Goal: Task Accomplishment & Management: Manage account settings

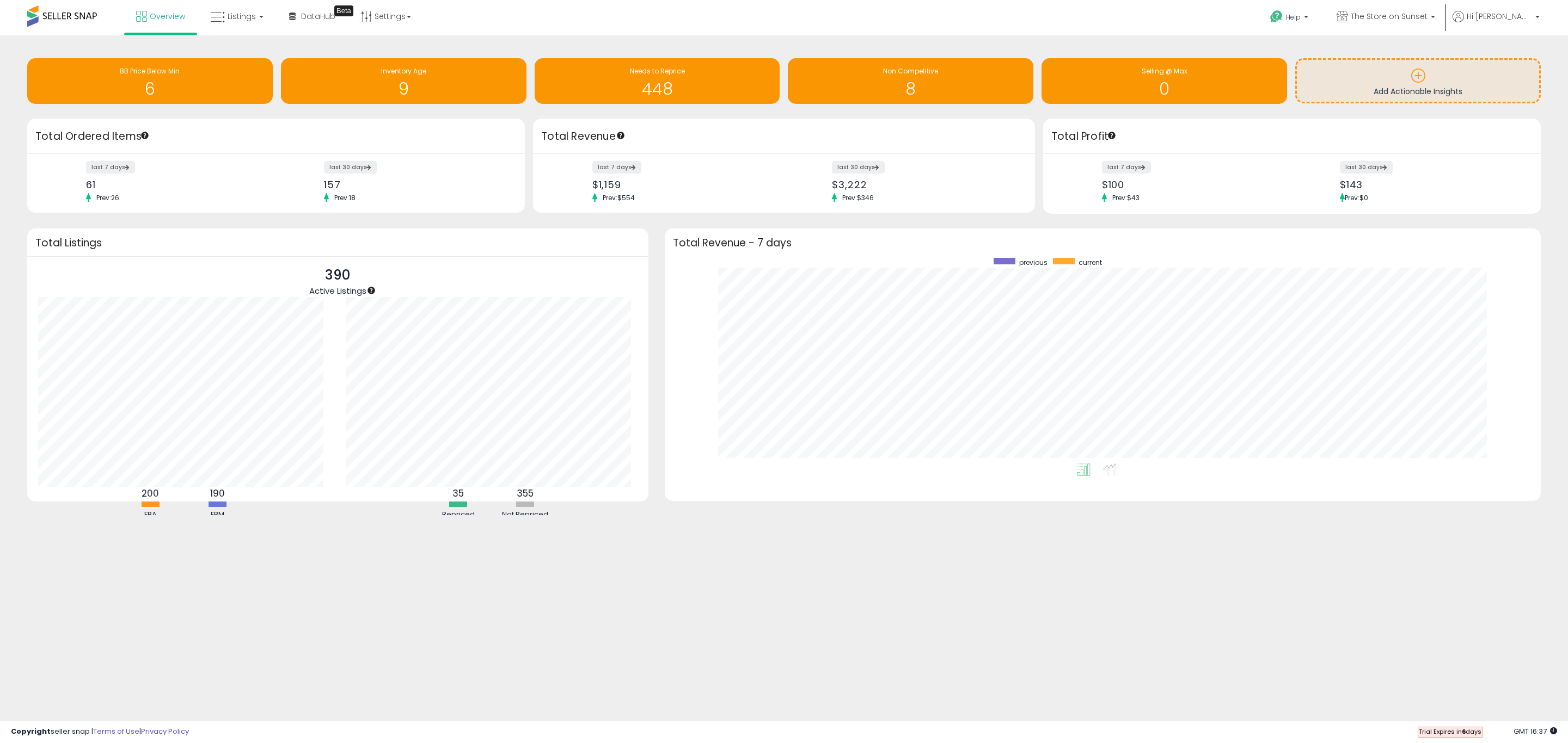
scroll to position [206, 854]
click at [233, 18] on span "Listings" at bounding box center [242, 16] width 28 height 11
click at [244, 105] on link at bounding box center [244, 97] width 75 height 24
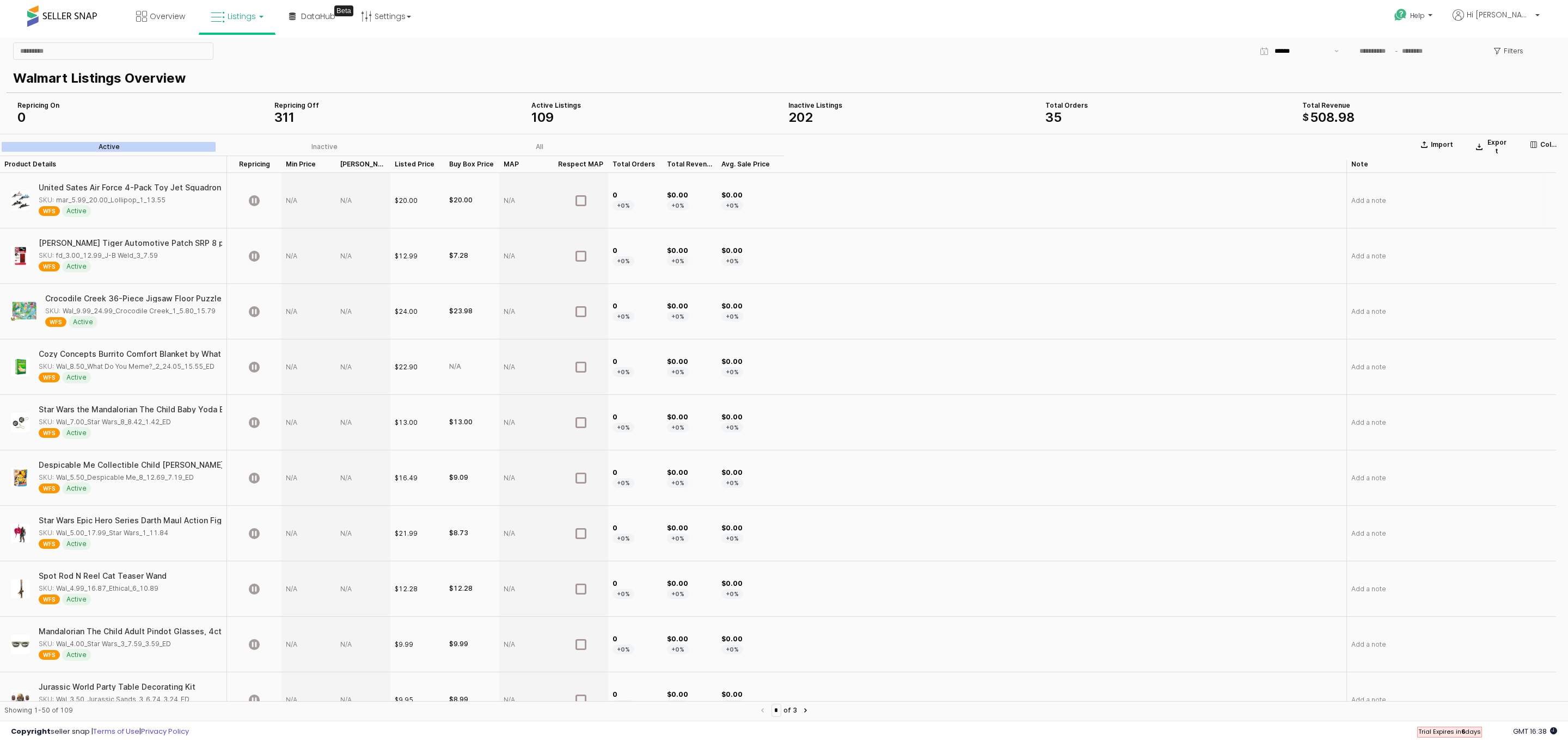
click at [293, 196] on div "App Frame" at bounding box center [308, 201] width 55 height 56
click at [249, 199] on icon "App Frame" at bounding box center [254, 200] width 11 height 11
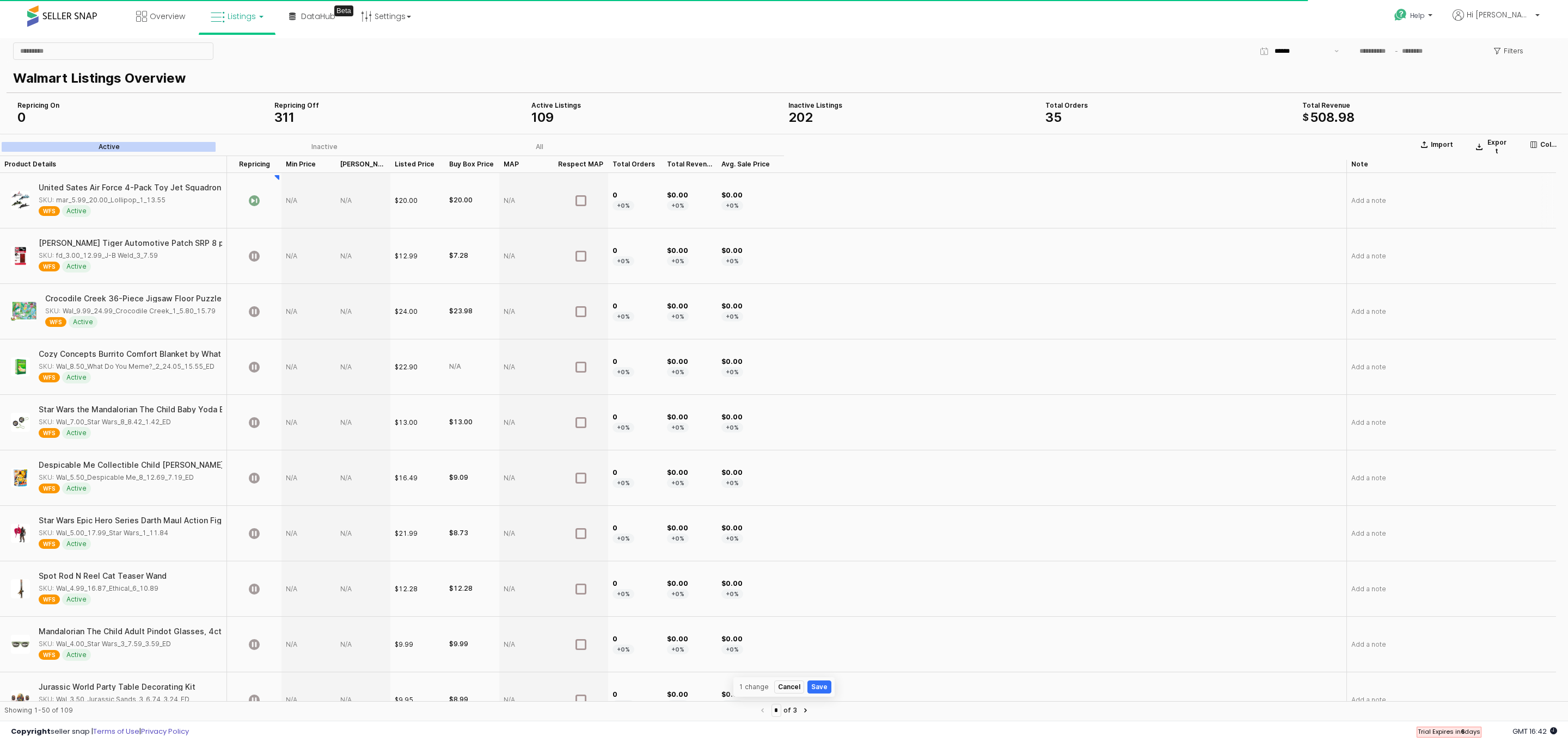
click at [288, 201] on div "App Frame" at bounding box center [308, 201] width 55 height 56
click at [296, 196] on div "App Frame" at bounding box center [308, 201] width 55 height 56
drag, startPoint x: 317, startPoint y: 199, endPoint x: 293, endPoint y: 196, distance: 24.2
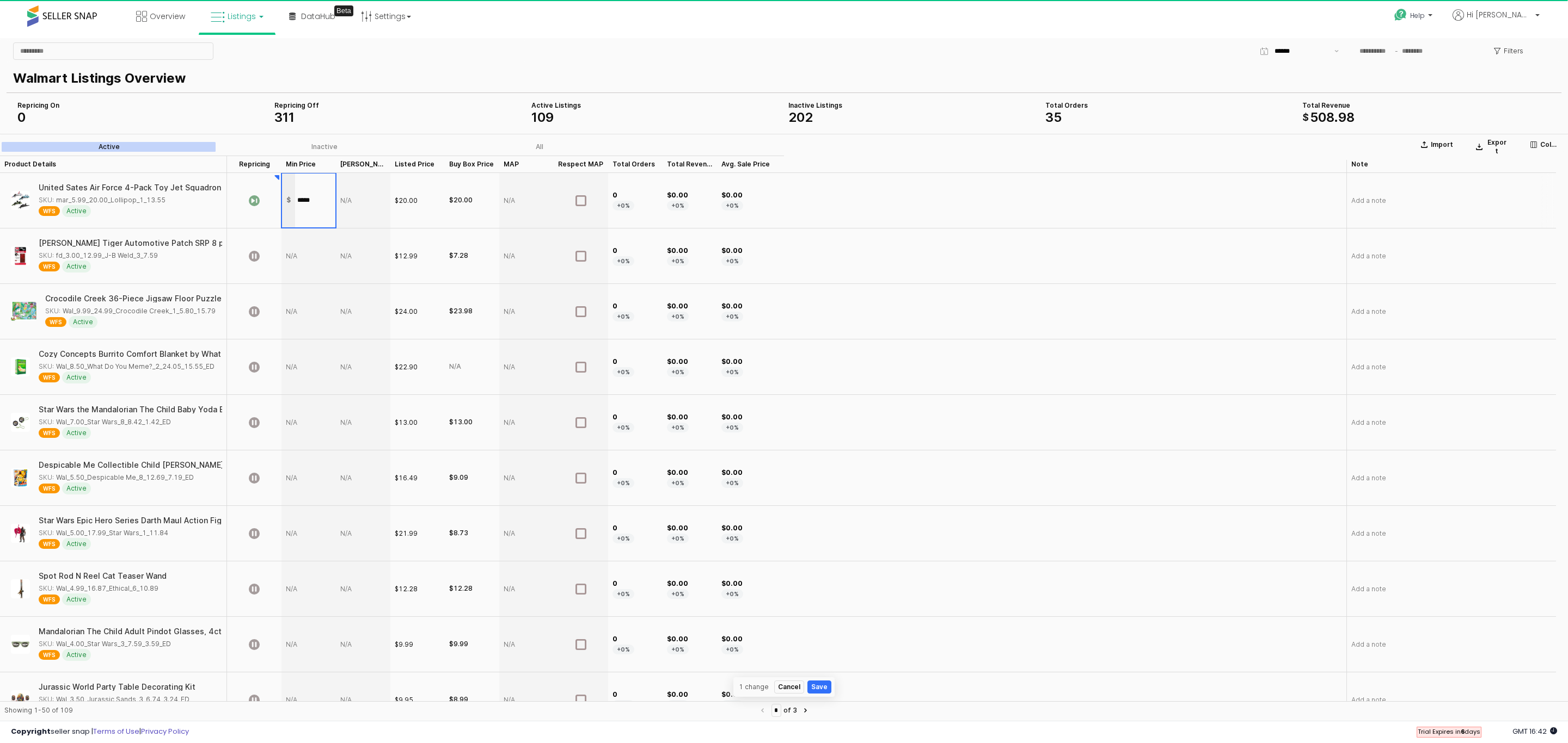
click at [293, 196] on div "$ *****" at bounding box center [308, 201] width 54 height 54
type input "*****"
click at [412, 198] on section "Import Export Columns Active Inactive All Product Details Product Details Repri…" at bounding box center [784, 430] width 1568 height 592
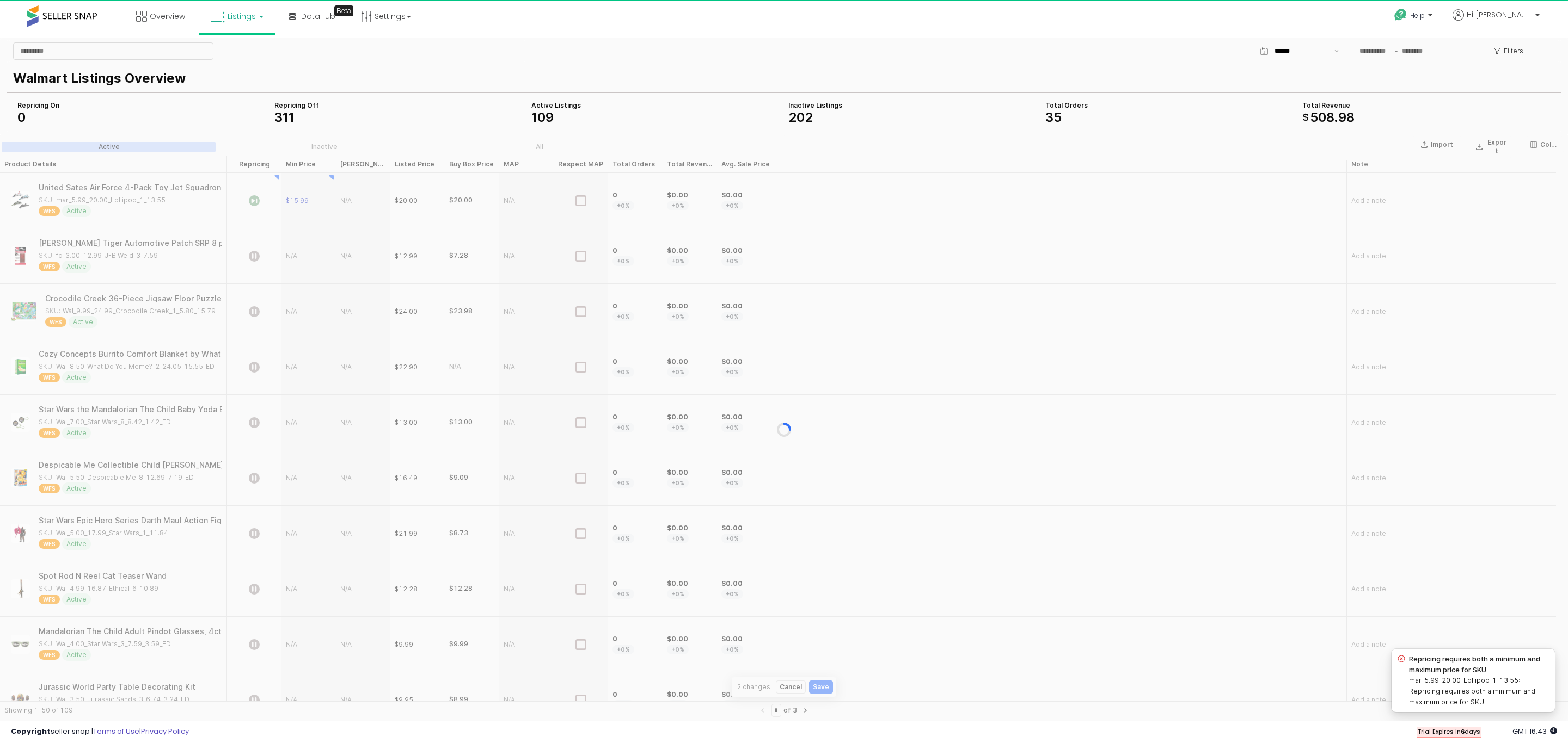
click at [368, 198] on div "App Frame" at bounding box center [363, 201] width 55 height 56
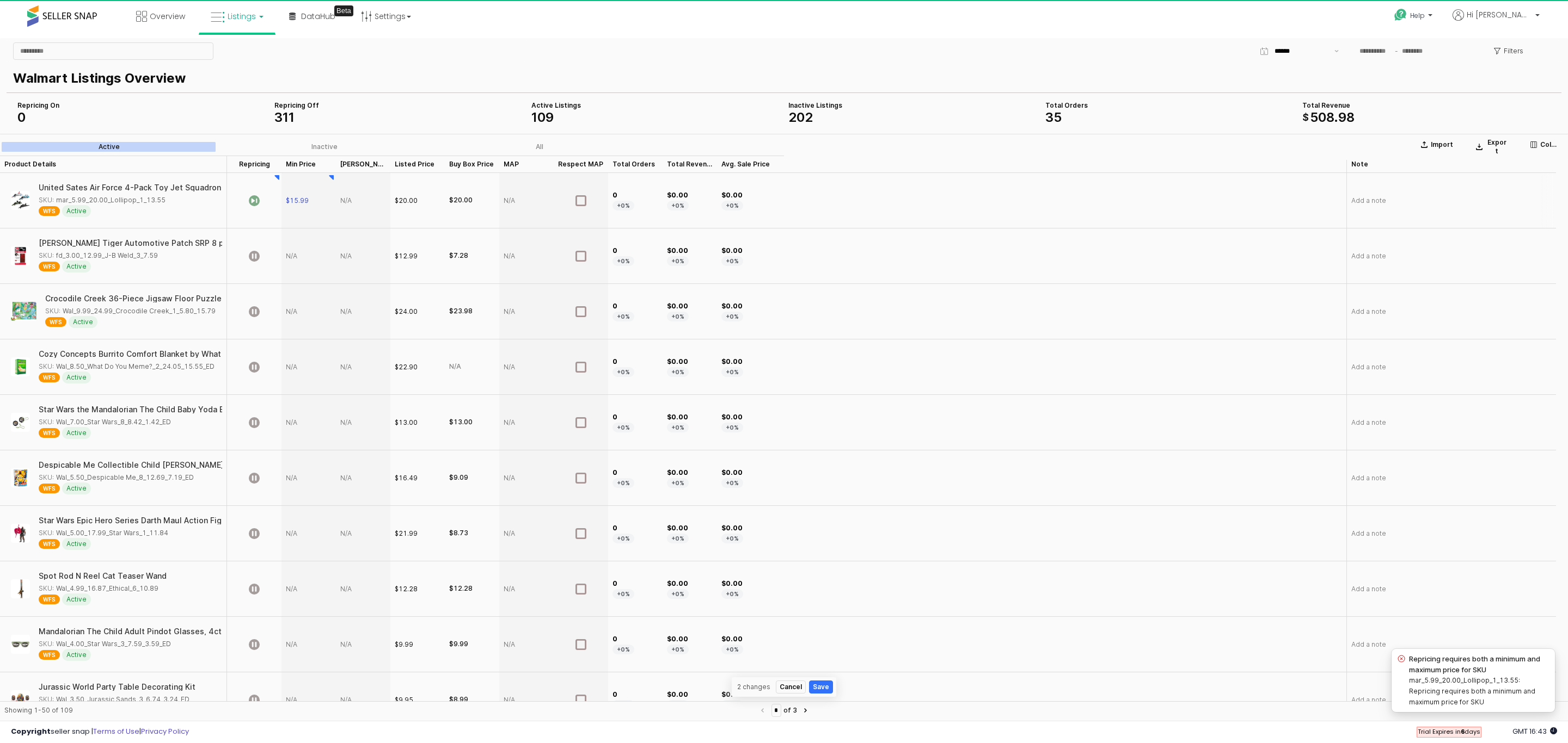
click at [356, 199] on div "App Frame" at bounding box center [363, 201] width 55 height 56
click at [344, 199] on div "App Frame" at bounding box center [363, 201] width 55 height 56
click at [333, 180] on div "$15.99" at bounding box center [308, 201] width 55 height 56
click at [346, 205] on div "App Frame" at bounding box center [363, 201] width 55 height 56
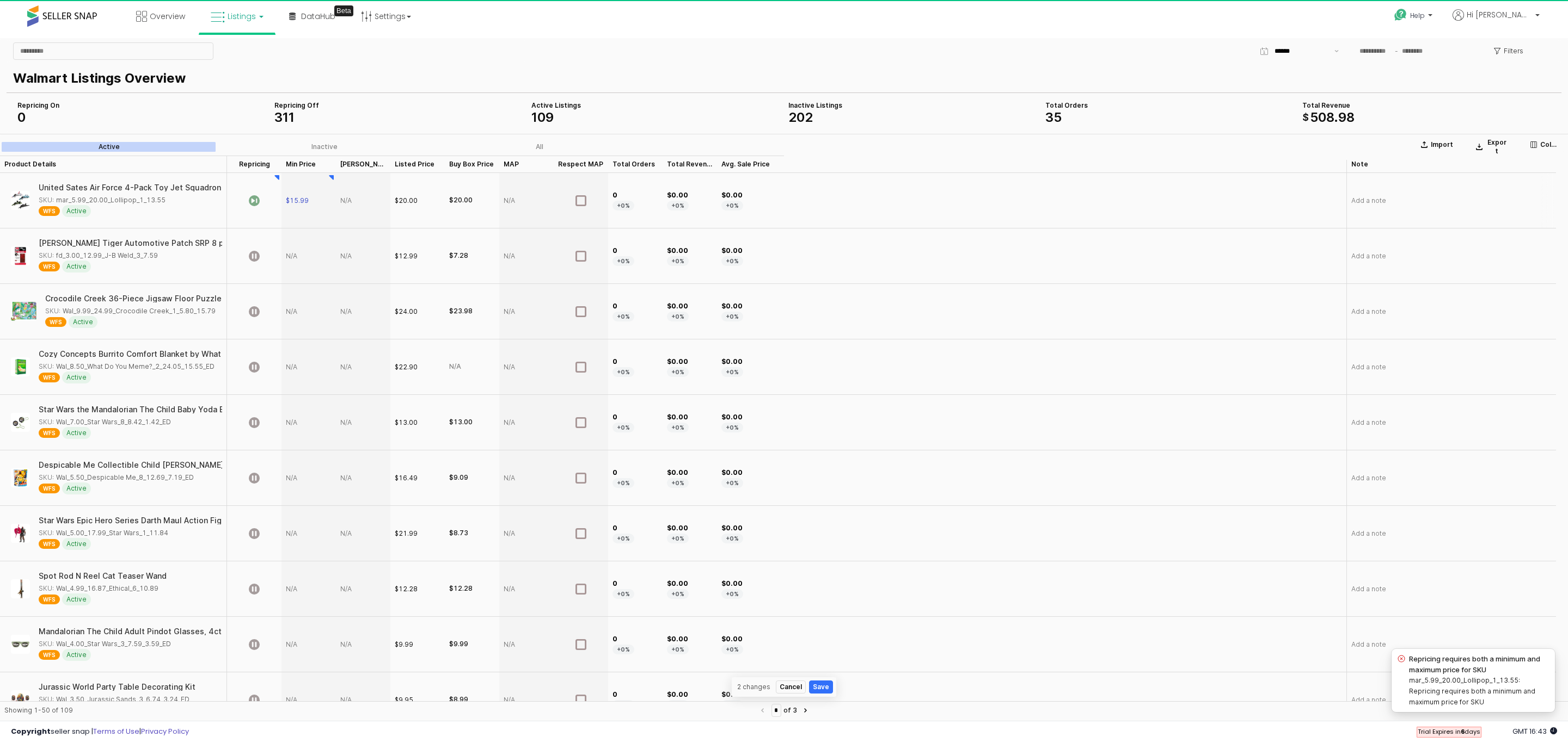
click at [353, 203] on div "App Frame" at bounding box center [363, 201] width 55 height 56
click at [815, 687] on button "Save" at bounding box center [821, 686] width 24 height 13
click at [348, 204] on div "App Frame" at bounding box center [363, 201] width 55 height 56
click at [288, 257] on div "App Frame" at bounding box center [308, 257] width 55 height 56
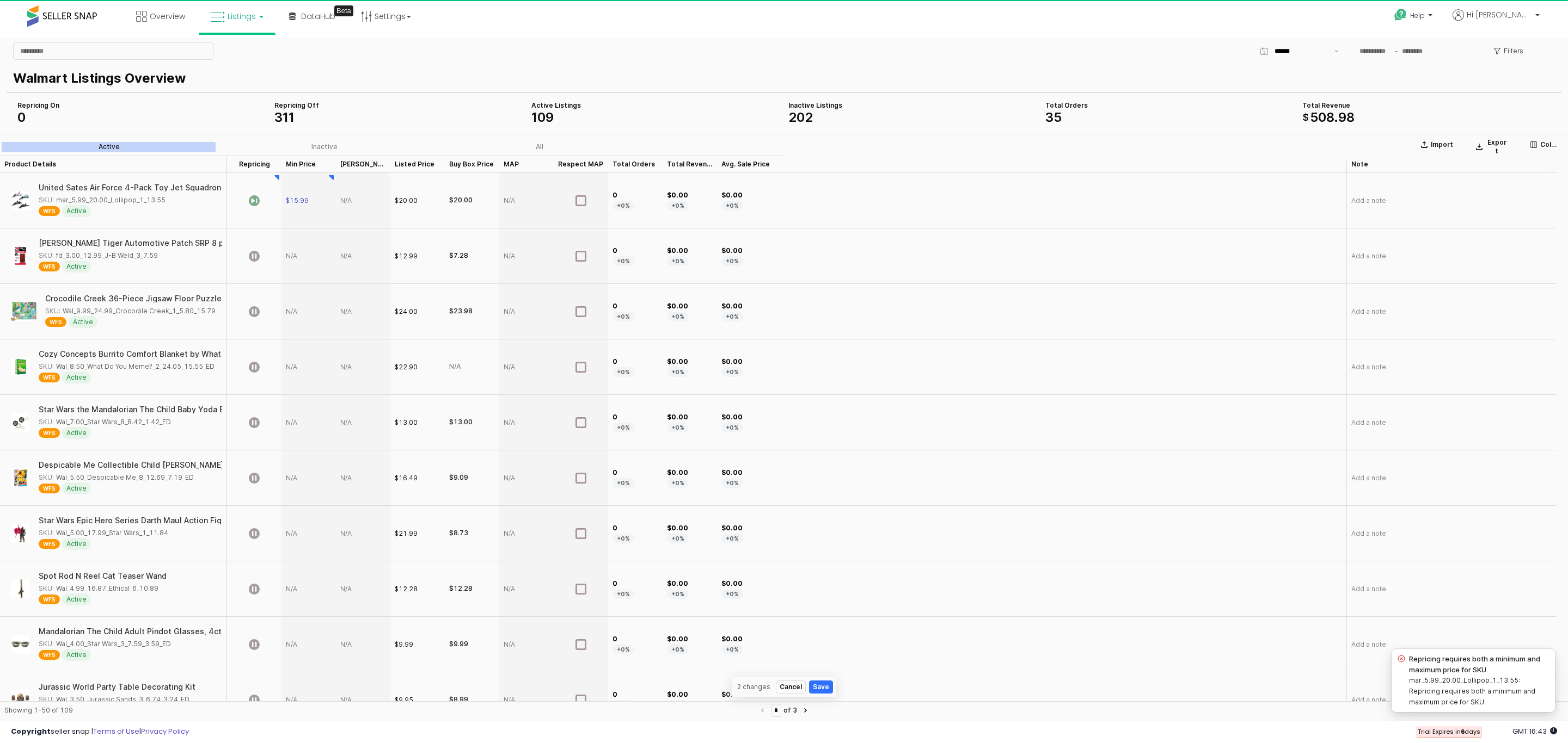
click at [323, 190] on div "$15.99" at bounding box center [308, 201] width 55 height 56
click at [828, 686] on button "Save" at bounding box center [821, 686] width 24 height 13
click at [794, 686] on button "Cancel" at bounding box center [791, 686] width 30 height 13
click at [296, 201] on div "App Frame" at bounding box center [308, 201] width 55 height 56
click at [294, 194] on div "App Frame" at bounding box center [308, 201] width 55 height 56
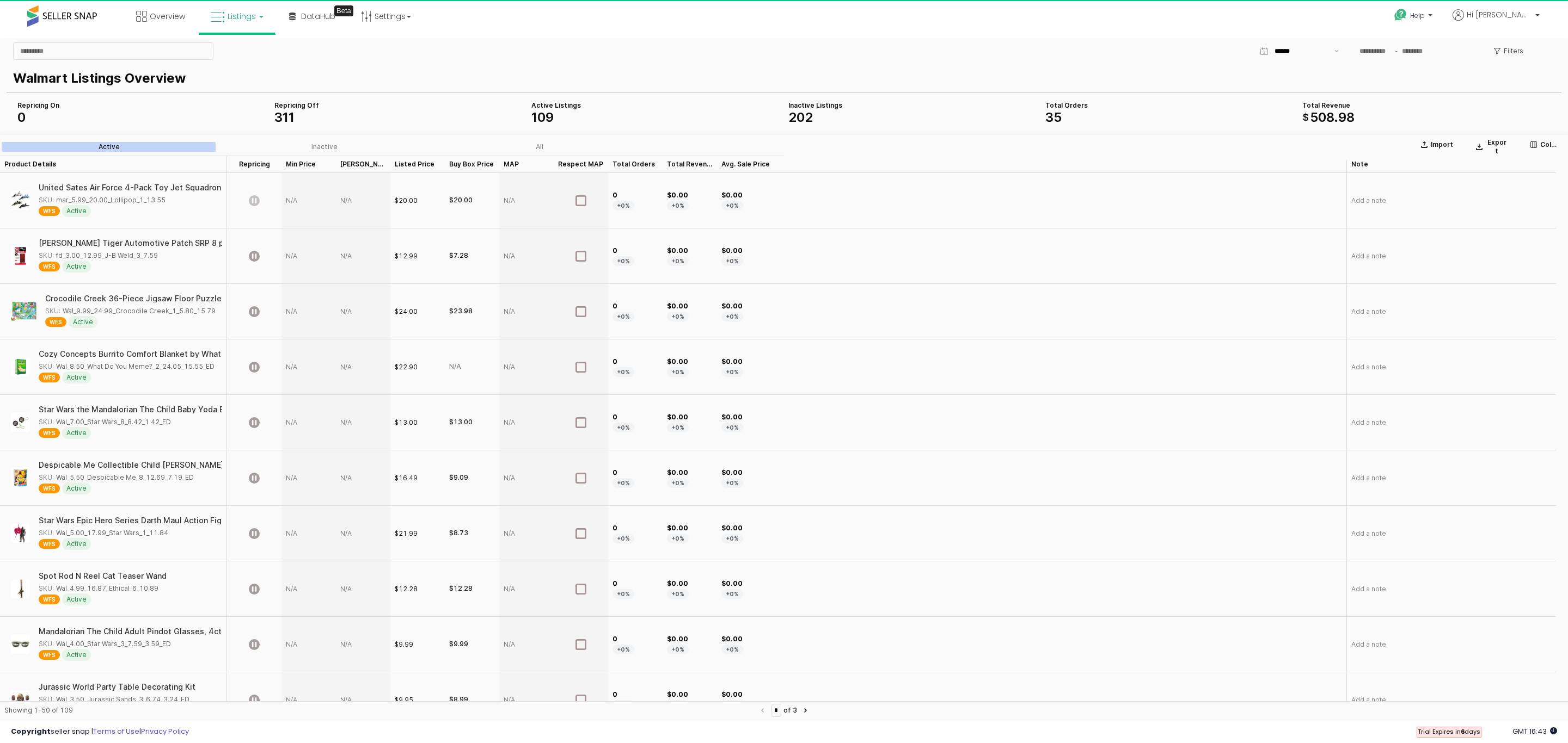
click at [252, 203] on icon "App Frame" at bounding box center [254, 200] width 11 height 11
click at [300, 199] on div "App Frame" at bounding box center [308, 201] width 55 height 56
click at [288, 199] on div "App Frame" at bounding box center [308, 201] width 55 height 56
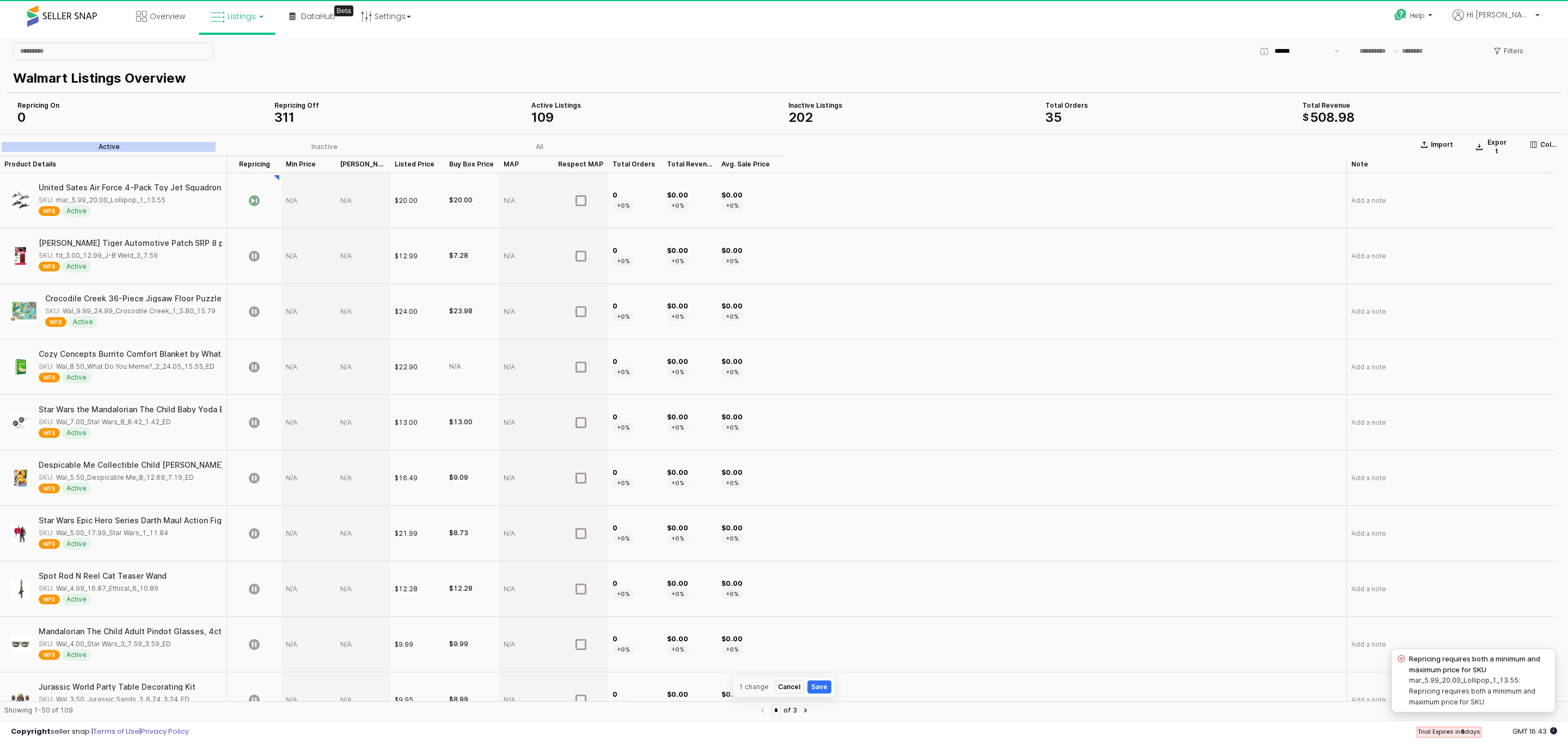
click at [301, 199] on div "App Frame" at bounding box center [308, 201] width 55 height 56
click at [292, 201] on div "App Frame" at bounding box center [308, 201] width 55 height 56
click at [298, 198] on div "App Frame" at bounding box center [308, 201] width 55 height 56
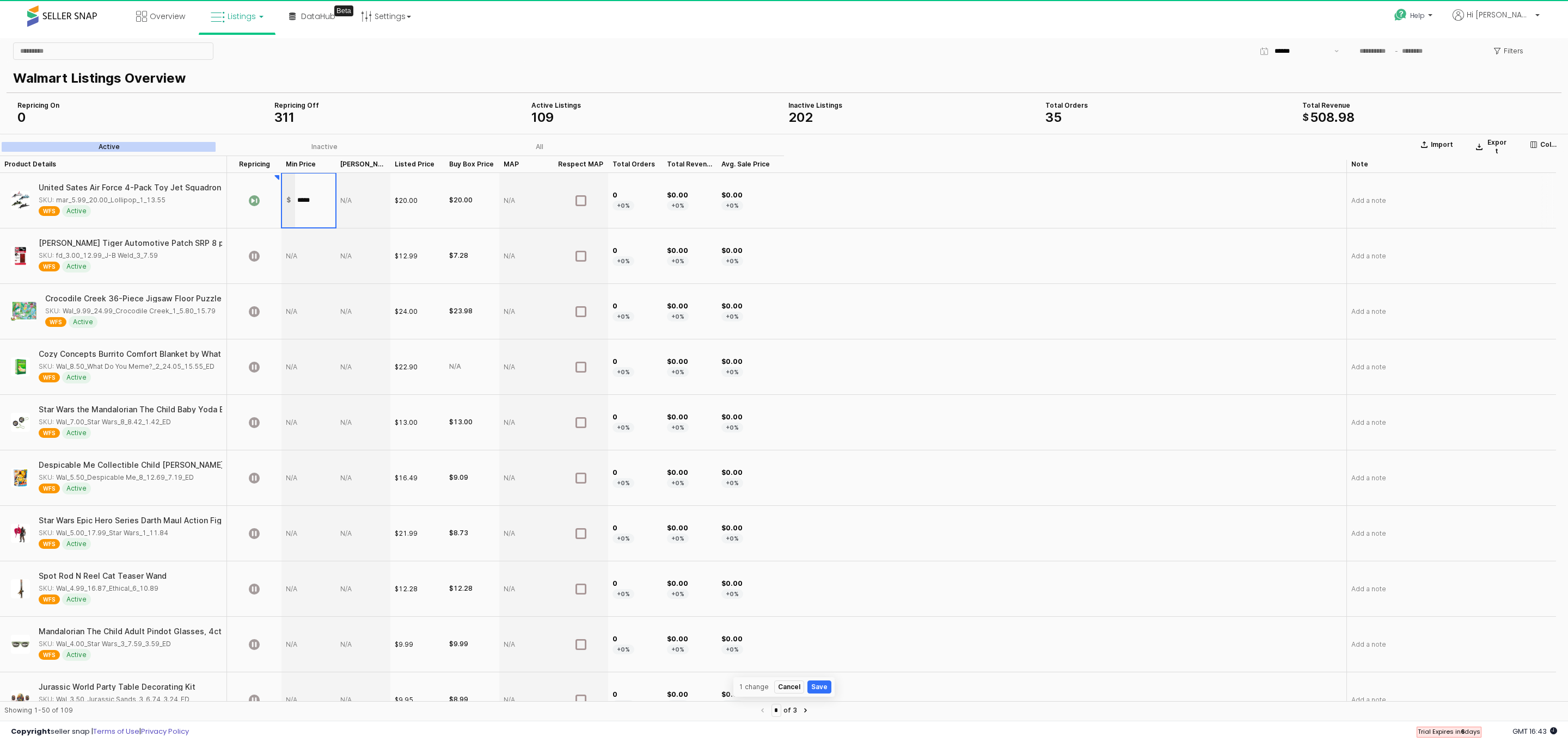
type input "*****"
click at [348, 193] on section "Import Export Columns Active Inactive All Product Details Product Details Repri…" at bounding box center [784, 430] width 1568 height 592
click at [349, 200] on div "App Frame" at bounding box center [363, 201] width 55 height 56
type input "*****"
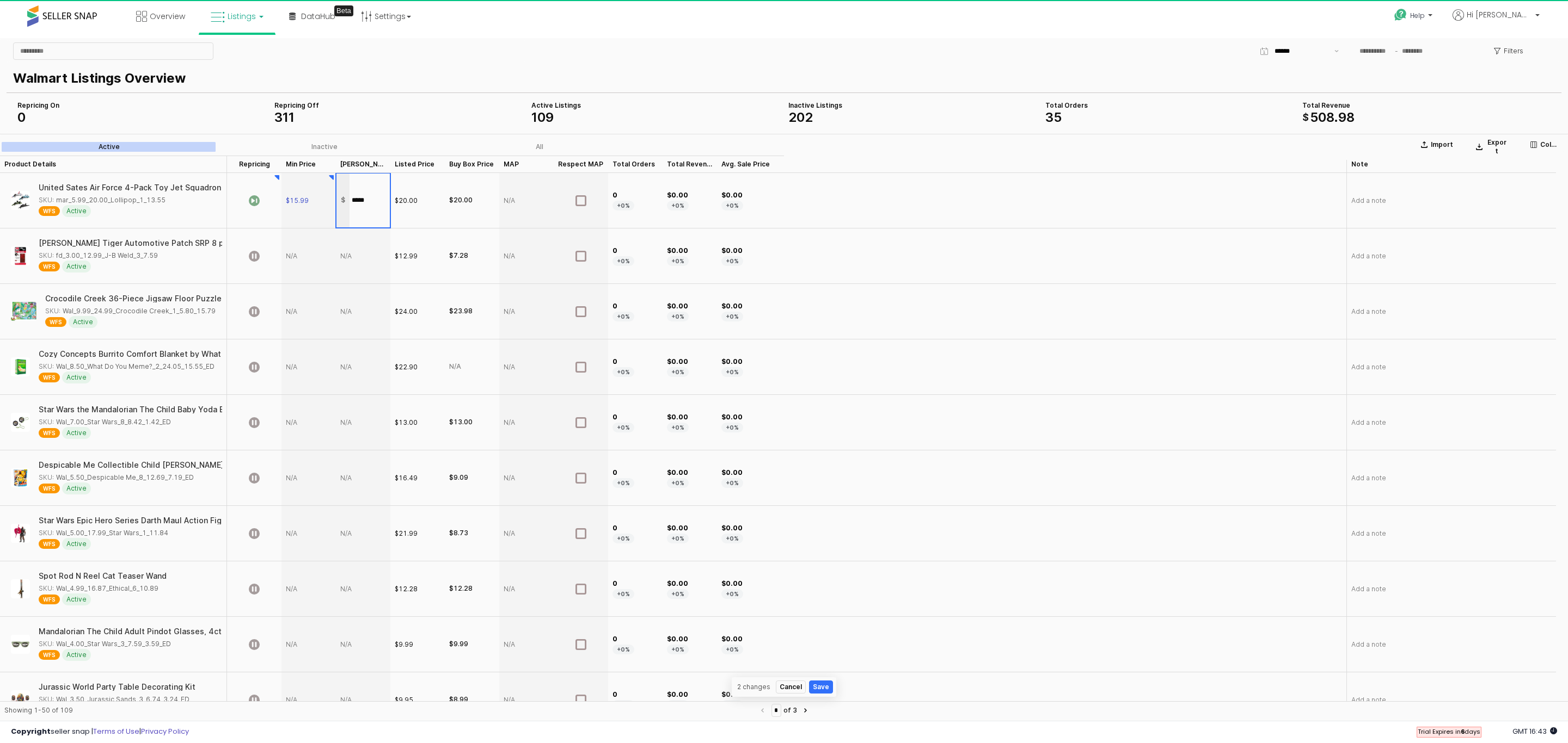
click at [417, 132] on div "Filters Walmart Listings Overview Repricing On 0 Total Revenue $ 508 . 98 Inact…" at bounding box center [784, 86] width 1568 height 95
click at [256, 255] on icon "App Frame" at bounding box center [254, 256] width 11 height 11
click at [302, 254] on div "App Frame" at bounding box center [308, 257] width 55 height 56
click at [297, 253] on div "App Frame" at bounding box center [308, 257] width 55 height 56
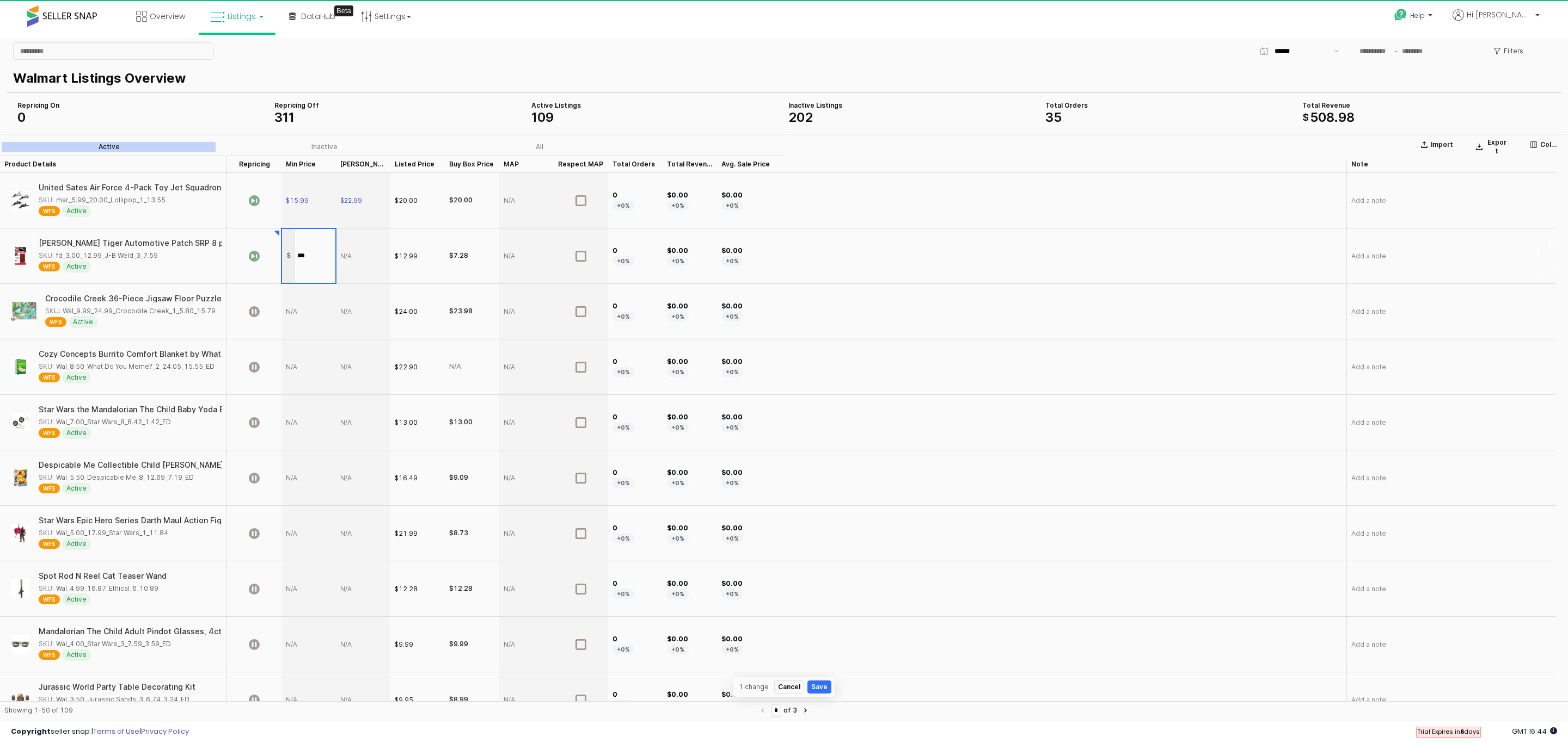
type input "****"
click at [359, 258] on section "Import Export Columns Active Inactive All Product Details Product Details Repri…" at bounding box center [784, 430] width 1568 height 592
click at [349, 257] on div "App Frame" at bounding box center [363, 257] width 55 height 56
click at [349, 257] on input "App Frame" at bounding box center [369, 256] width 40 height 9
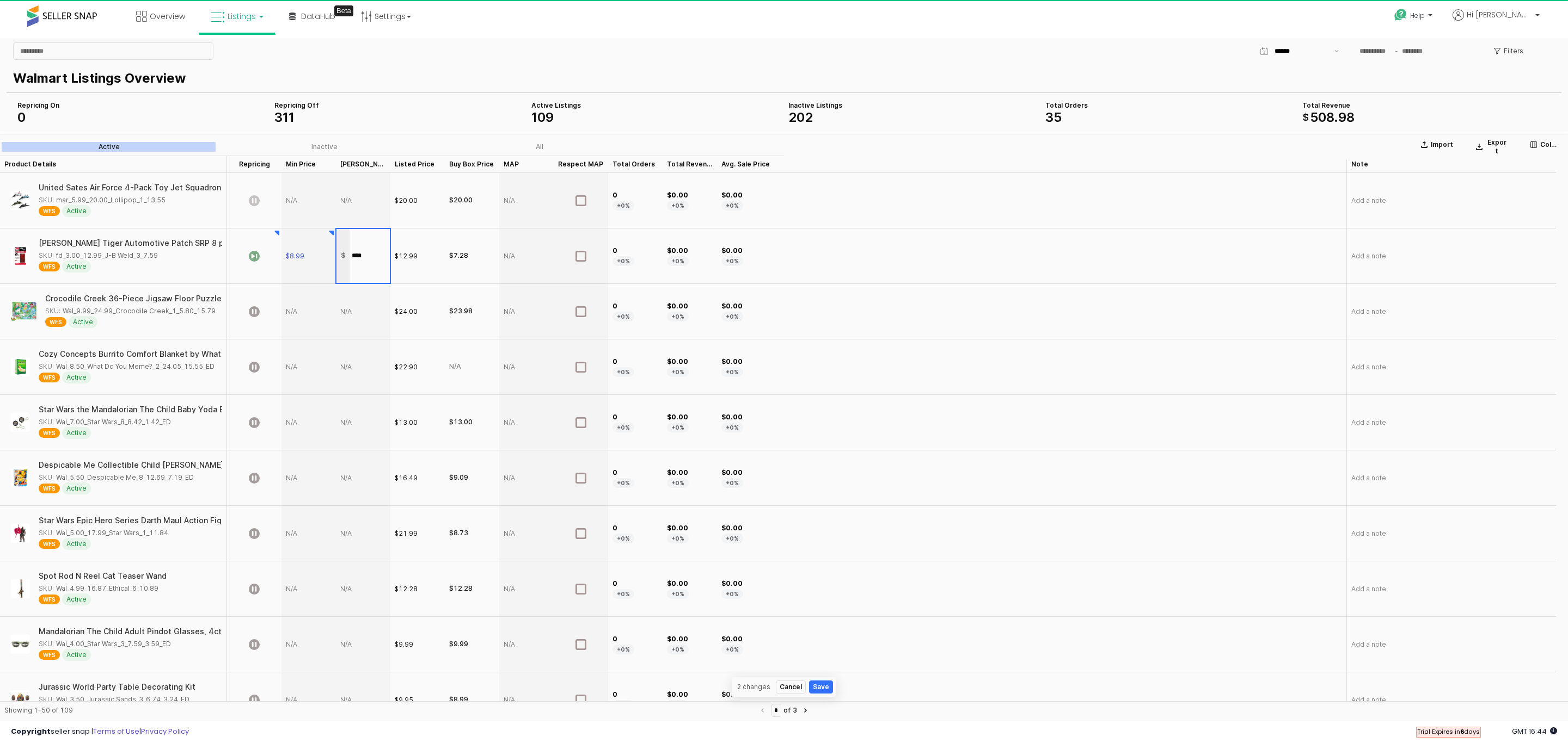
type input "*****"
click at [285, 590] on div "App Frame" at bounding box center [308, 590] width 55 height 56
click at [285, 589] on div "App Frame" at bounding box center [308, 590] width 55 height 56
click at [253, 593] on icon "App Frame" at bounding box center [254, 589] width 11 height 11
click at [277, 591] on div "App Frame" at bounding box center [254, 590] width 55 height 56
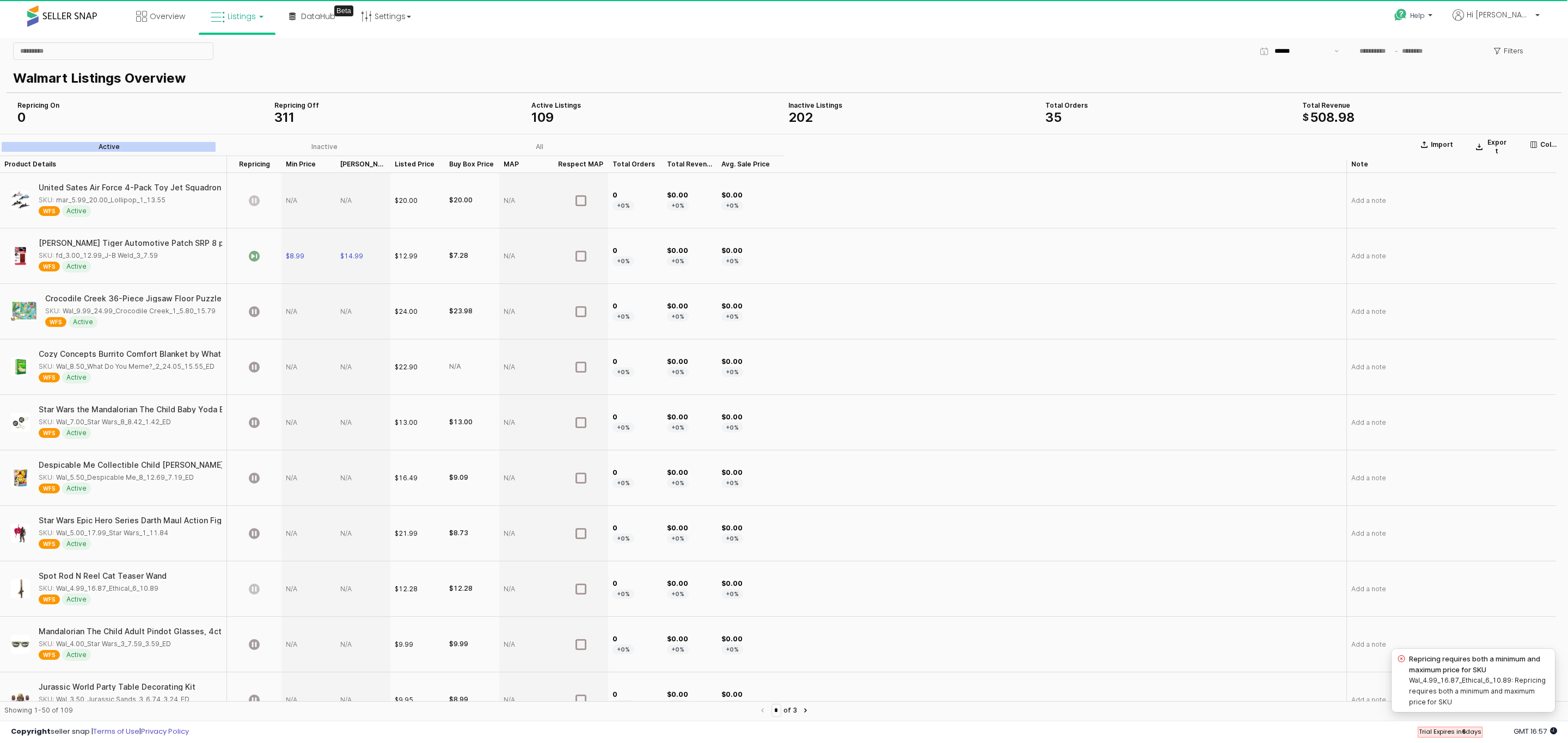
click at [259, 588] on icon "App Frame" at bounding box center [254, 589] width 11 height 11
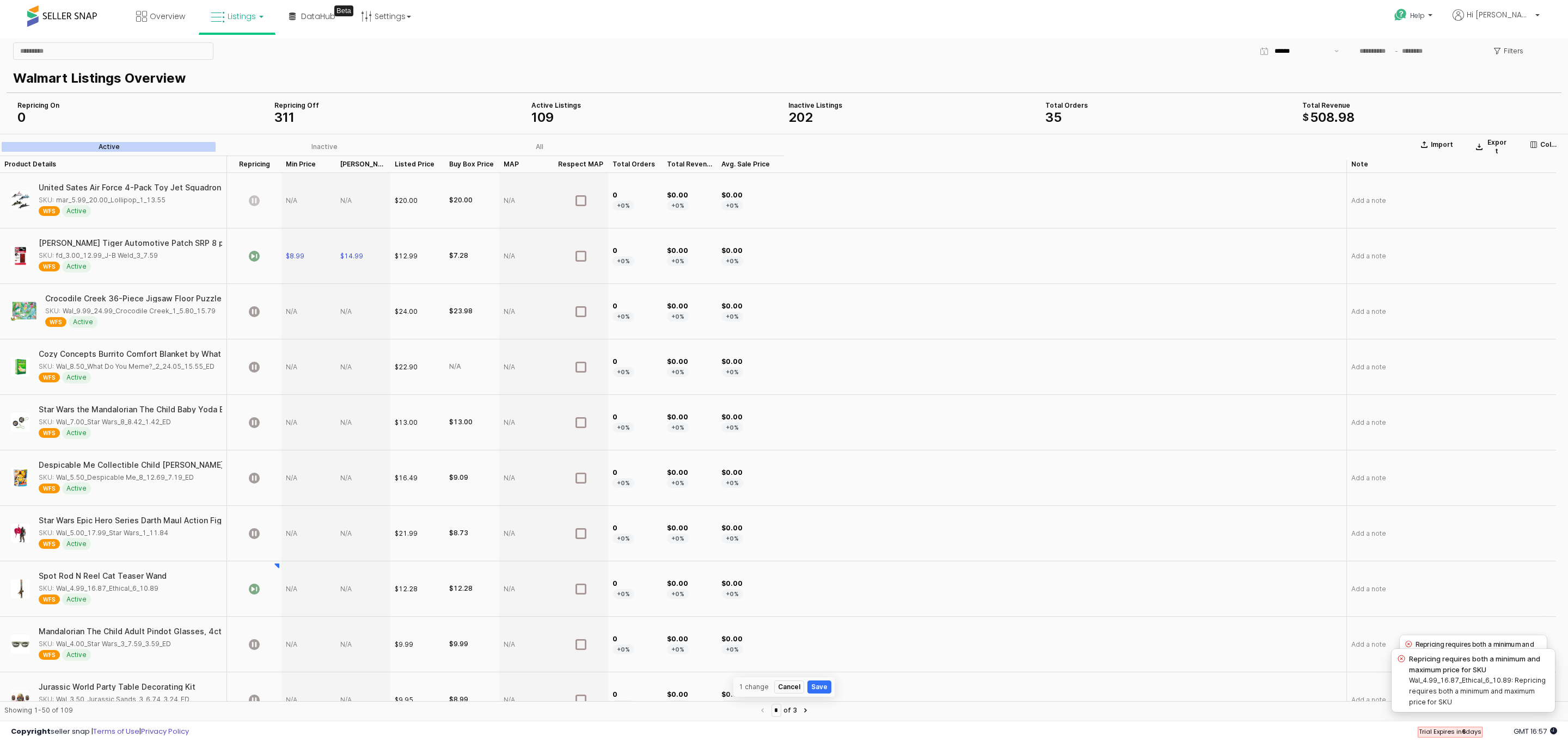
click at [288, 587] on div "App Frame" at bounding box center [308, 590] width 55 height 56
click at [289, 587] on div "App Frame" at bounding box center [308, 590] width 55 height 56
type input "*****"
click at [368, 594] on div "App Frame" at bounding box center [363, 590] width 55 height 56
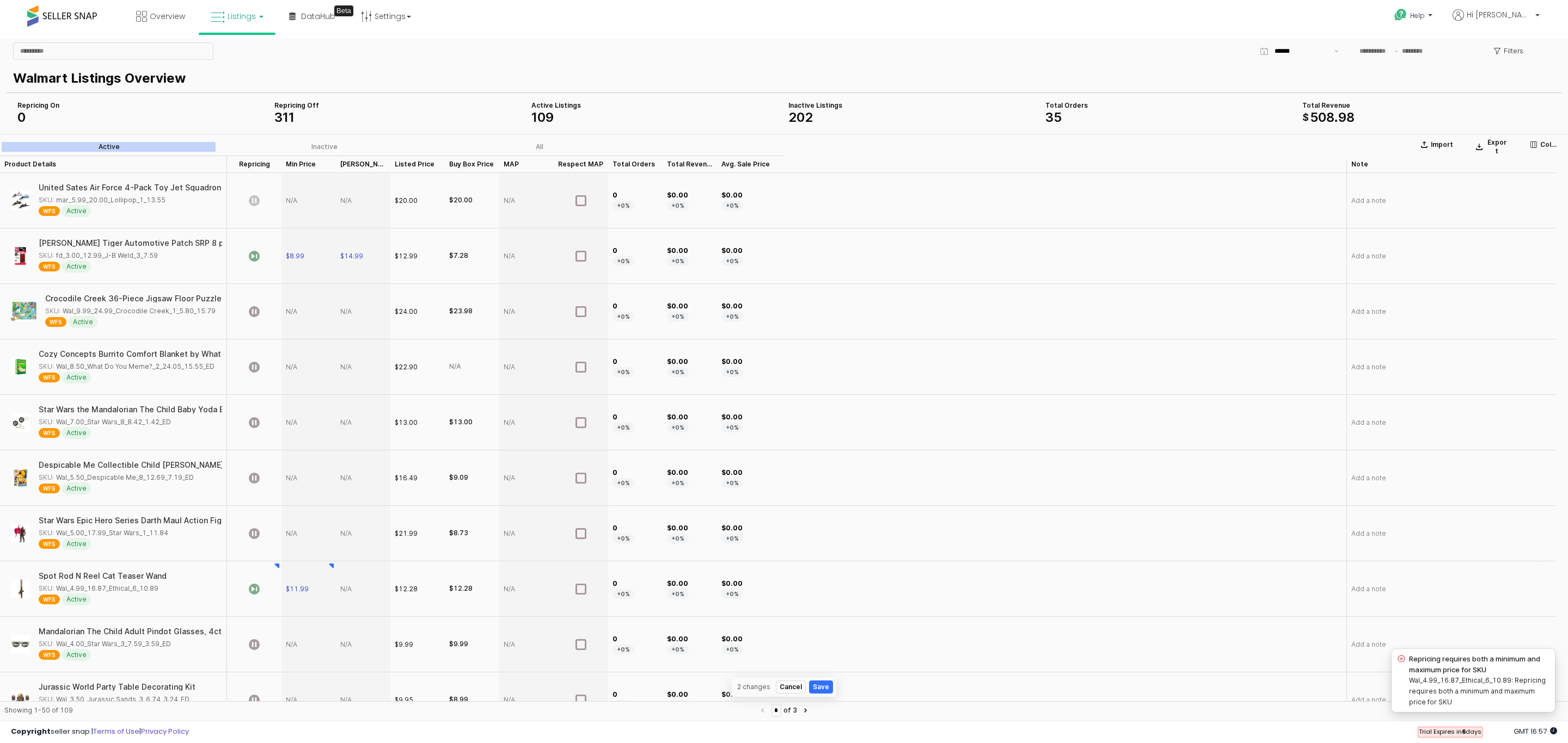
click at [348, 589] on div "App Frame" at bounding box center [363, 590] width 55 height 56
type input "*****"
click at [401, 606] on section "Import Export Columns Active Inactive All Product Details Product Details Repri…" at bounding box center [784, 430] width 1568 height 592
click at [255, 14] on link "Listings" at bounding box center [237, 16] width 69 height 33
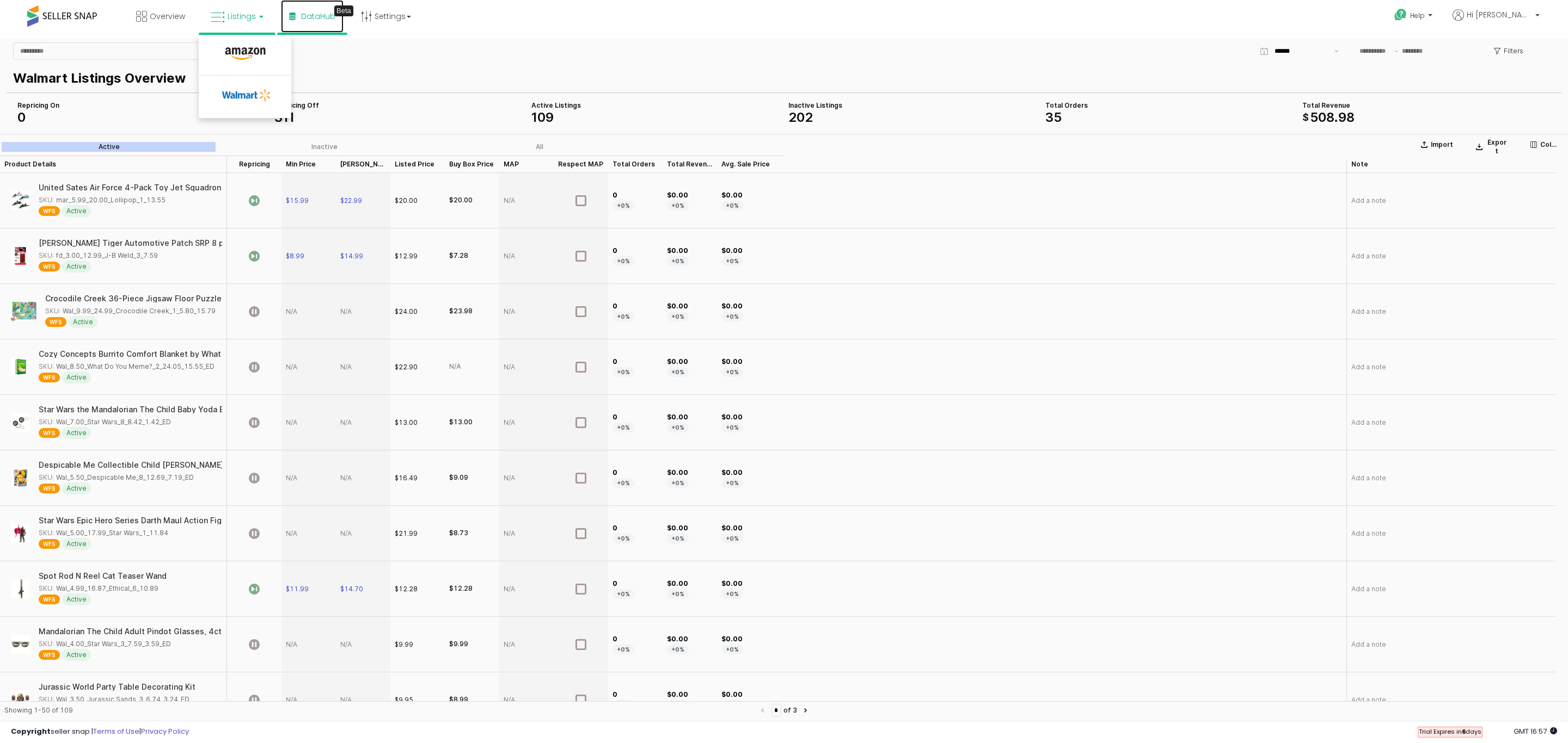
click at [305, 23] on link "DataHub Beta" at bounding box center [311, 16] width 63 height 33
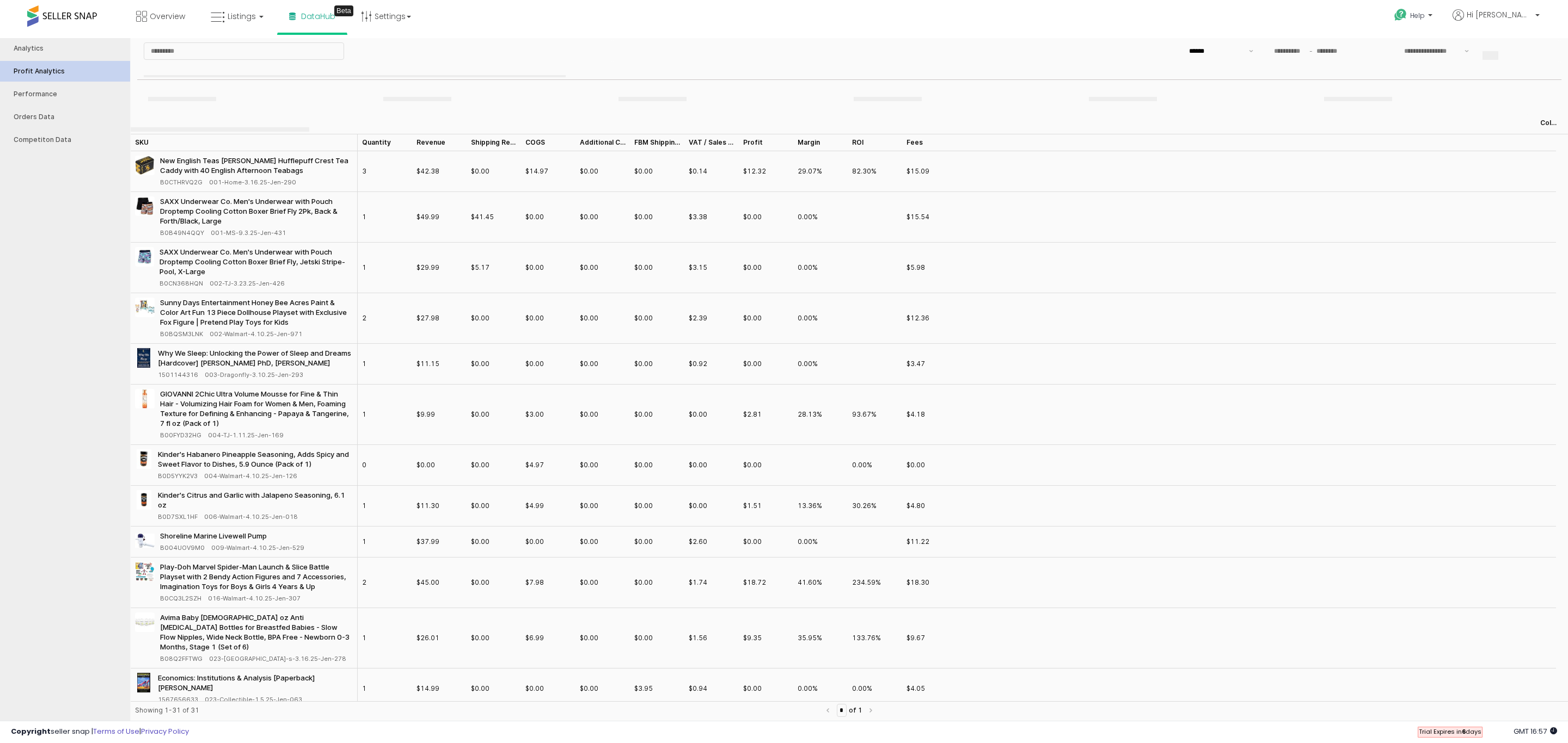
type input "***"
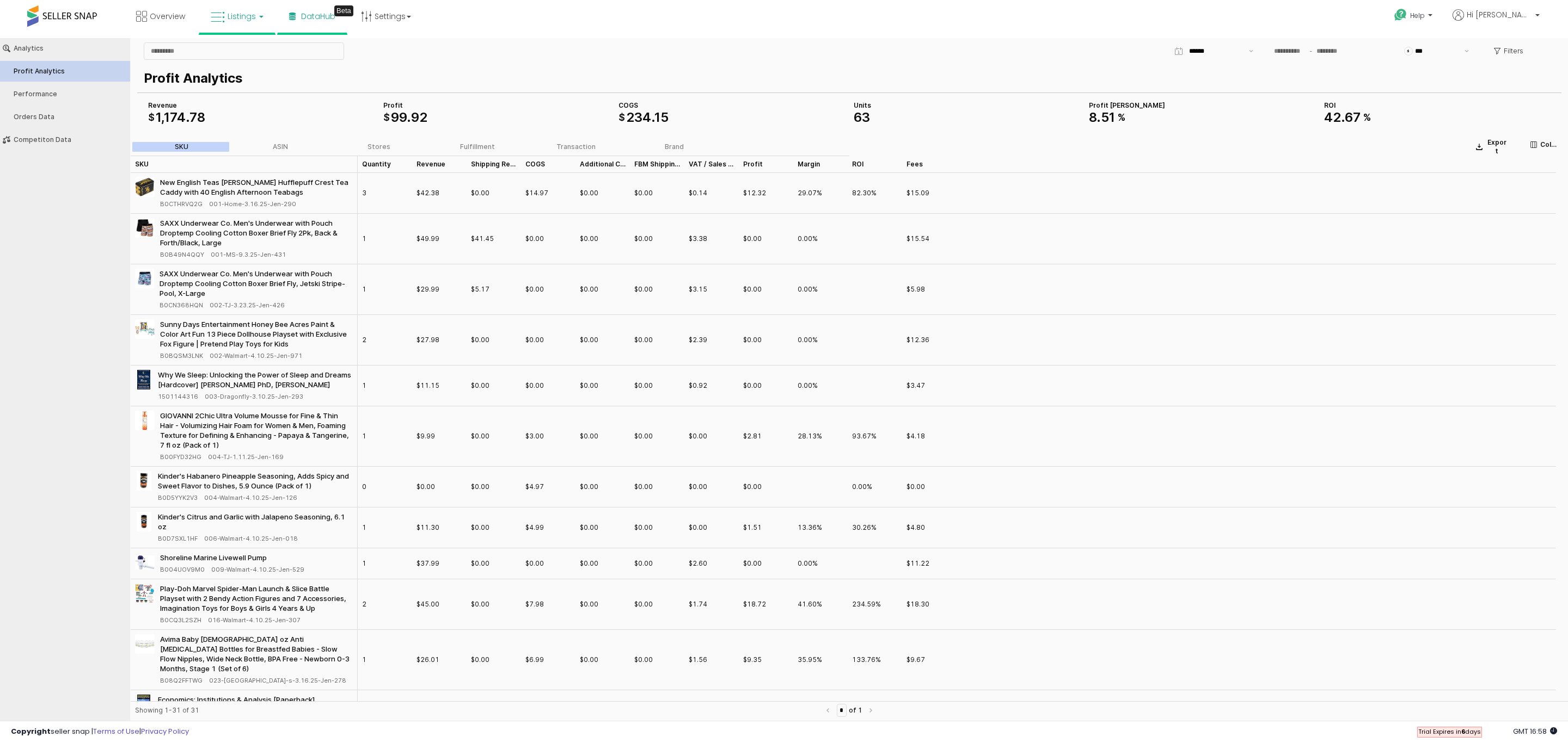
click at [246, 17] on span "Listings" at bounding box center [242, 16] width 28 height 11
click at [242, 94] on icon at bounding box center [246, 95] width 57 height 16
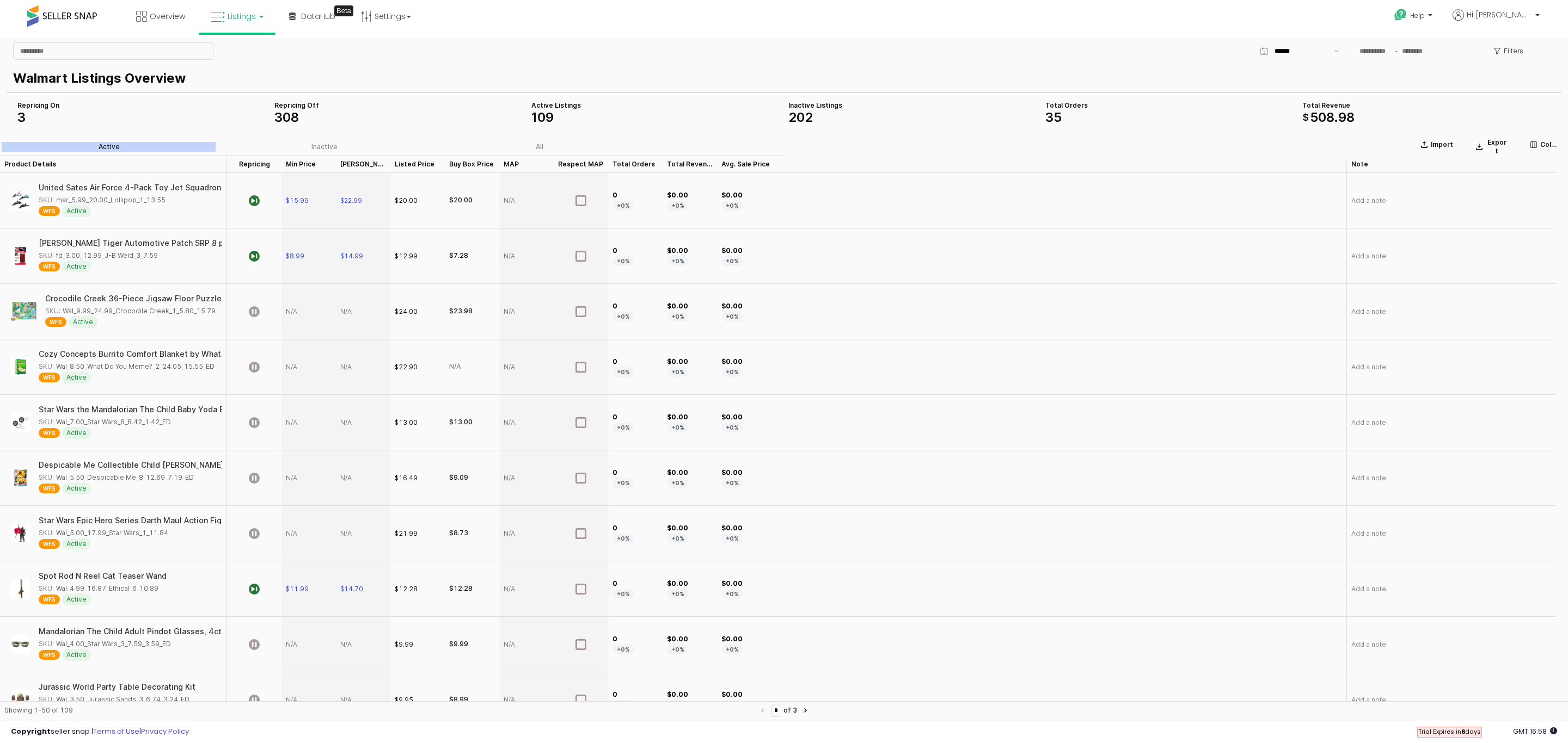
click at [288, 424] on div "App Frame" at bounding box center [308, 423] width 55 height 56
click at [247, 423] on div "App Frame" at bounding box center [254, 423] width 55 height 56
click at [286, 425] on div "App Frame" at bounding box center [308, 423] width 55 height 56
click at [290, 423] on div "App Frame" at bounding box center [308, 423] width 55 height 56
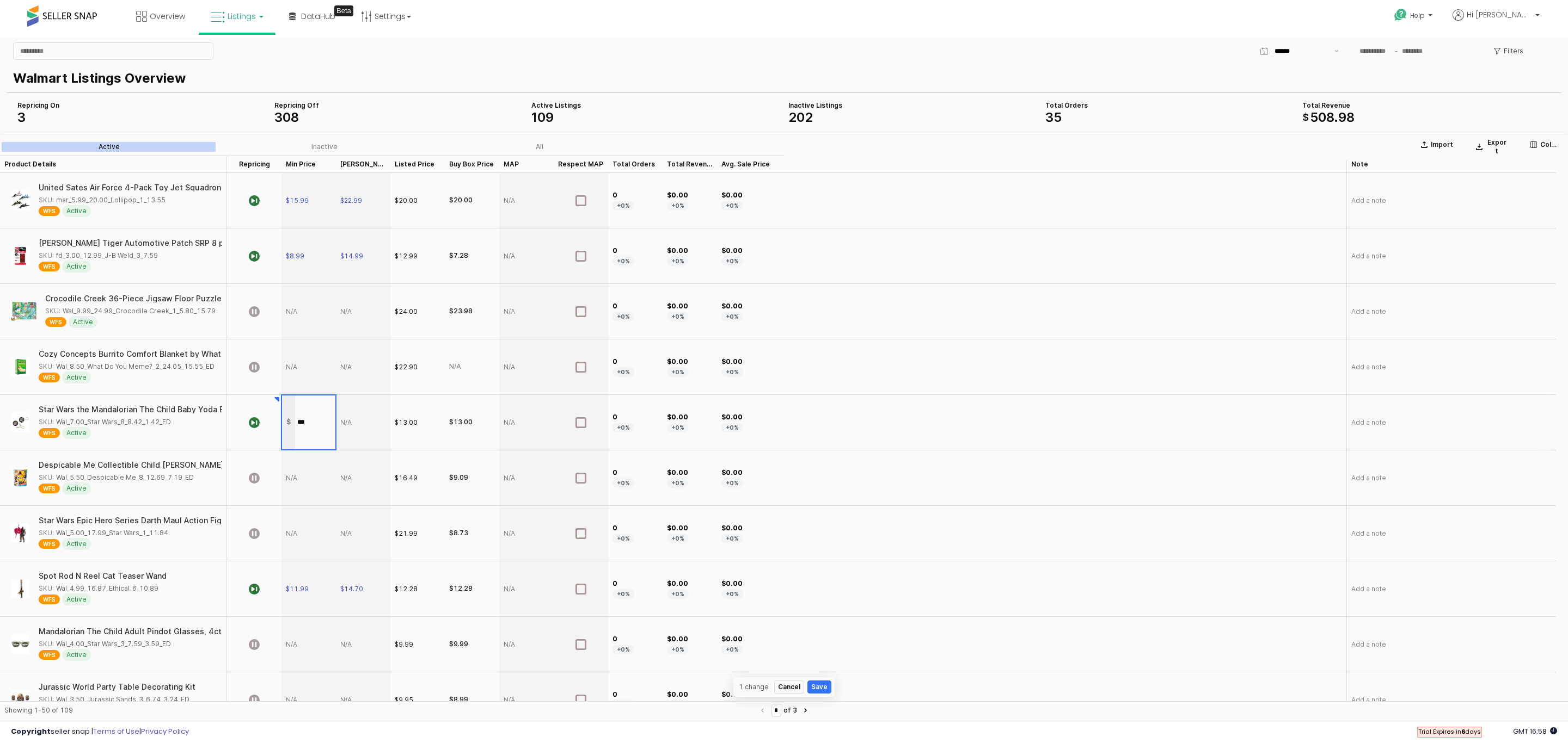
type input "****"
click at [352, 425] on section "Import Export Columns Active Inactive All Product Details Product Details Repri…" at bounding box center [784, 430] width 1568 height 592
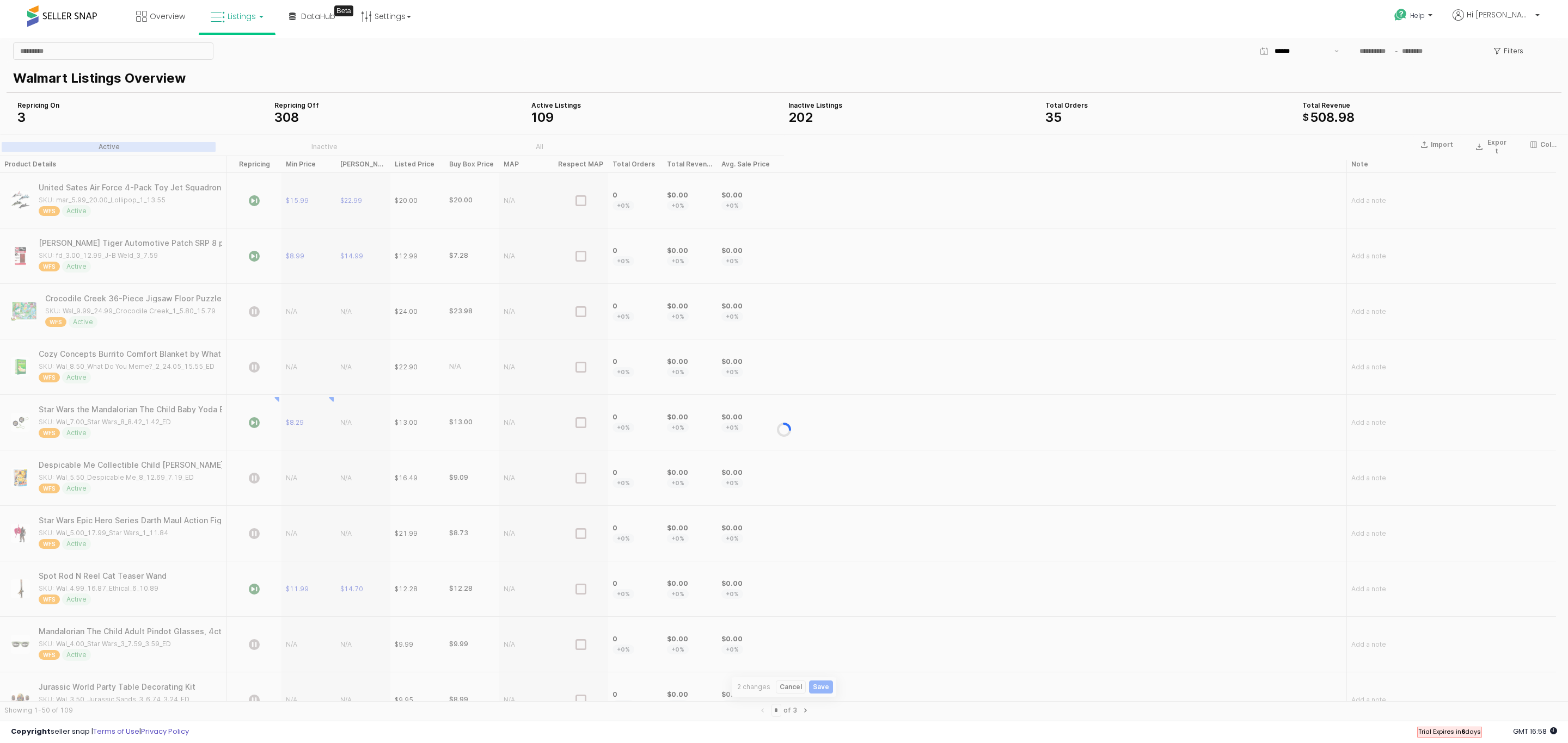
click at [352, 425] on div "App Frame" at bounding box center [784, 430] width 1568 height 592
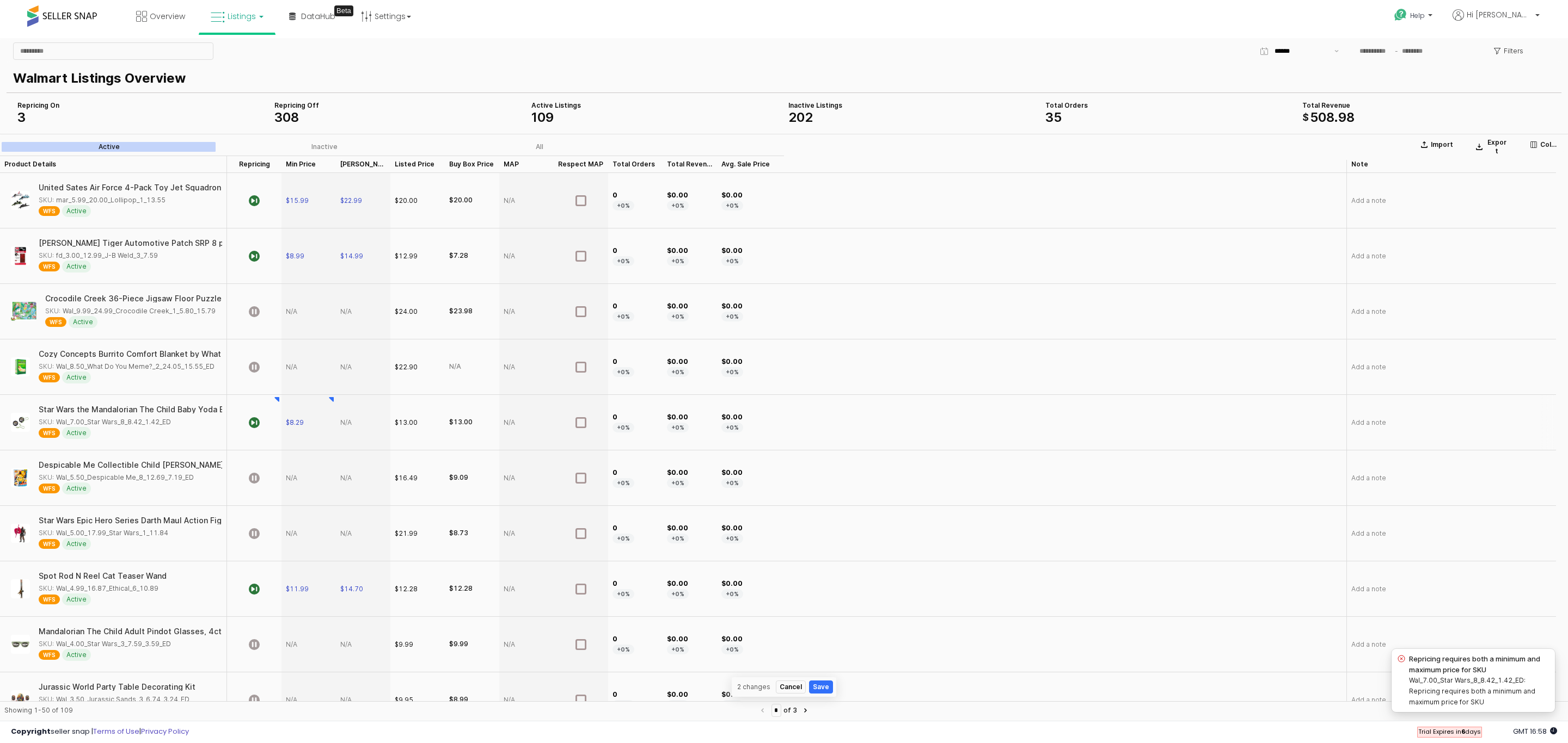
click at [348, 424] on div "App Frame" at bounding box center [363, 423] width 55 height 56
type input "*****"
click at [258, 477] on icon "App Frame" at bounding box center [254, 477] width 11 height 11
click at [288, 477] on div "App Frame" at bounding box center [308, 478] width 55 height 56
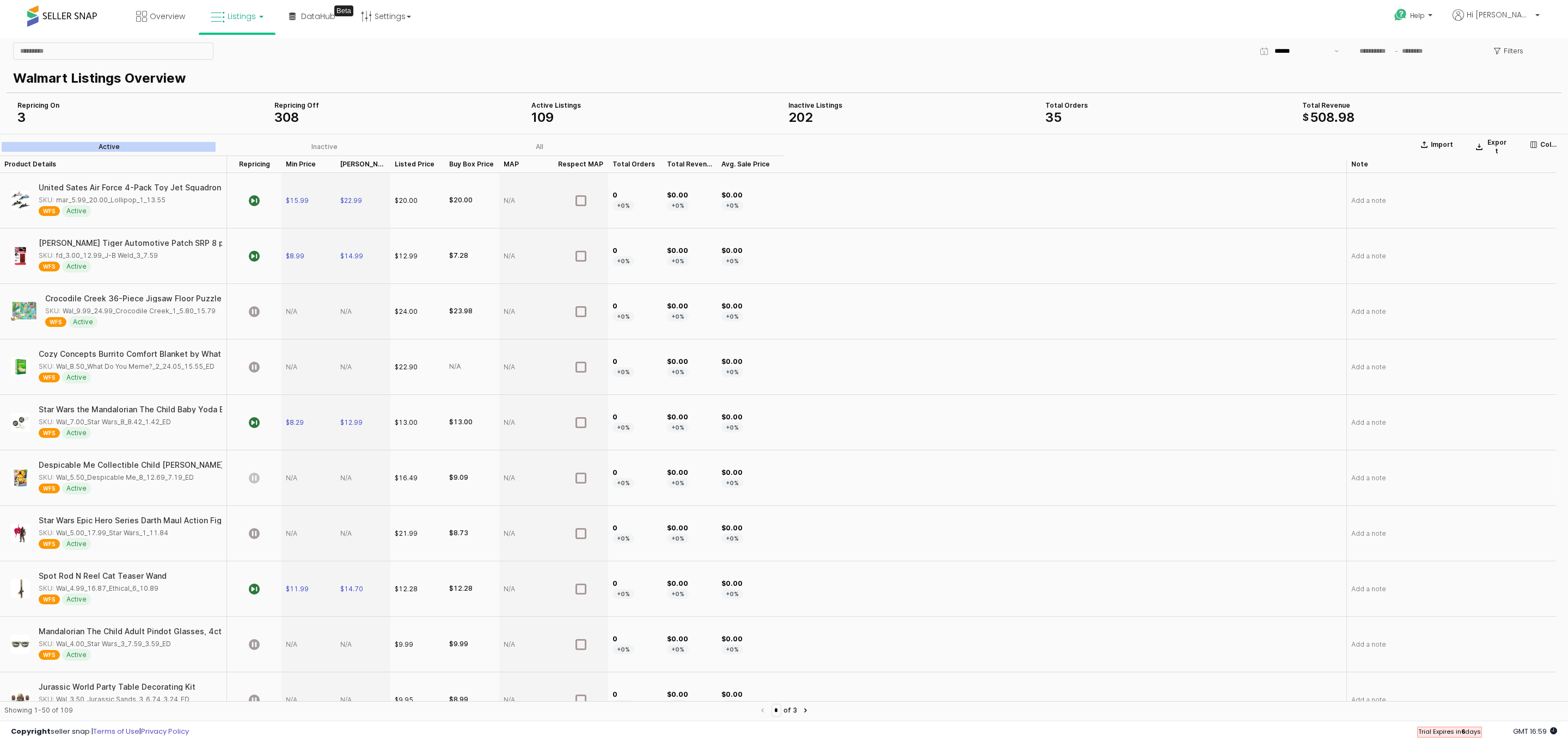
click at [288, 477] on div "App Frame" at bounding box center [308, 478] width 55 height 56
type input "*****"
click at [342, 478] on section "Import Export Columns Active Inactive All Product Details Product Details Repri…" at bounding box center [784, 430] width 1568 height 592
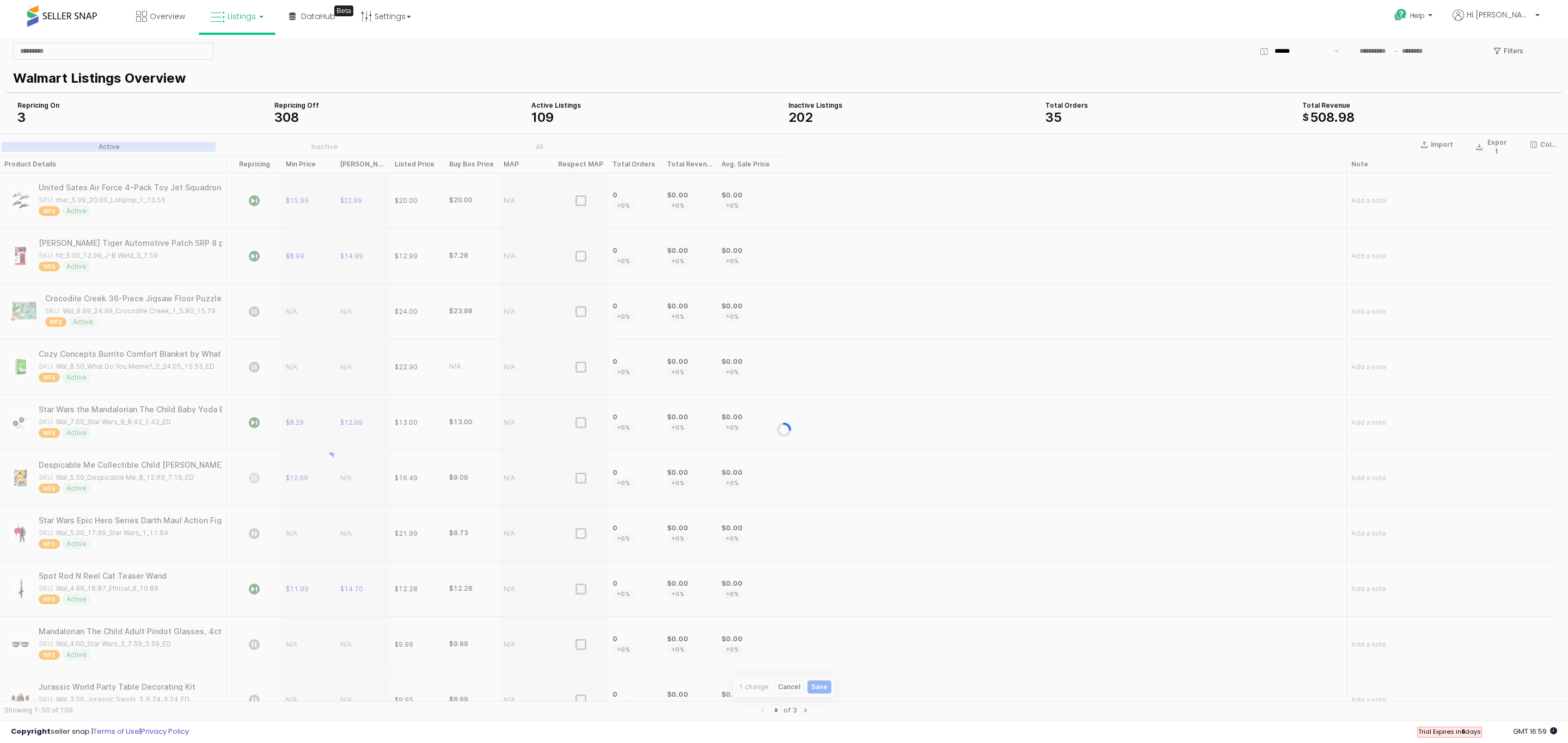
click at [342, 478] on div "App Frame" at bounding box center [784, 430] width 1568 height 592
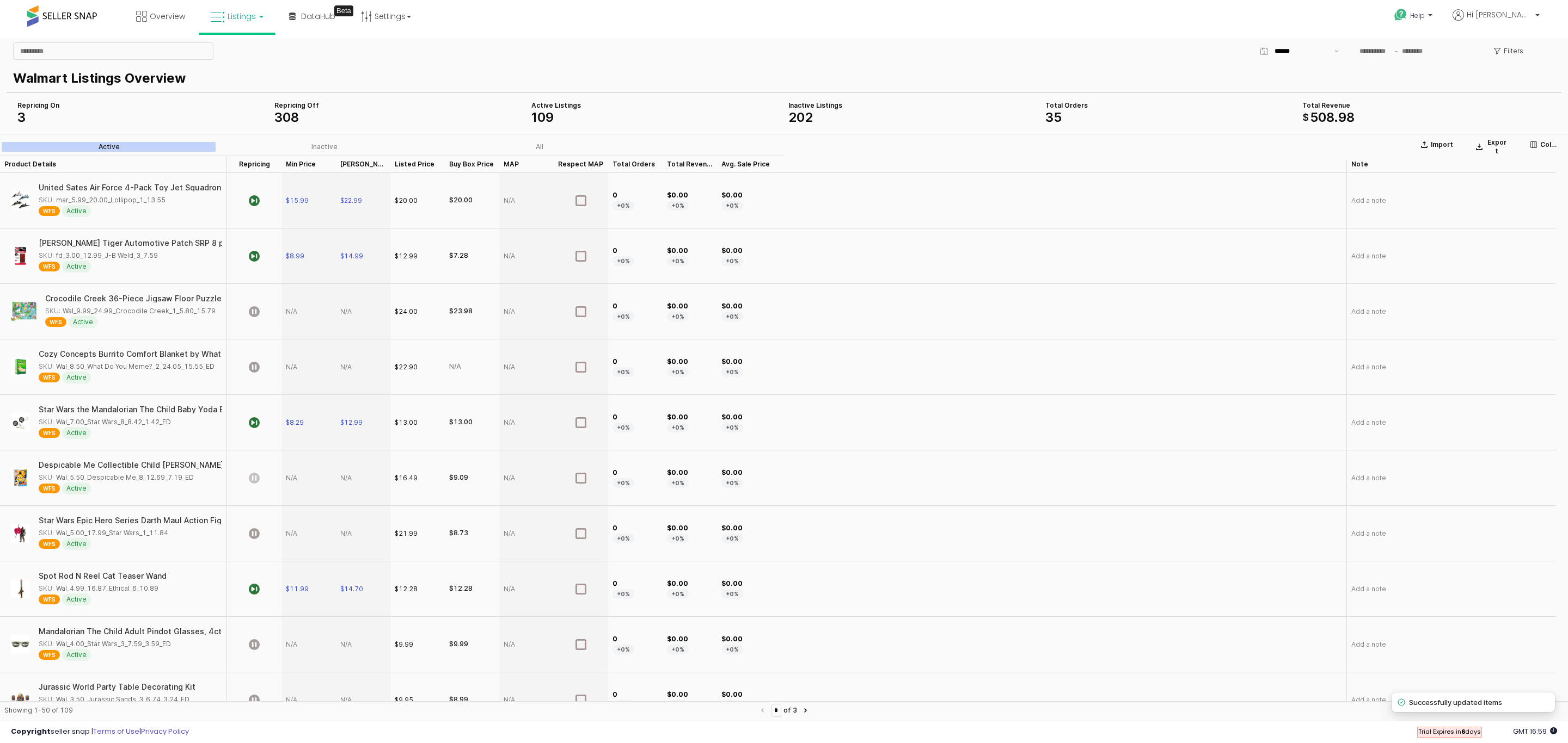
click at [342, 478] on div "App Frame" at bounding box center [363, 478] width 55 height 56
click at [346, 478] on div "App Frame" at bounding box center [363, 478] width 55 height 56
type input "*****"
click at [259, 478] on icon "App Frame" at bounding box center [254, 477] width 11 height 11
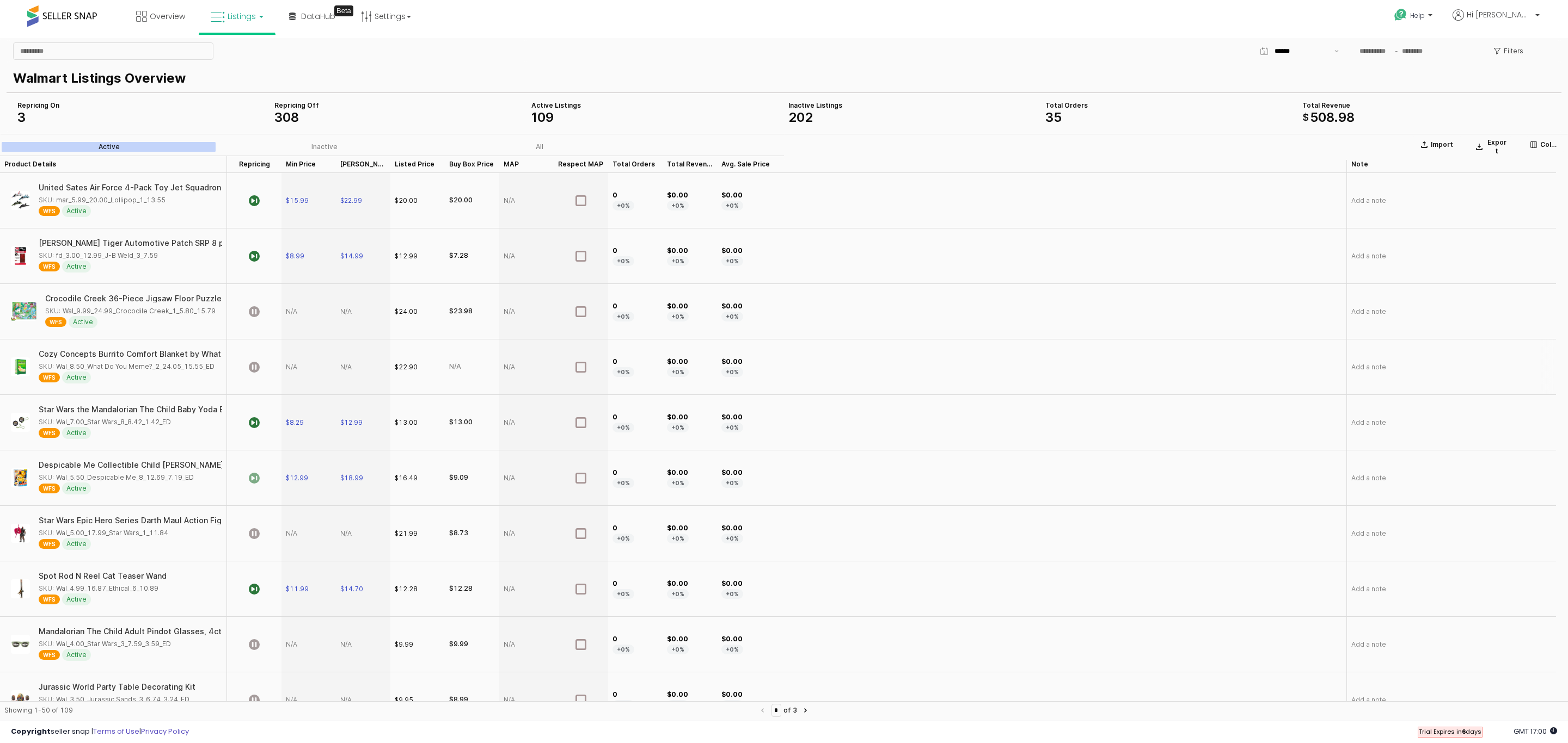
click at [285, 371] on div "App Frame" at bounding box center [308, 367] width 55 height 56
click at [287, 366] on div "App Frame" at bounding box center [308, 367] width 55 height 56
type input "*****"
click at [349, 366] on section "Import Export Columns Active Inactive All Product Details Product Details Repri…" at bounding box center [784, 430] width 1568 height 592
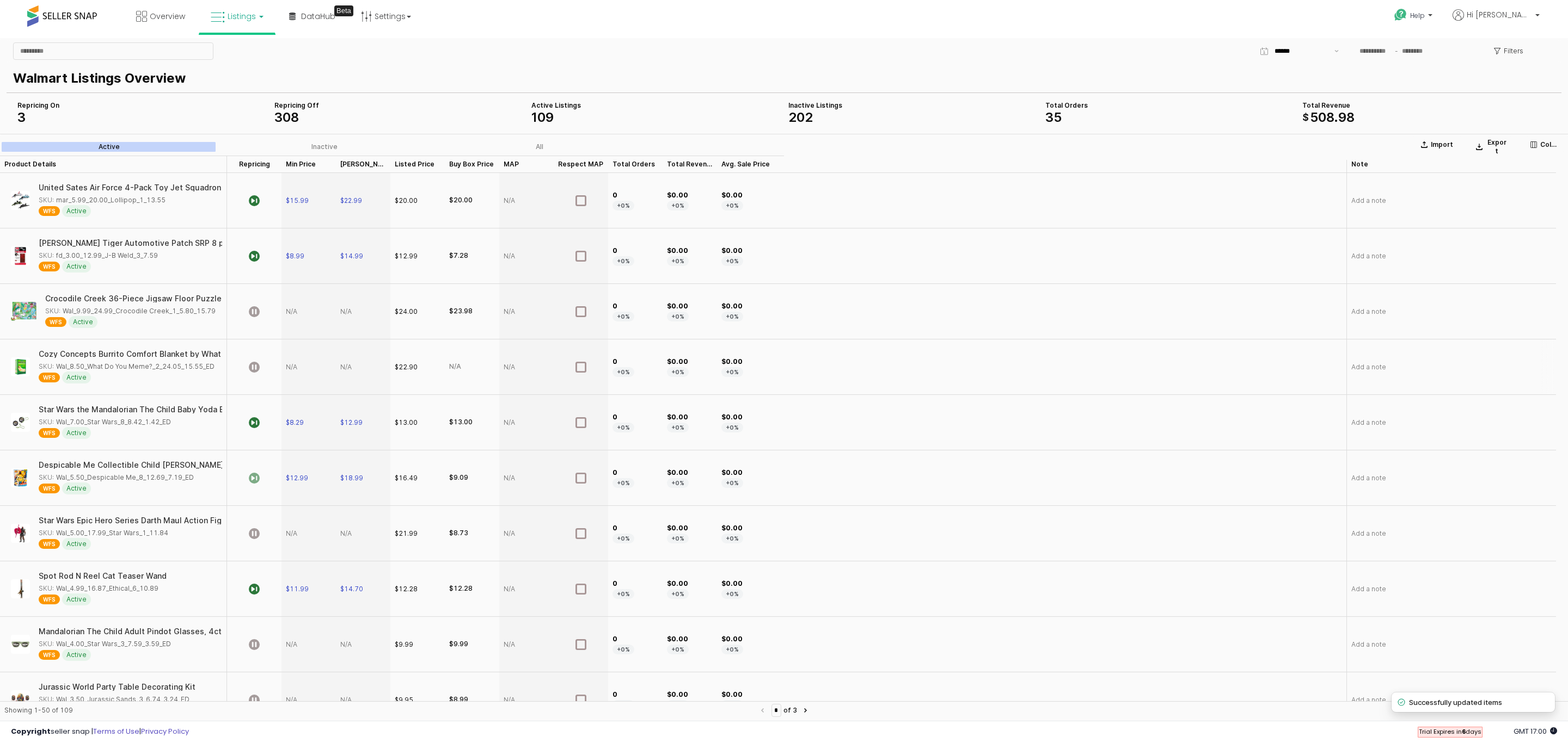
click at [349, 366] on div "App Frame" at bounding box center [363, 367] width 55 height 56
click at [288, 364] on div "App Frame" at bounding box center [308, 367] width 55 height 56
type input "*****"
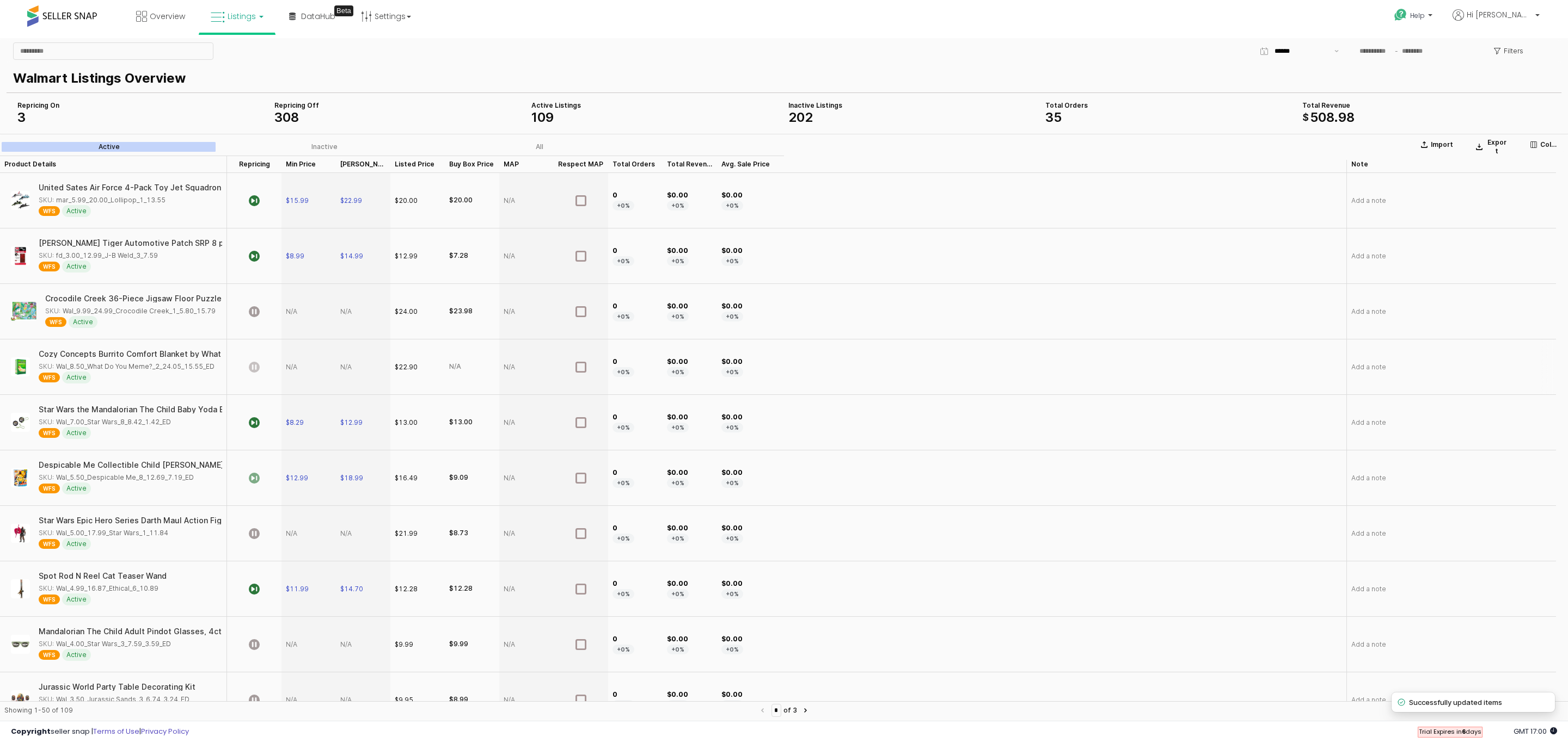
click at [249, 369] on icon "App Frame" at bounding box center [254, 367] width 11 height 11
click at [295, 369] on div "App Frame" at bounding box center [308, 367] width 55 height 56
type input "*****"
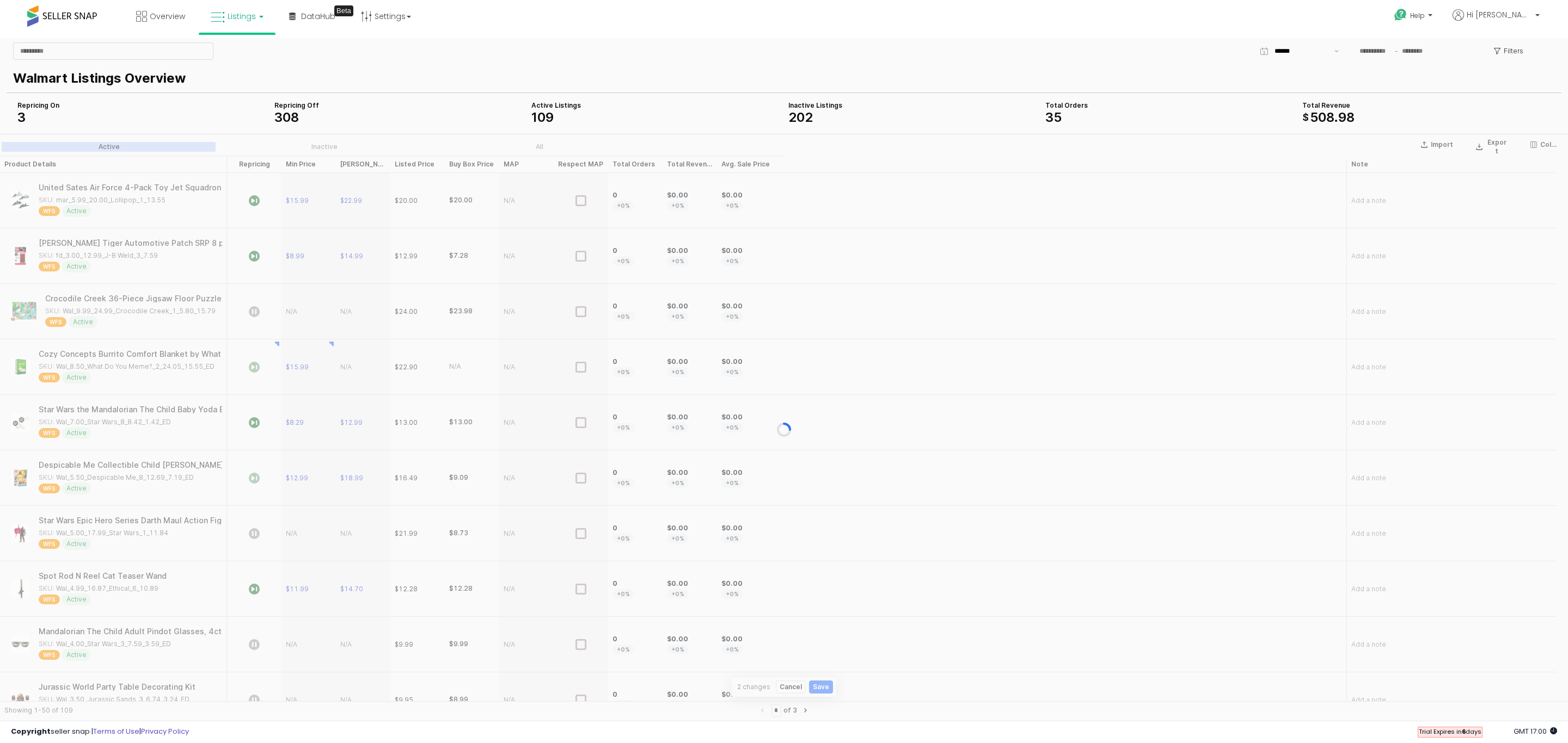
click at [344, 361] on section "Import Export Columns Active Inactive All Product Details Product Details Repri…" at bounding box center [784, 430] width 1568 height 592
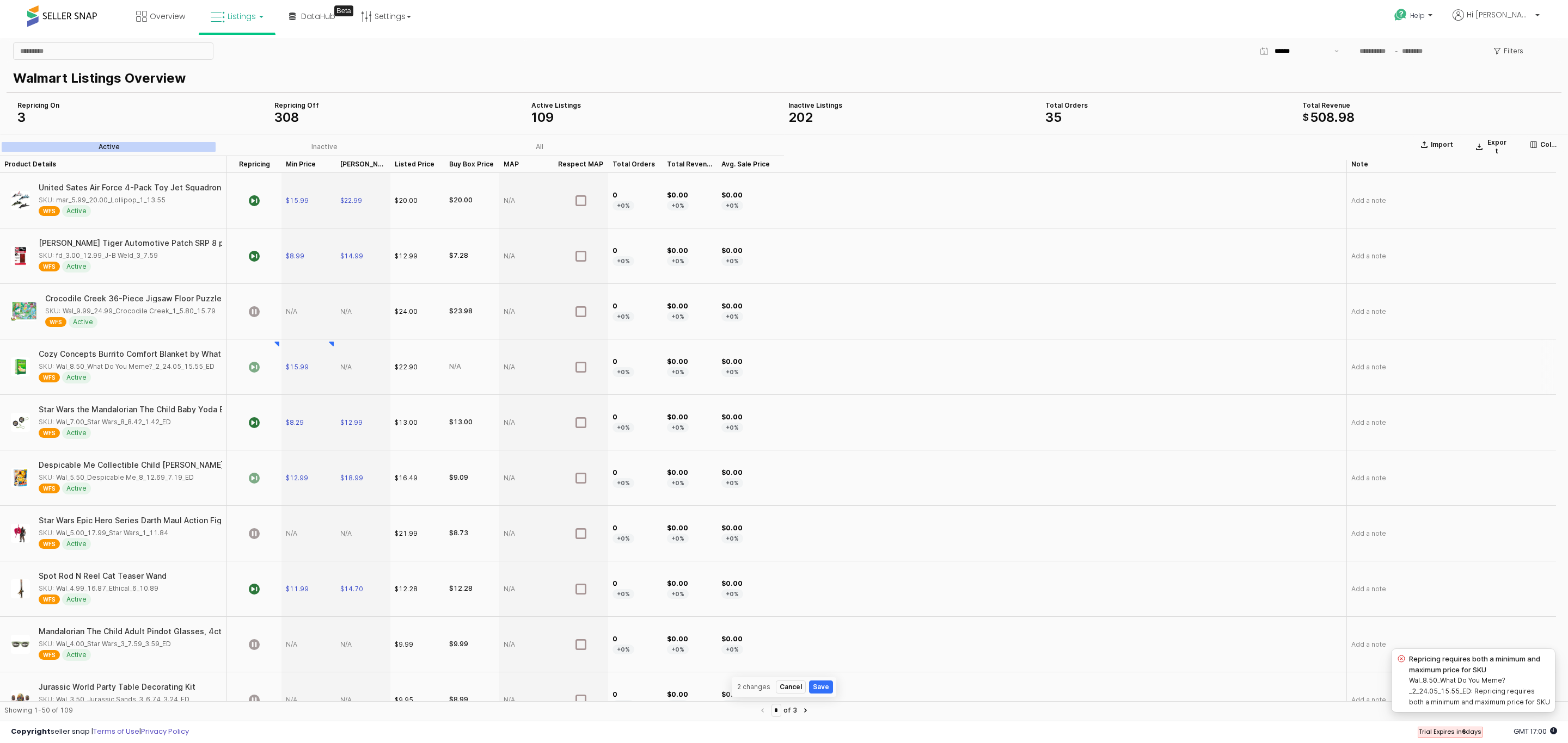
click at [345, 366] on div "App Frame" at bounding box center [363, 367] width 55 height 56
type input "*"
type input "*****"
click at [298, 366] on section "Import Export Columns Active Inactive All Product Details Product Details Repri…" at bounding box center [784, 430] width 1568 height 592
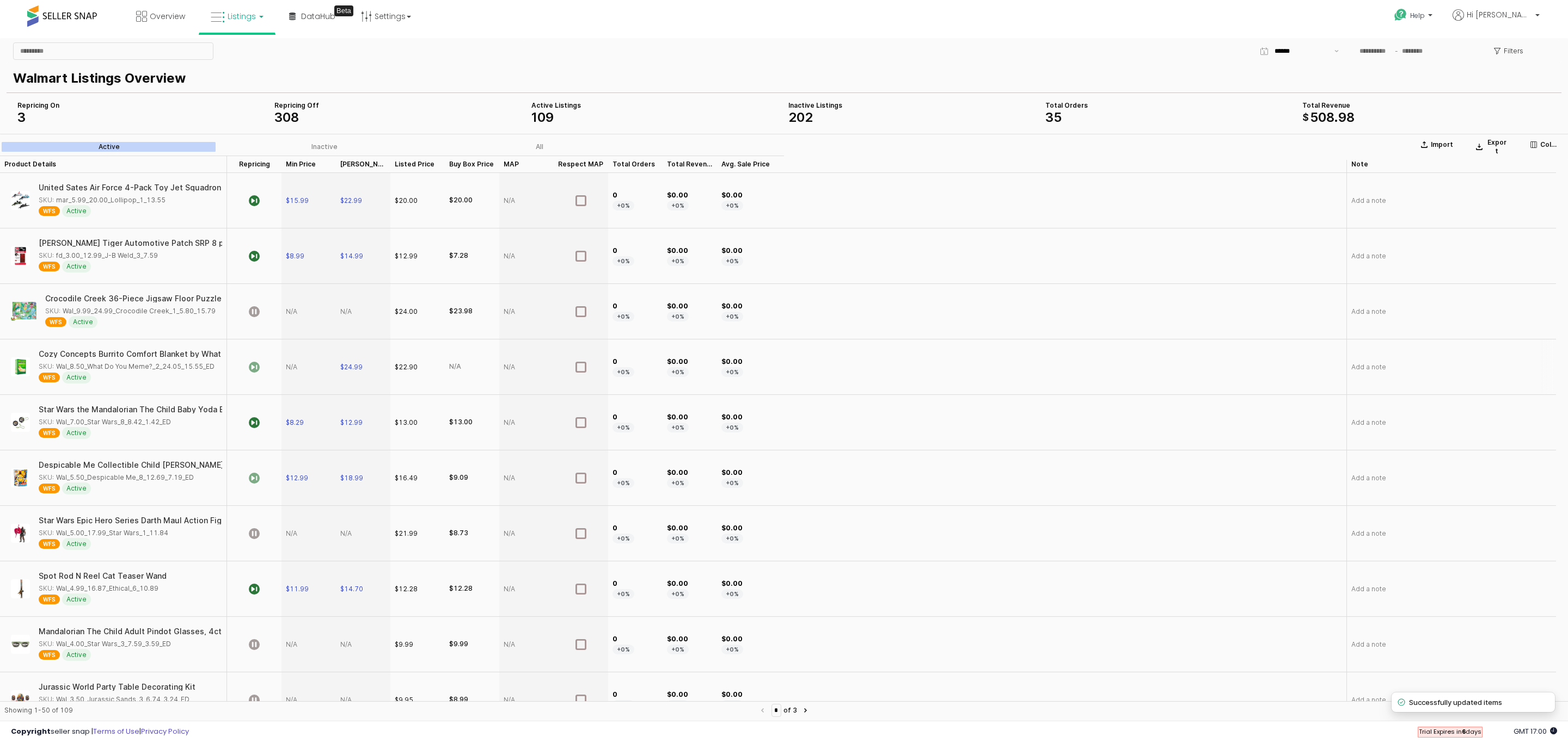
click at [291, 366] on div "App Frame" at bounding box center [308, 367] width 55 height 56
type input "*****"
click at [291, 307] on div "App Frame" at bounding box center [308, 312] width 55 height 56
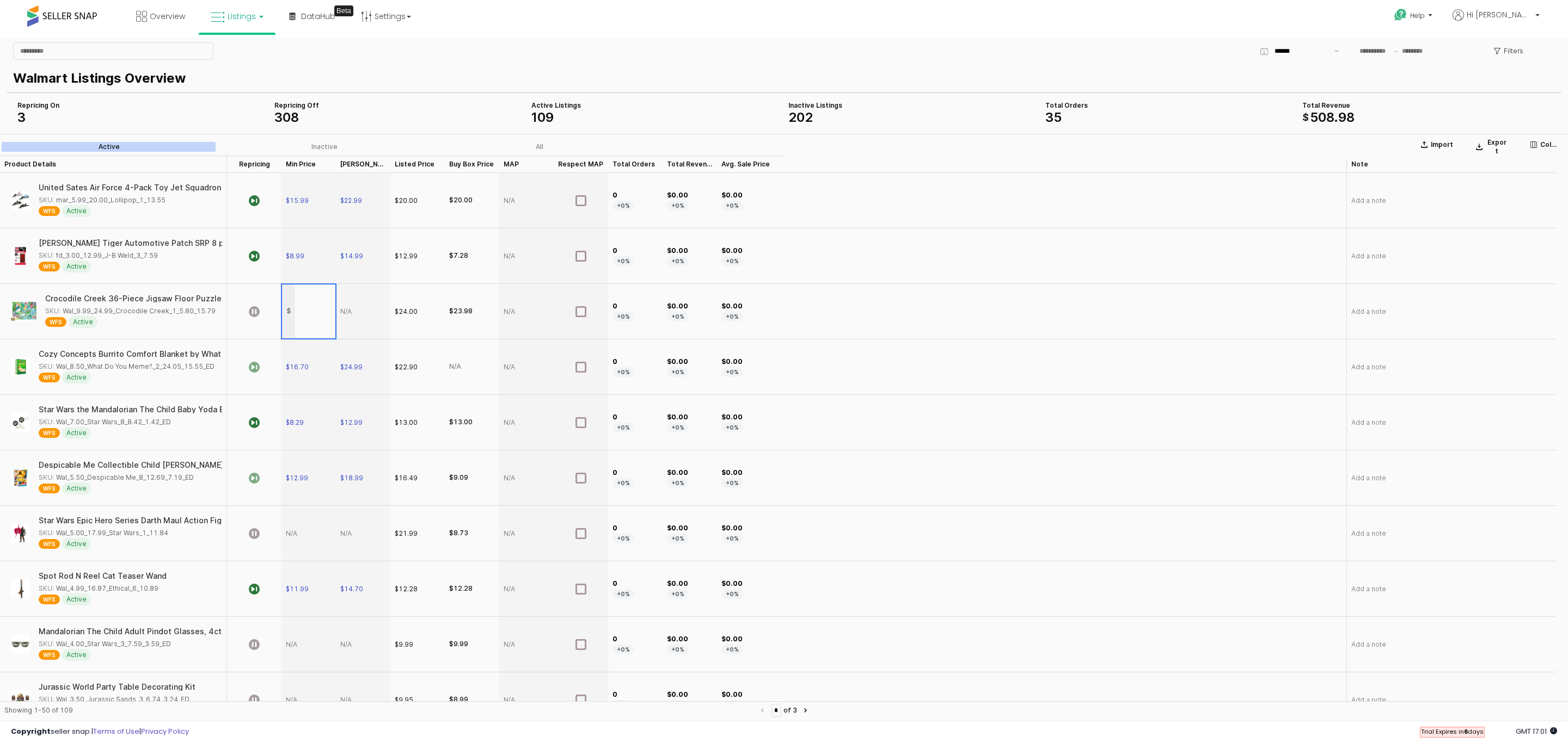
click at [311, 310] on input "App Frame" at bounding box center [315, 311] width 40 height 9
type input "*****"
click at [350, 314] on section "Import Export Columns Active Inactive All Product Details Product Details Repri…" at bounding box center [784, 430] width 1568 height 592
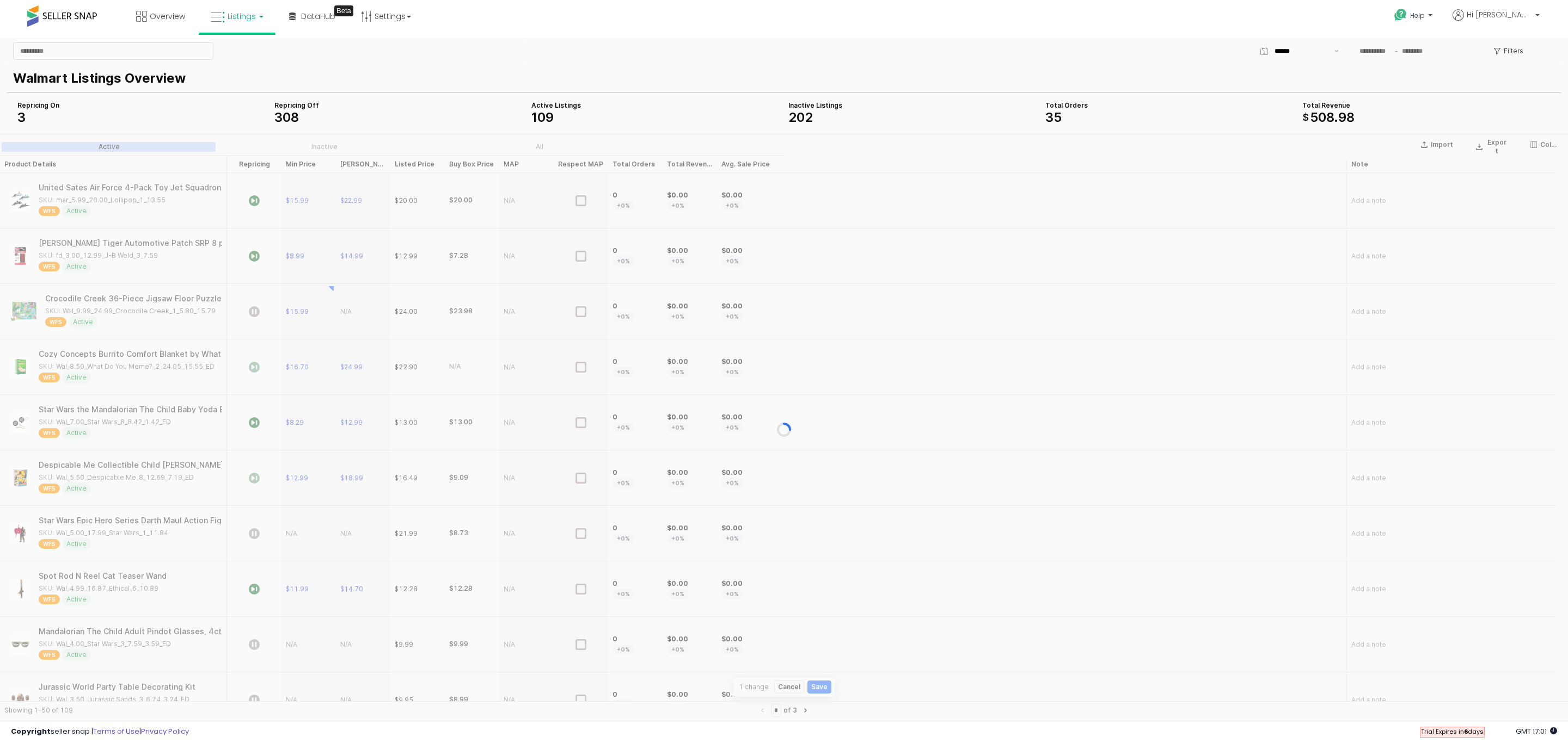
click at [350, 314] on div "App Frame" at bounding box center [784, 430] width 1568 height 592
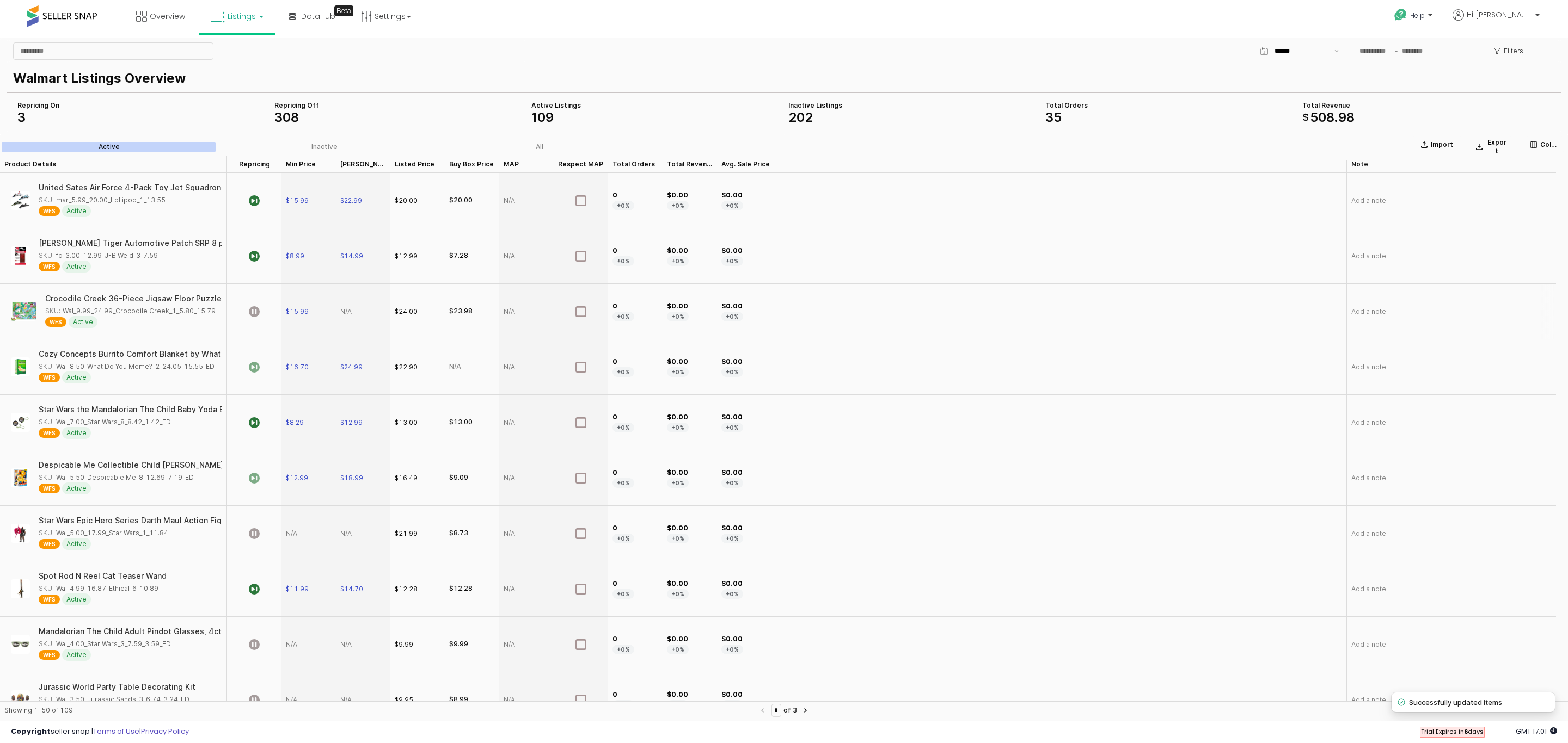
click at [350, 308] on div "App Frame" at bounding box center [363, 312] width 55 height 56
type input "*****"
click at [397, 317] on section "Import Export Columns Active Inactive All Product Details Product Details Repri…" at bounding box center [784, 430] width 1568 height 592
click at [368, 313] on div "App Frame" at bounding box center [363, 312] width 55 height 56
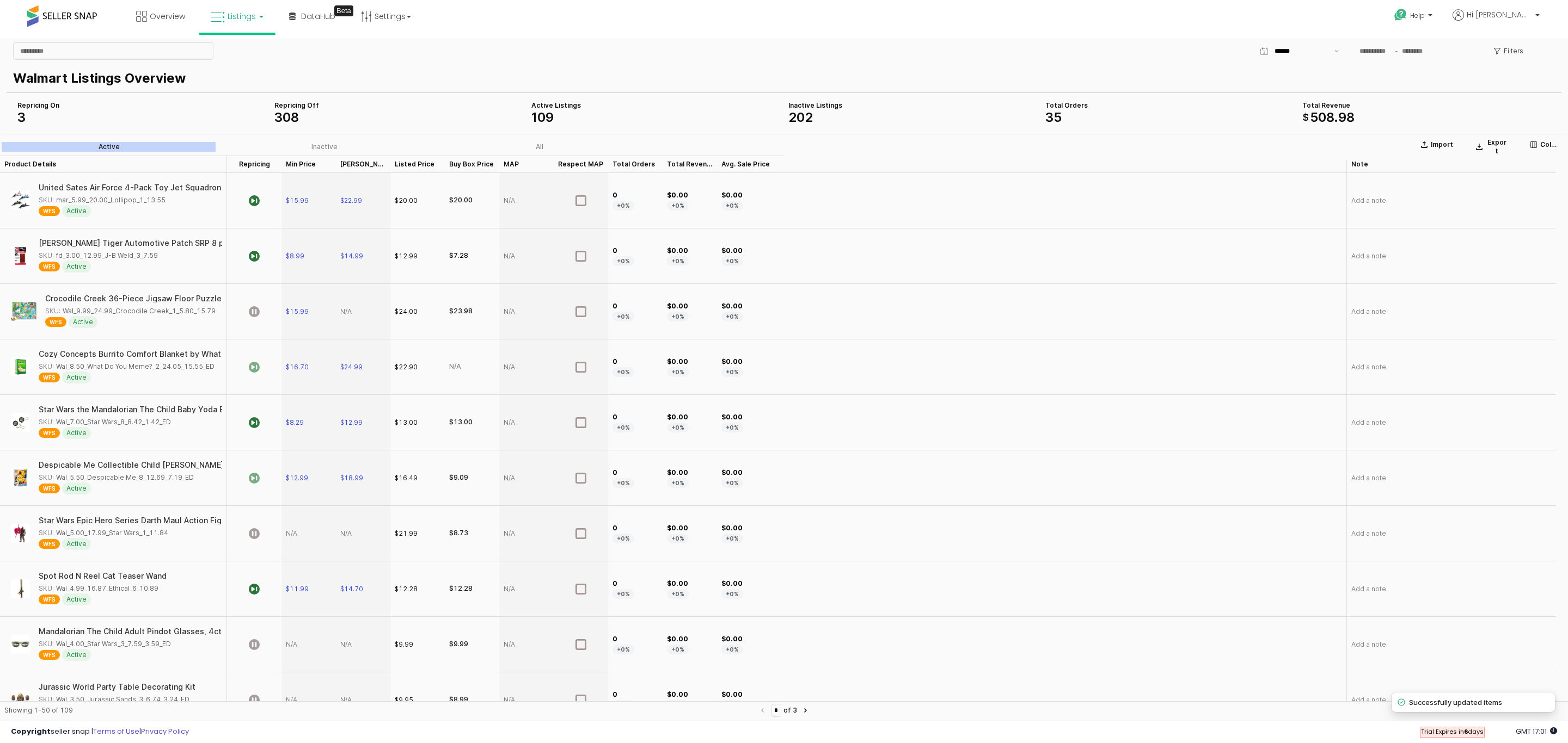
click at [368, 313] on div "App Frame" at bounding box center [363, 312] width 55 height 56
type input "*****"
click at [406, 307] on div "$24.00" at bounding box center [406, 312] width 23 height 10
click at [422, 313] on div "$24.00" at bounding box center [417, 312] width 55 height 56
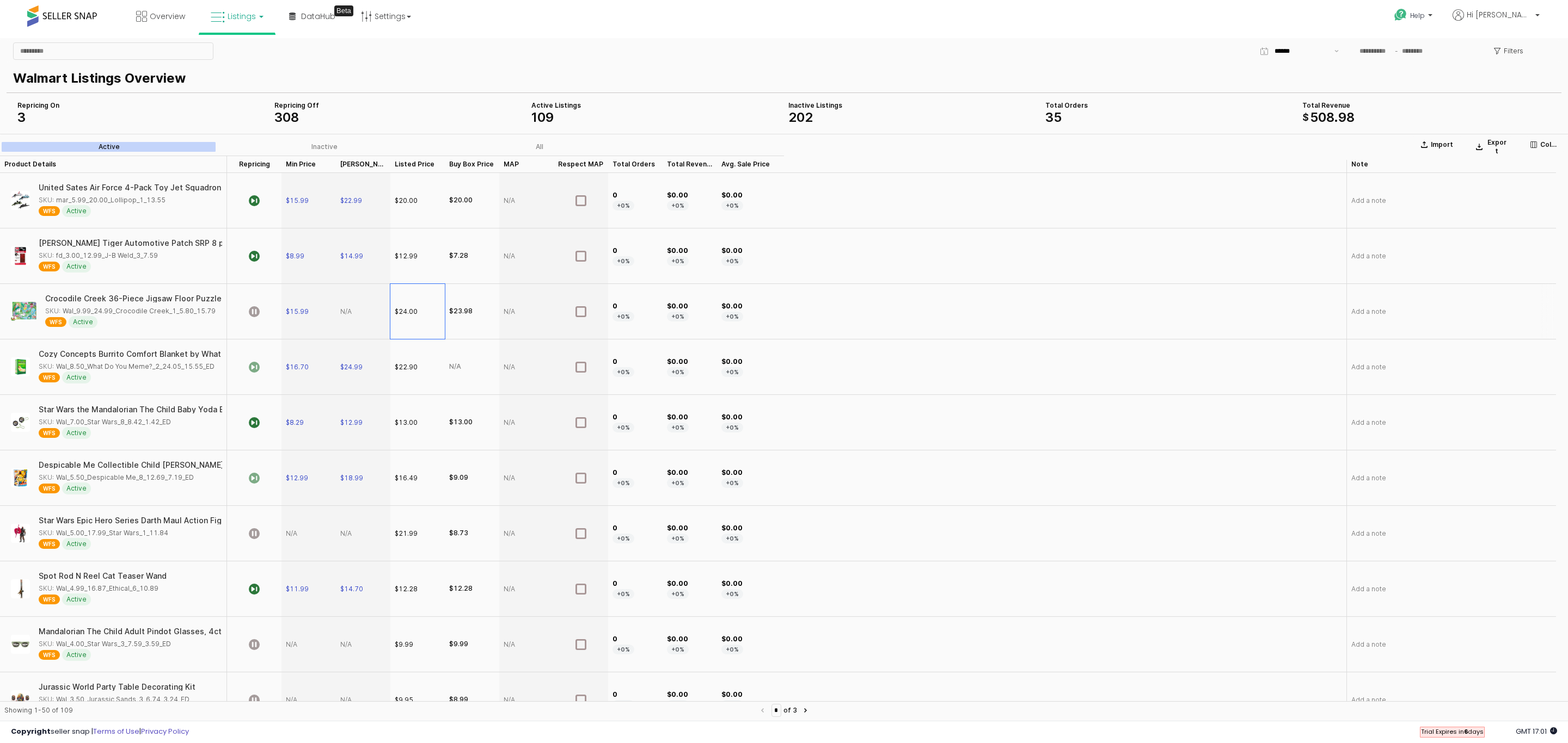
click at [422, 313] on div "$24.00" at bounding box center [417, 312] width 55 height 56
click at [410, 307] on div "$24.00" at bounding box center [406, 312] width 23 height 10
click at [413, 302] on div "$24.00" at bounding box center [417, 312] width 55 height 56
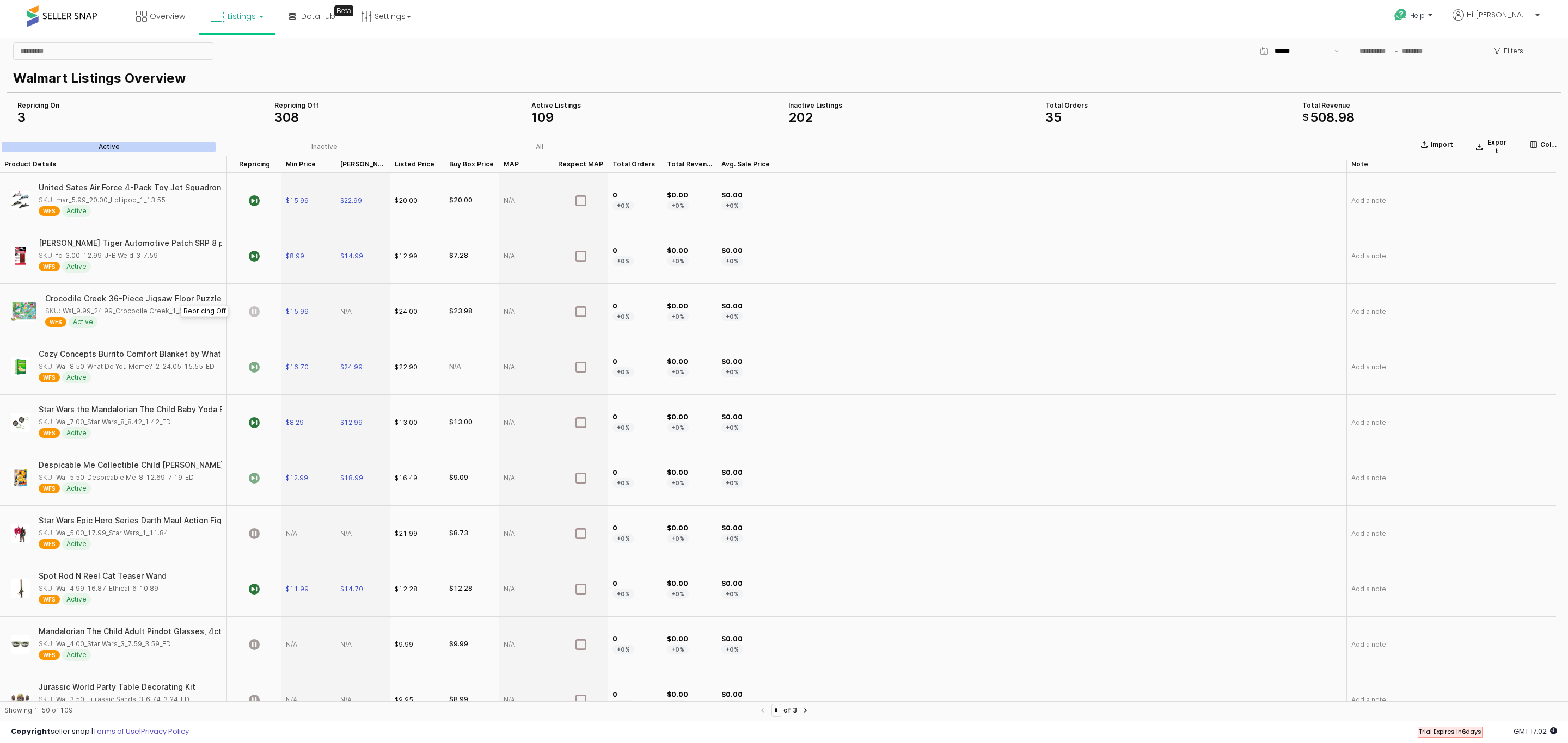
click at [255, 310] on icon "App Frame" at bounding box center [254, 311] width 11 height 11
click at [349, 311] on div "App Frame" at bounding box center [363, 312] width 55 height 56
type input "*****"
click at [342, 310] on div "App Frame" at bounding box center [363, 312] width 55 height 56
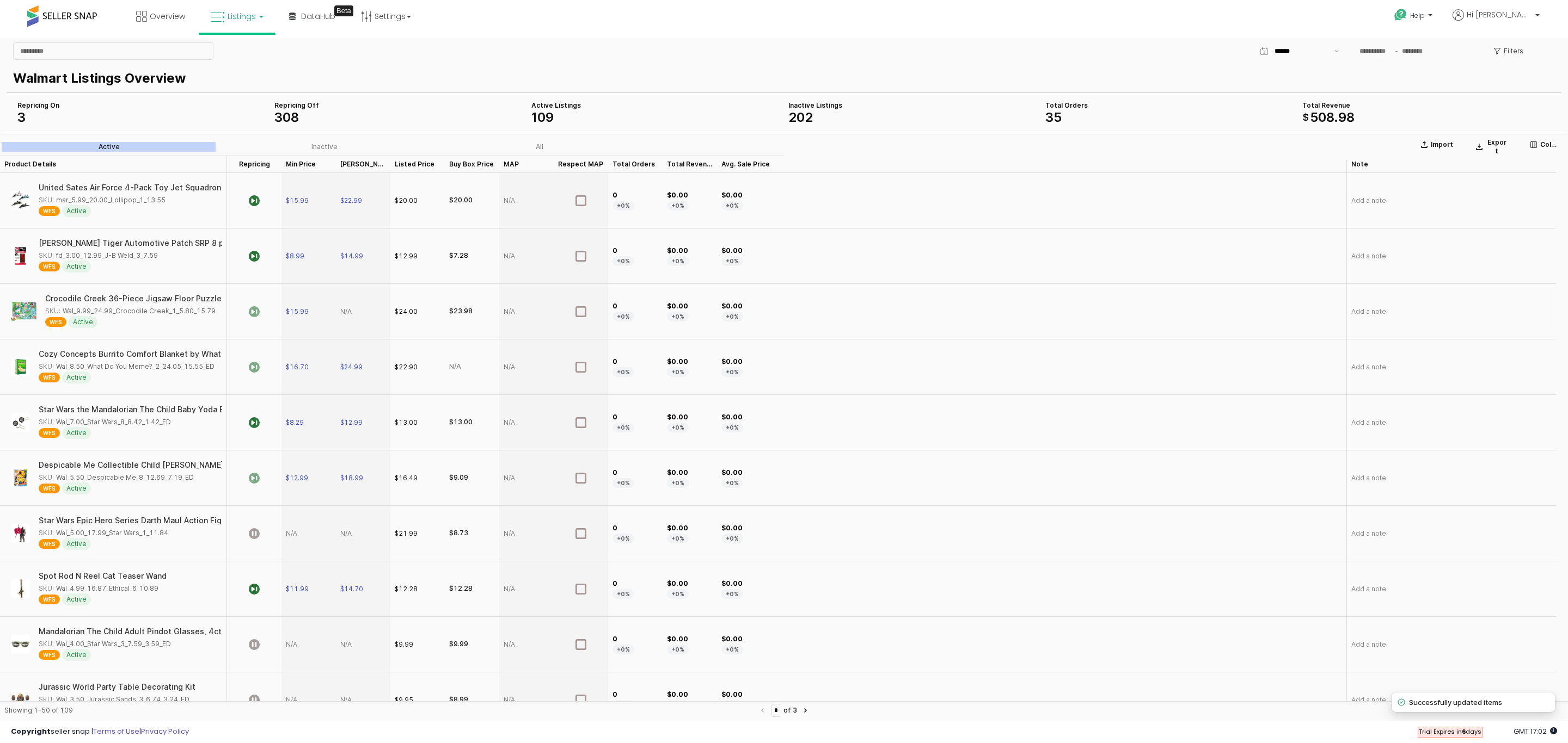
click at [342, 310] on div "App Frame" at bounding box center [363, 312] width 55 height 56
type input "*****"
click at [348, 308] on div "App Frame" at bounding box center [363, 312] width 55 height 56
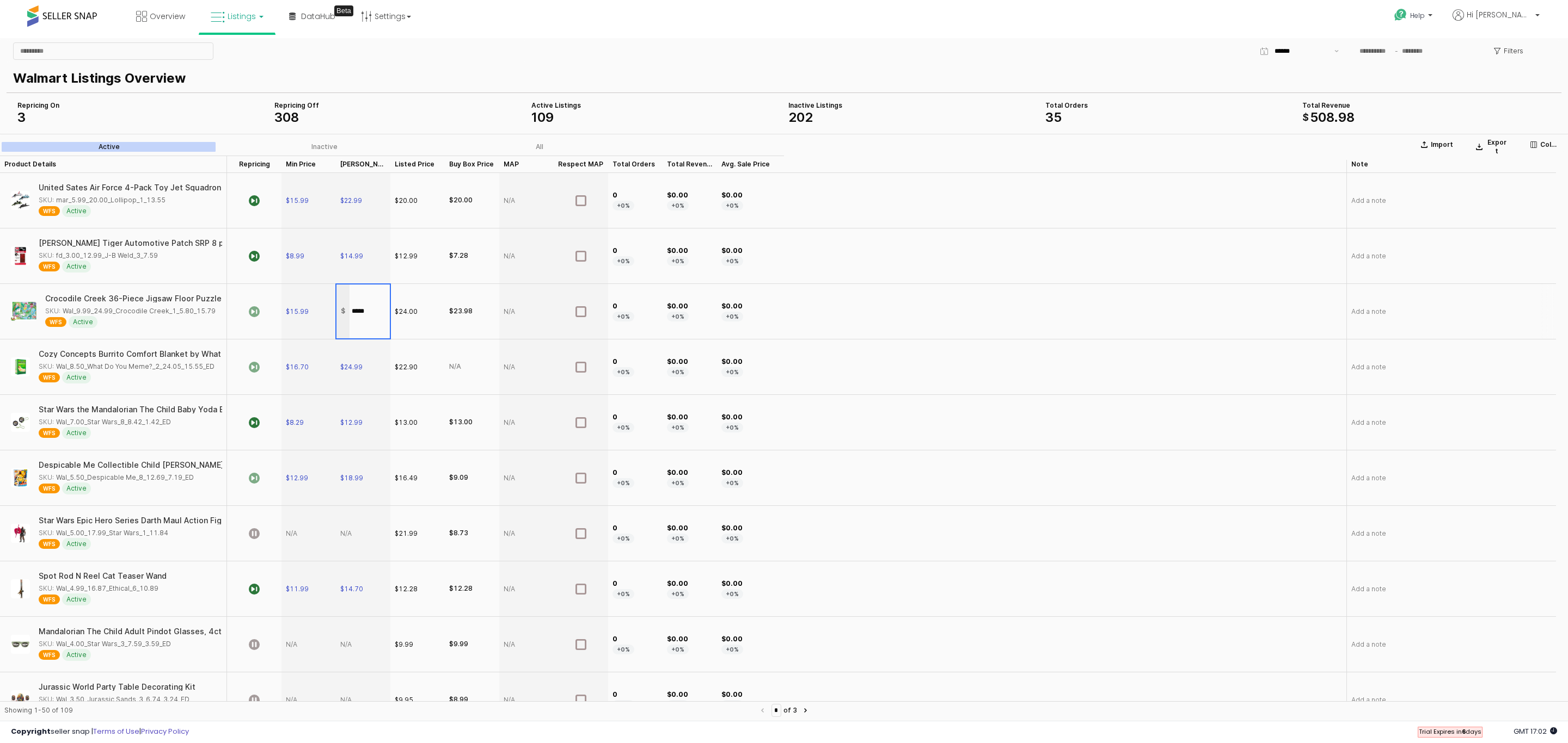
type input "*****"
click at [463, 307] on section "Import Export Columns Active Inactive All Product Details Product Details Repri…" at bounding box center [784, 430] width 1568 height 592
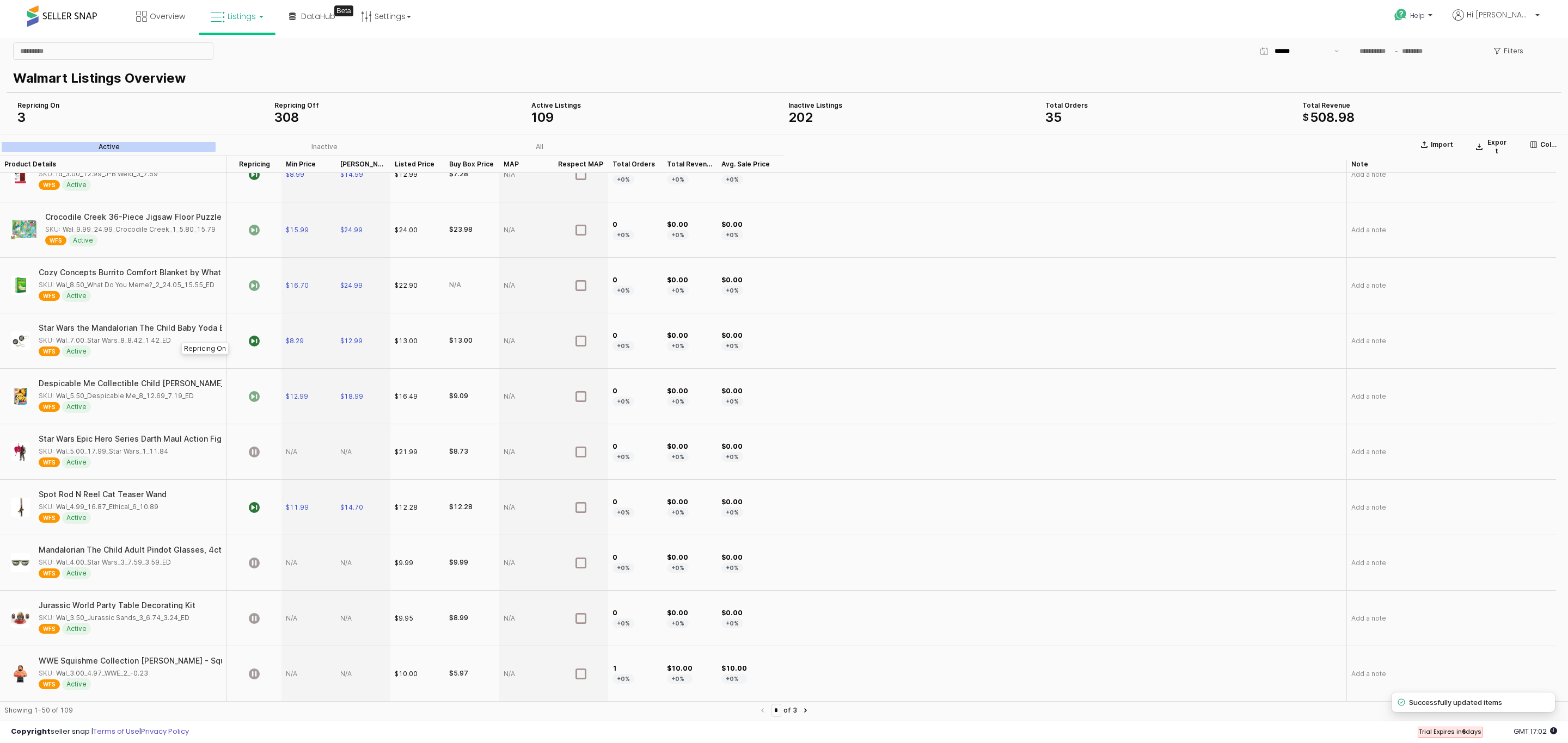
scroll to position [163, 0]
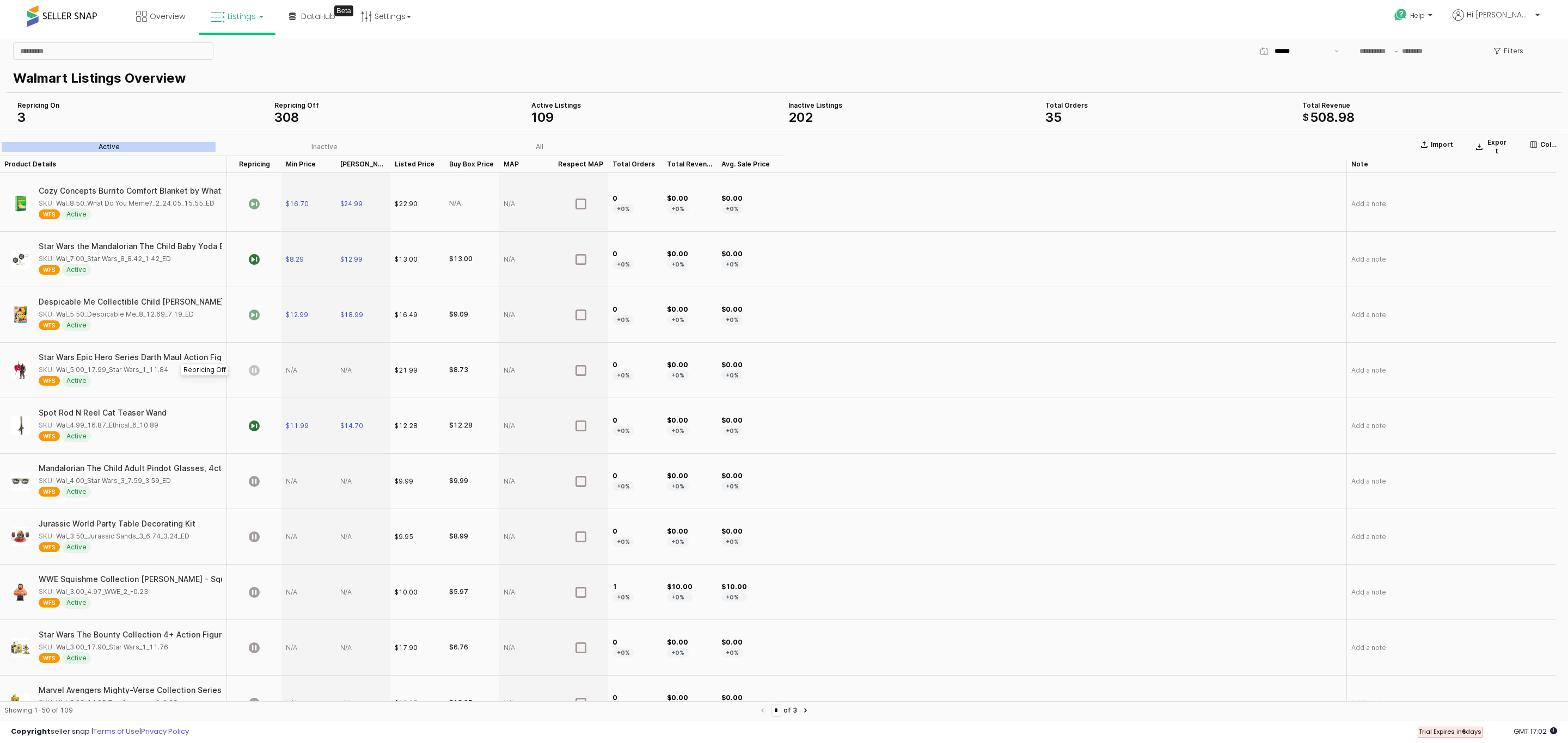
click at [255, 371] on icon "App Frame" at bounding box center [254, 370] width 11 height 11
click at [312, 369] on div "App Frame" at bounding box center [308, 371] width 55 height 56
click at [292, 372] on div "App Frame" at bounding box center [308, 371] width 55 height 56
click at [293, 371] on div "App Frame" at bounding box center [308, 371] width 55 height 56
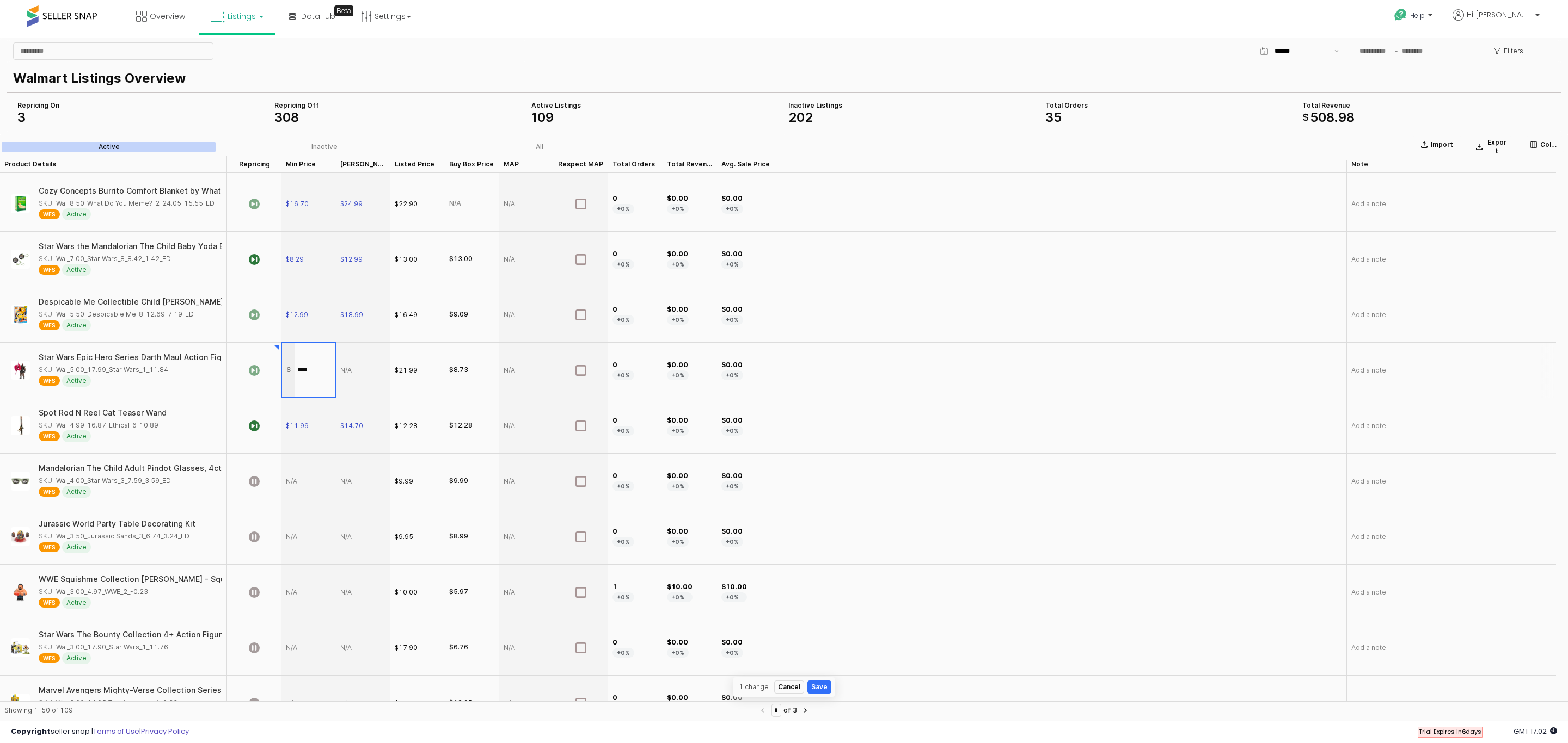
type input "*****"
click at [369, 365] on section "Import Export Columns Active Inactive All Product Details Product Details Repri…" at bounding box center [784, 430] width 1568 height 592
click at [351, 369] on div "App Frame" at bounding box center [363, 371] width 55 height 56
type input "*****"
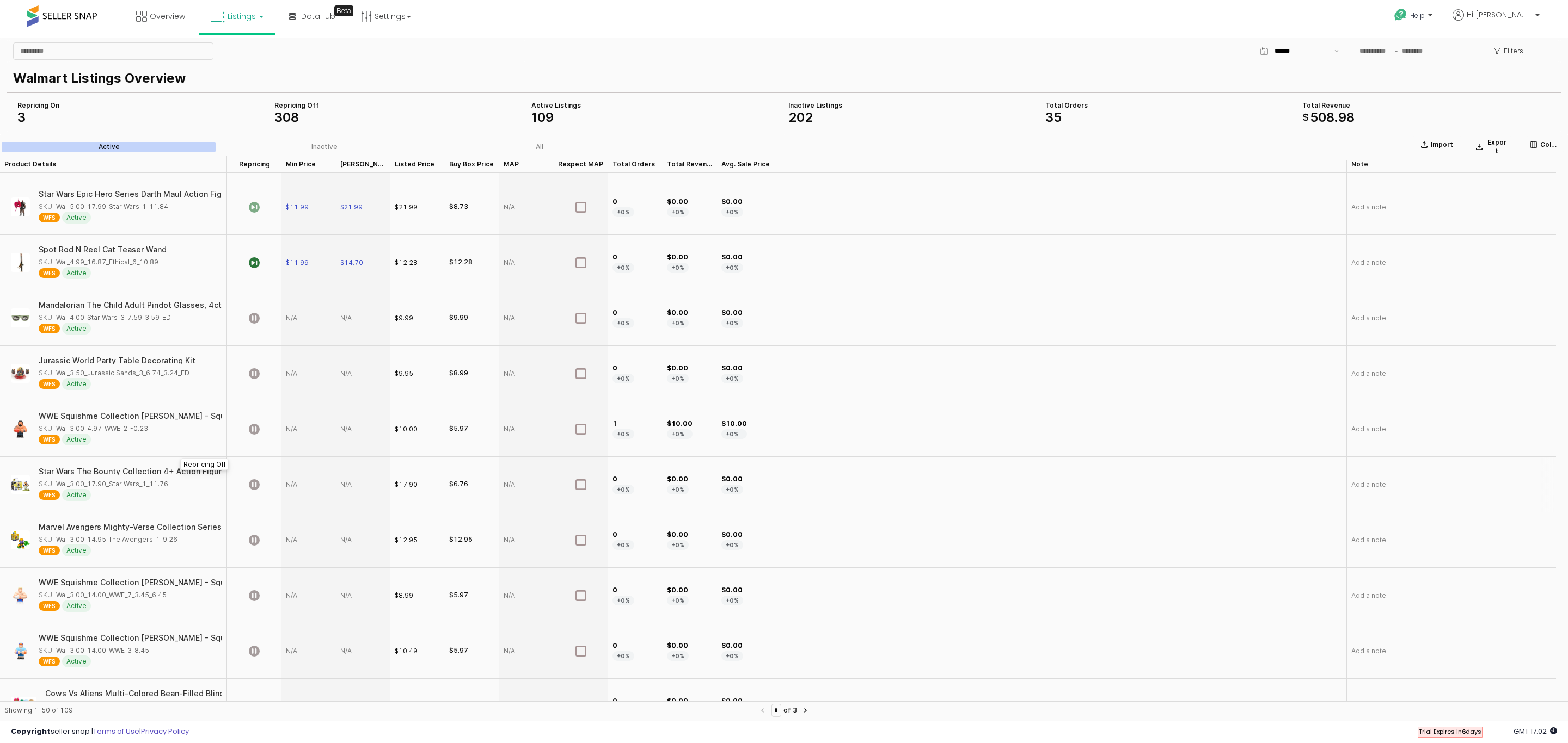
scroll to position [408, 0]
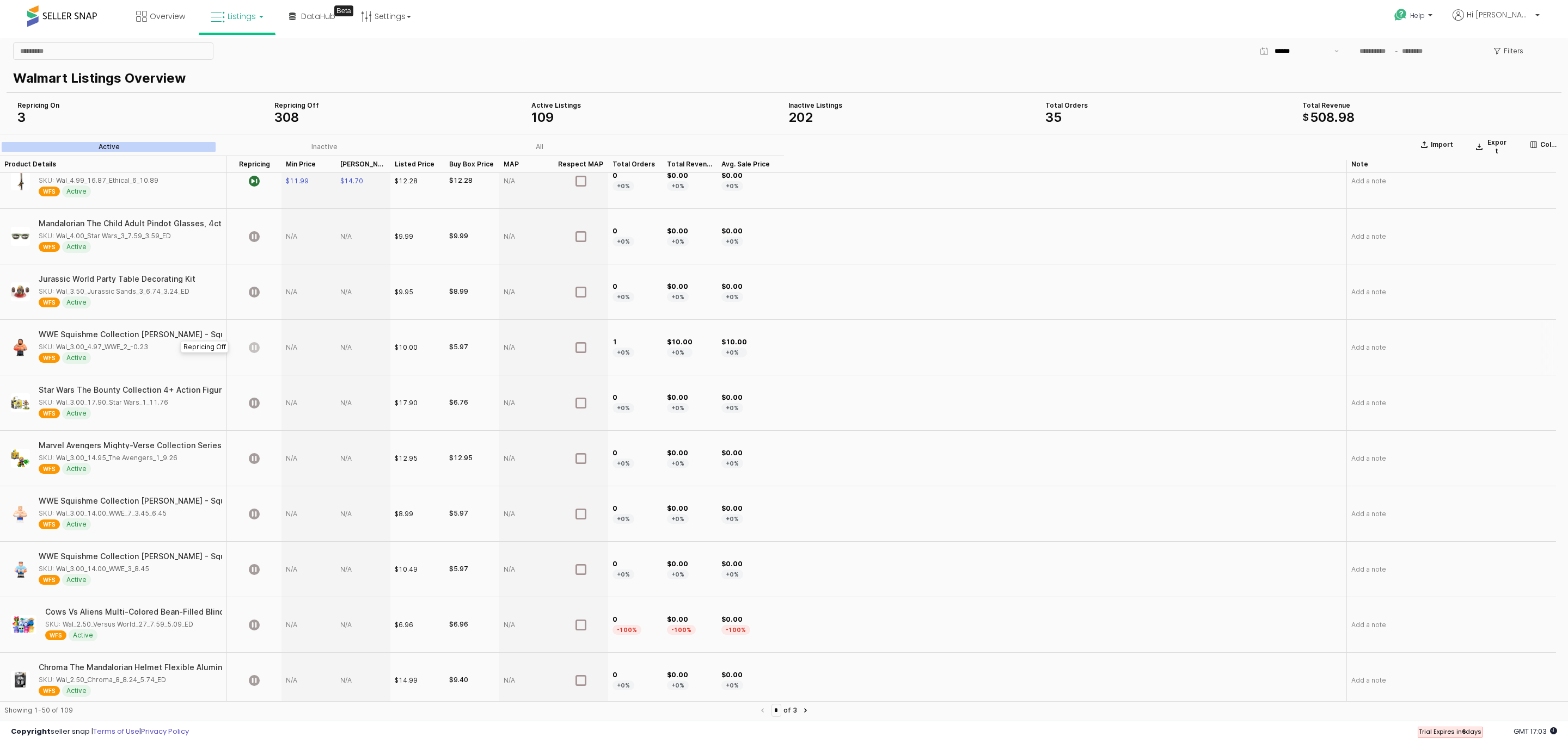
click at [252, 346] on icon "App Frame" at bounding box center [254, 347] width 11 height 11
click at [256, 287] on icon "App Frame" at bounding box center [254, 291] width 11 height 11
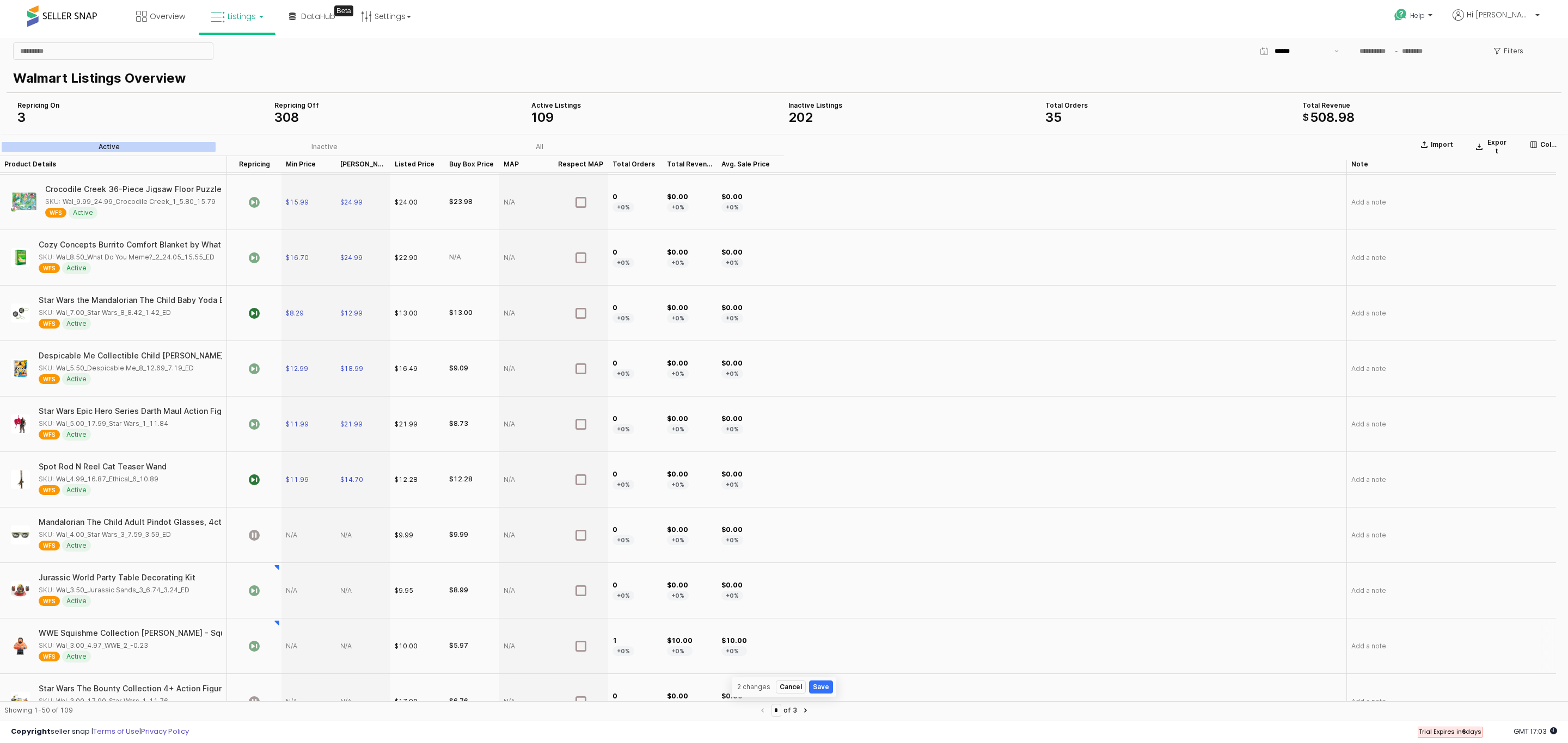
scroll to position [0, 0]
click at [1512, 53] on p "Filters" at bounding box center [1513, 51] width 20 height 9
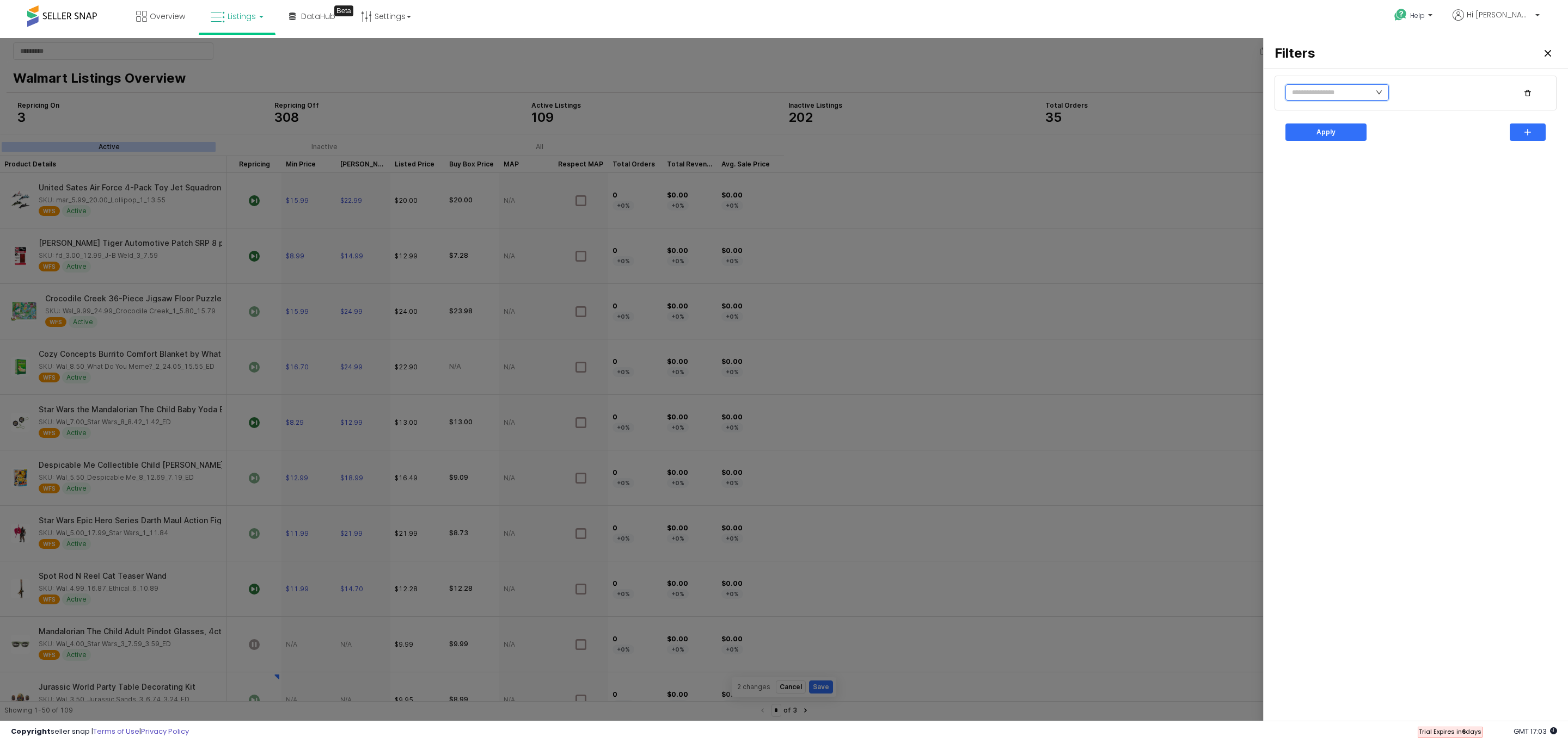
click at [1379, 98] on input "text" at bounding box center [1337, 93] width 103 height 16
click at [1421, 67] on div "Filters" at bounding box center [1416, 53] width 304 height 31
click at [1539, 59] on button "Close" at bounding box center [1548, 54] width 18 height 18
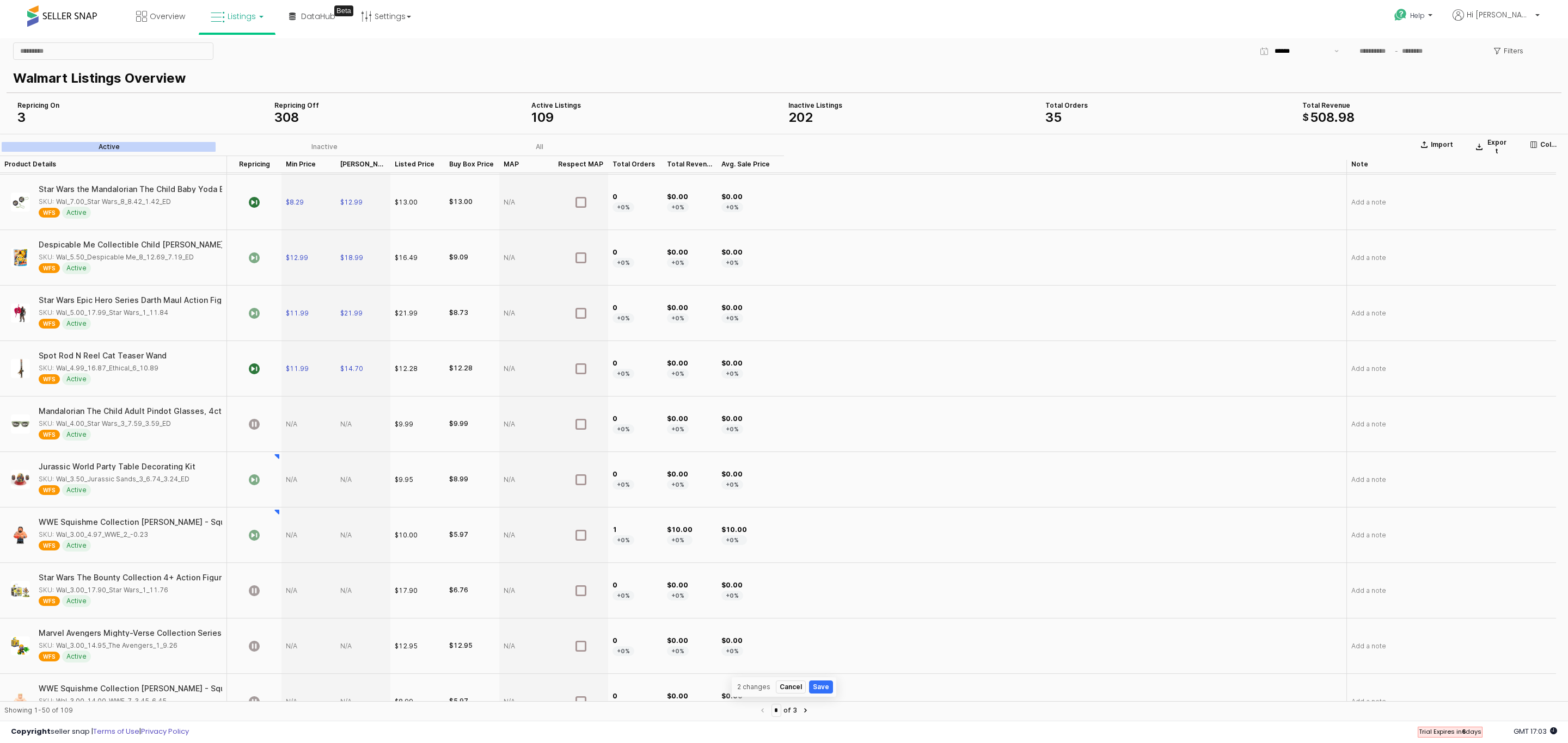
scroll to position [229, 0]
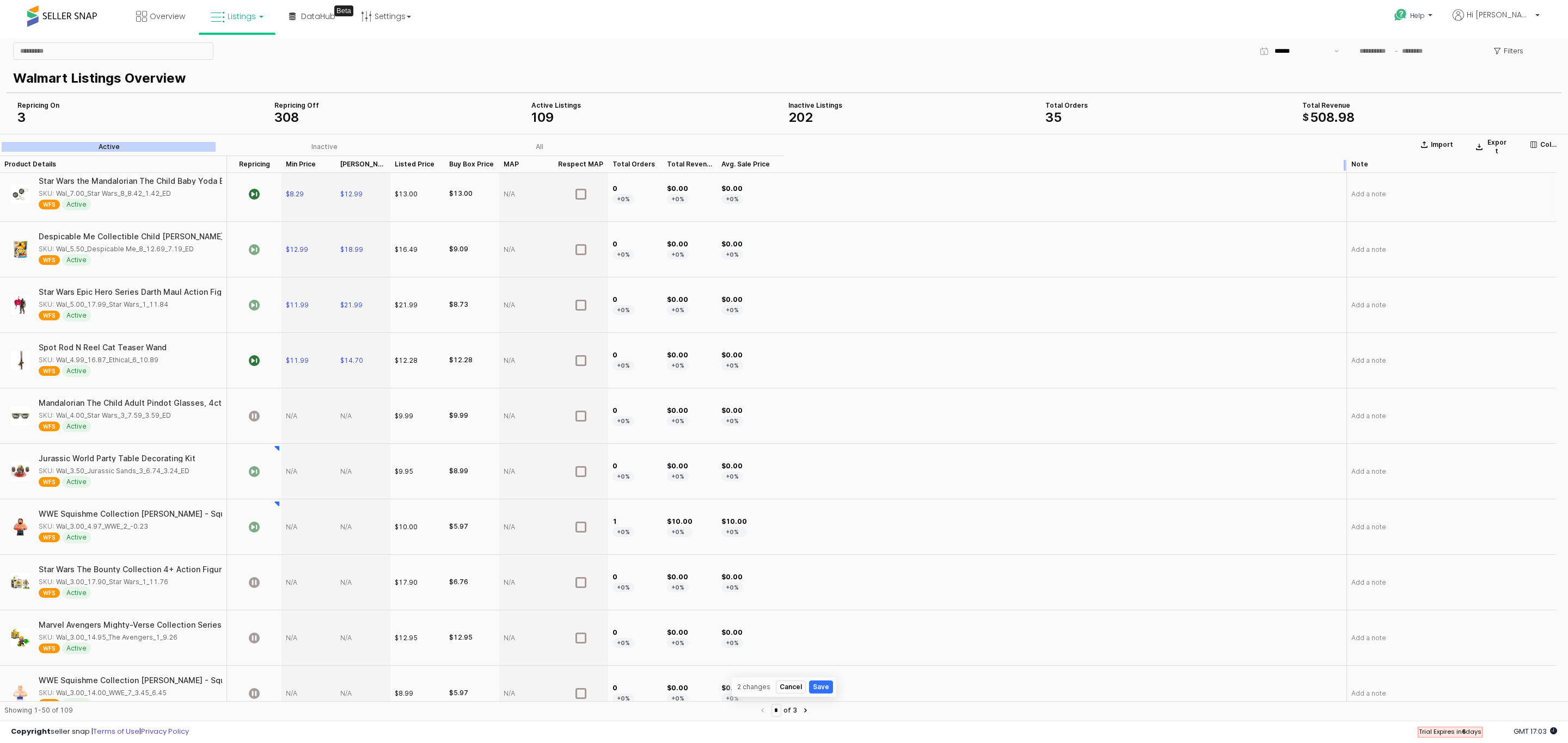
drag, startPoint x: 1339, startPoint y: 158, endPoint x: 818, endPoint y: 177, distance: 521.3
click at [814, 181] on div "Product Details Product Details Repricing Repricing Min Price Min Price Max Pri…" at bounding box center [784, 428] width 1568 height 546
drag, startPoint x: 1342, startPoint y: 160, endPoint x: 1292, endPoint y: 154, distance: 50.4
click at [1159, 165] on div "Product Details Product Details Repricing Repricing Min Price Min Price Max Pri…" at bounding box center [778, 164] width 1556 height 18
drag, startPoint x: 1349, startPoint y: 157, endPoint x: 784, endPoint y: 184, distance: 565.6
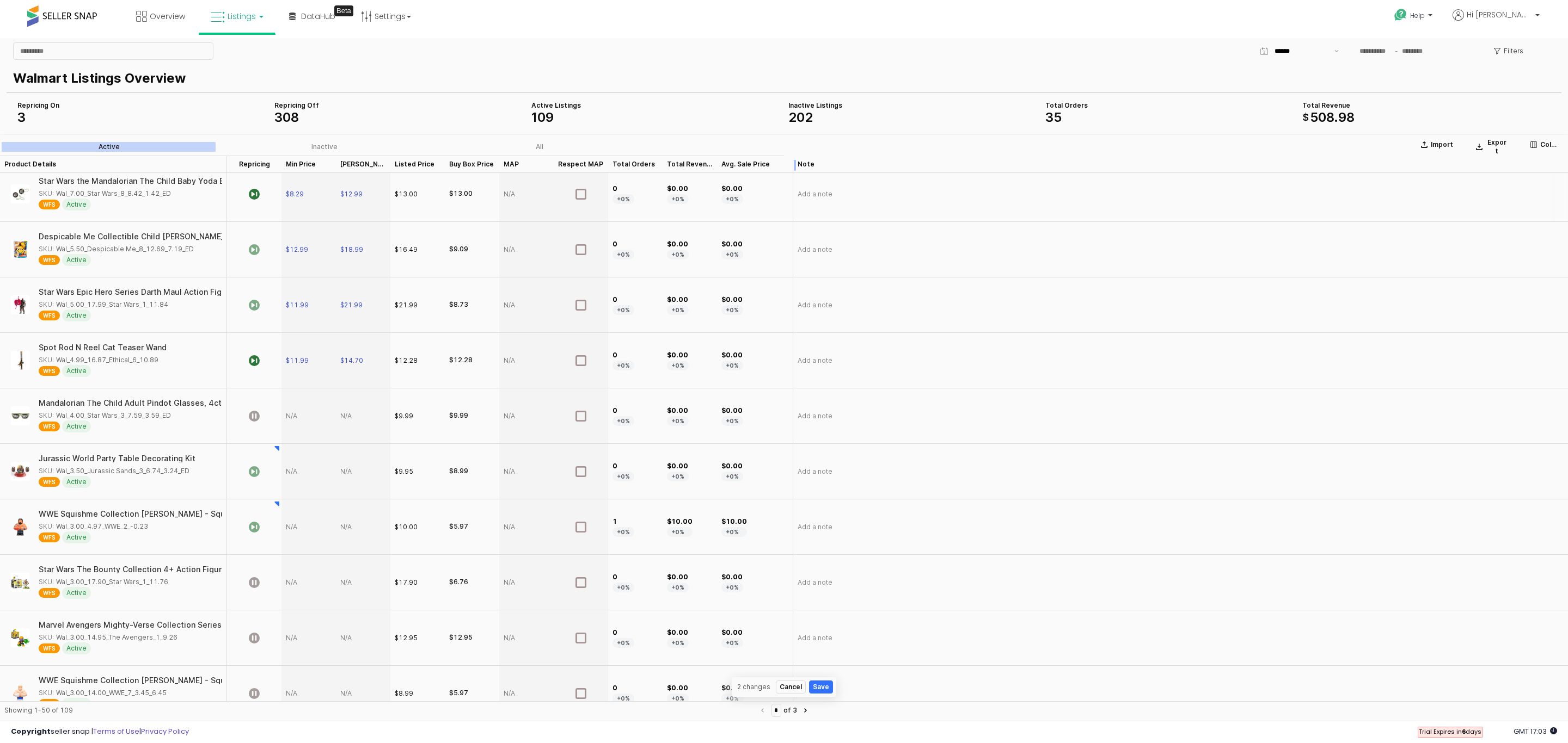
click at [784, 184] on div "Product Details Product Details Repricing Repricing Min Price Min Price Max Pri…" at bounding box center [784, 428] width 1568 height 546
click at [1553, 144] on p "Columns" at bounding box center [1549, 144] width 19 height 9
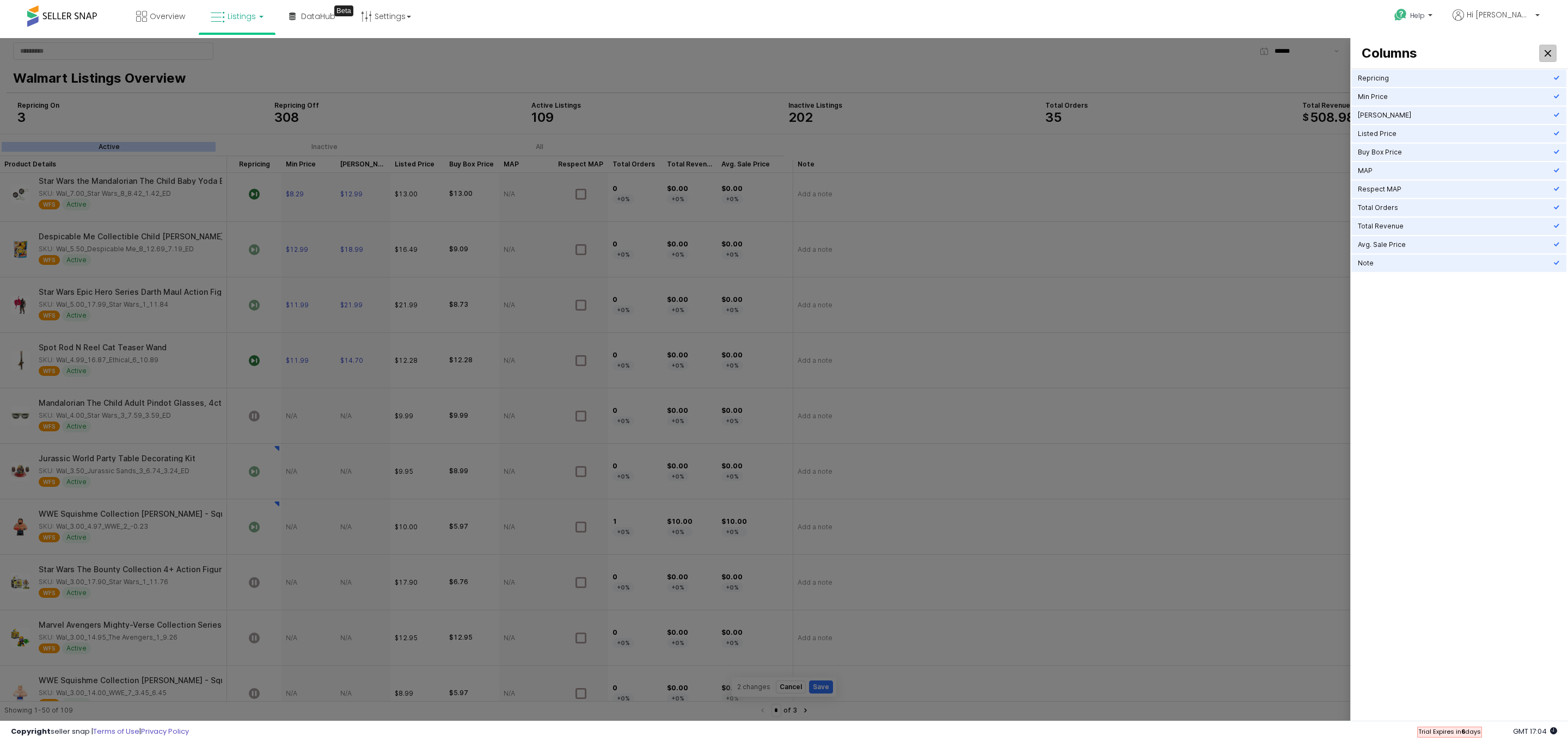
click at [1550, 51] on icon "Close" at bounding box center [1547, 53] width 7 height 7
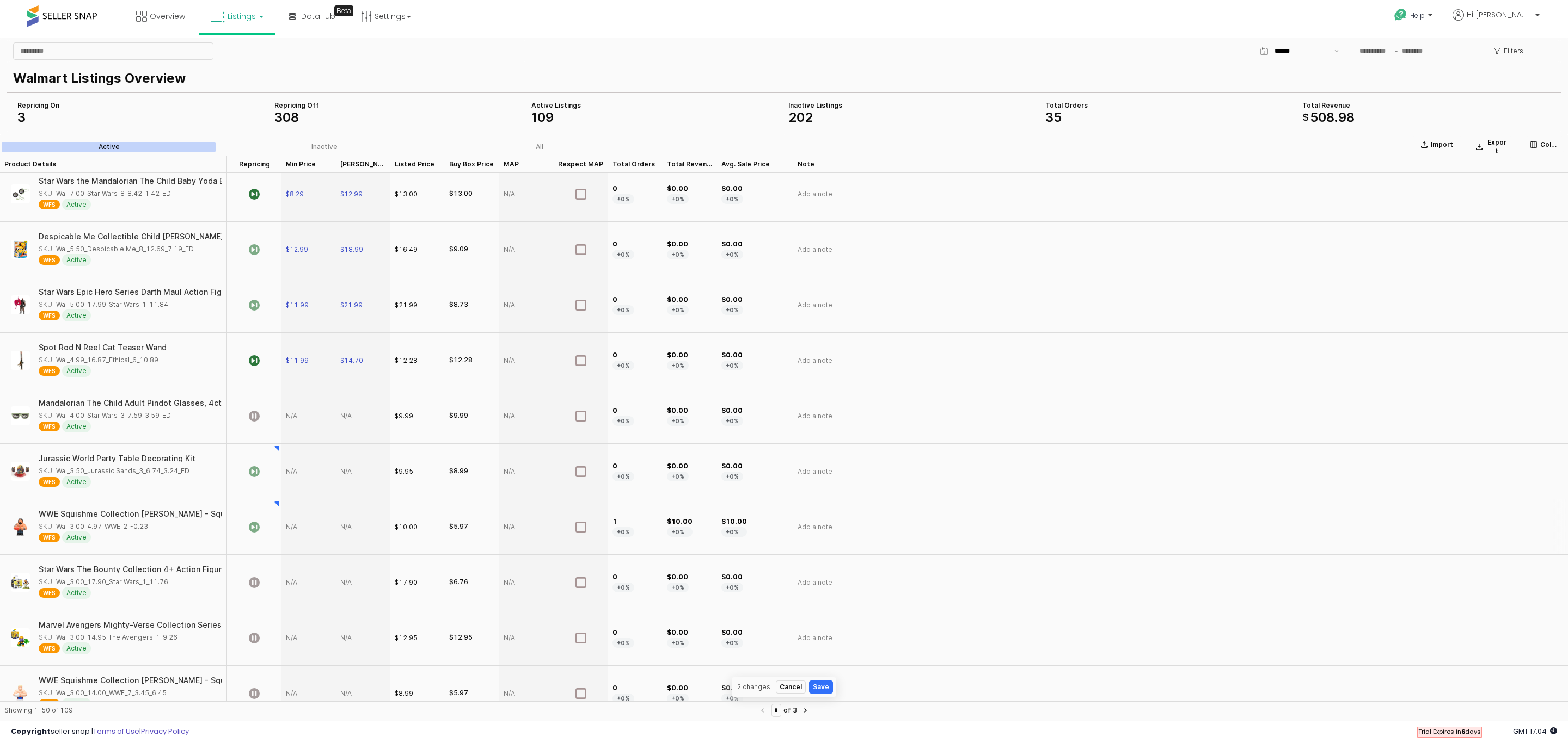
click at [293, 526] on div "App Frame" at bounding box center [308, 527] width 55 height 56
type input "****"
click at [349, 526] on section "Import Export Columns Active Inactive All Product Details Product Details Repri…" at bounding box center [784, 430] width 1568 height 592
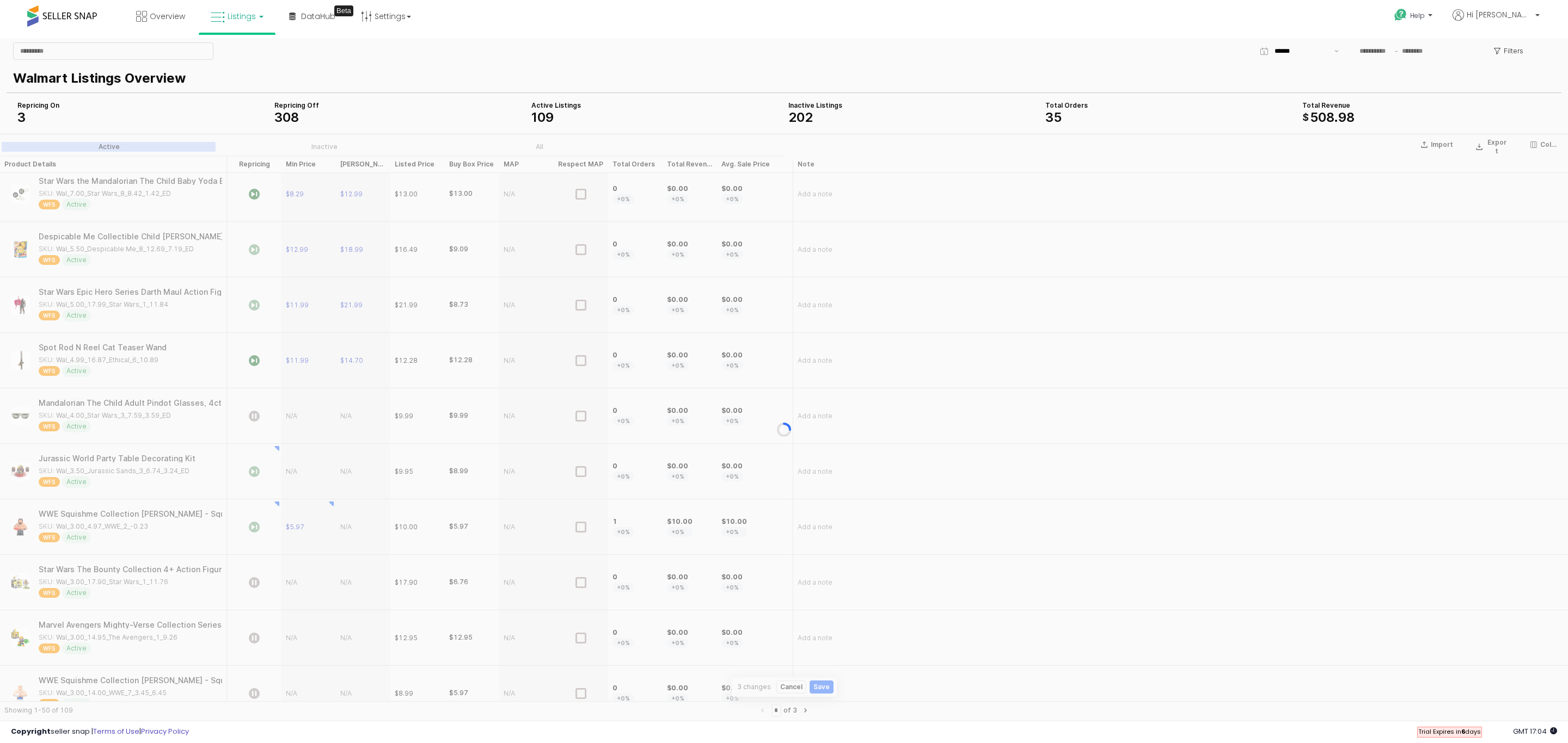
click at [349, 526] on div "App Frame" at bounding box center [784, 430] width 1568 height 592
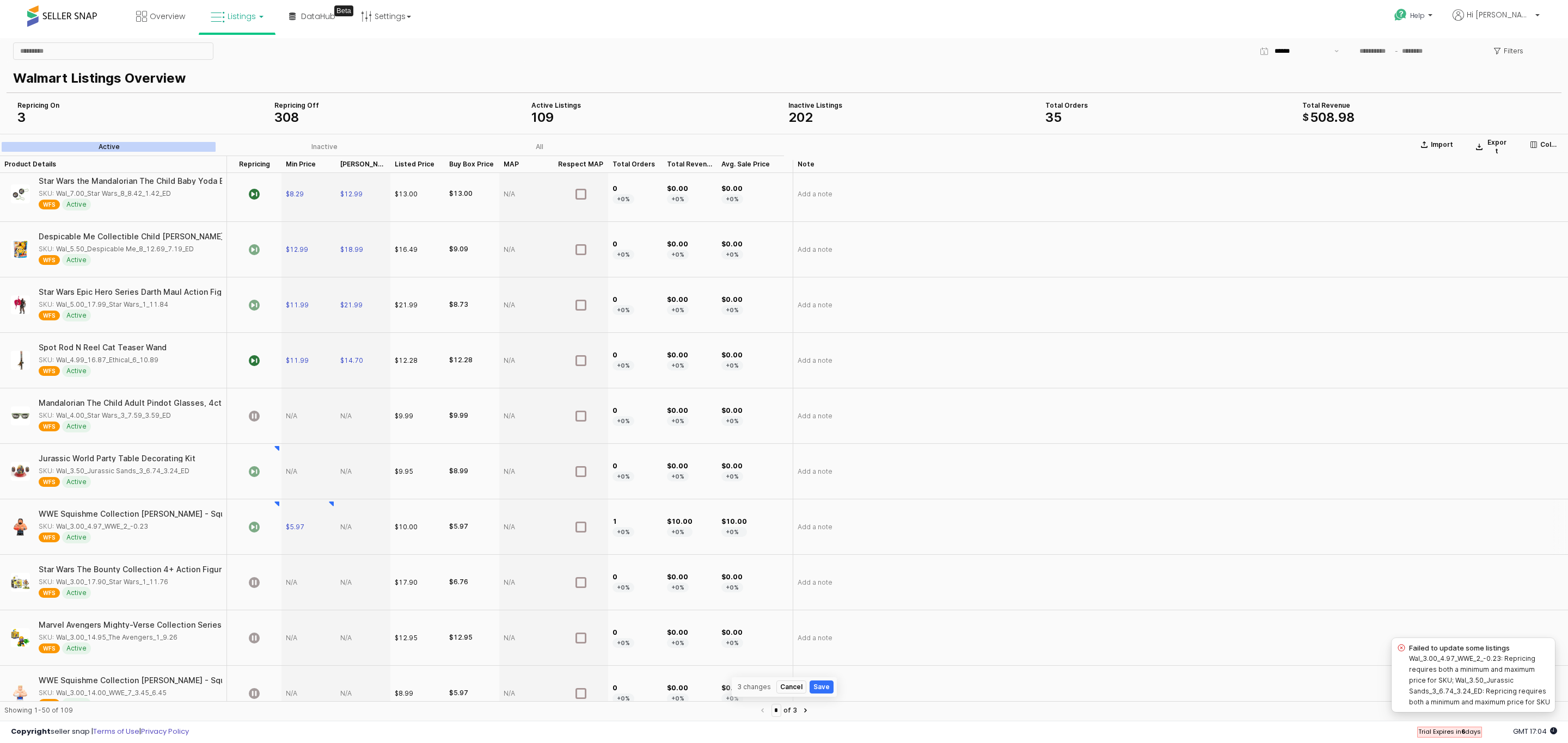
click at [350, 523] on div "App Frame" at bounding box center [363, 527] width 55 height 56
type input "*****"
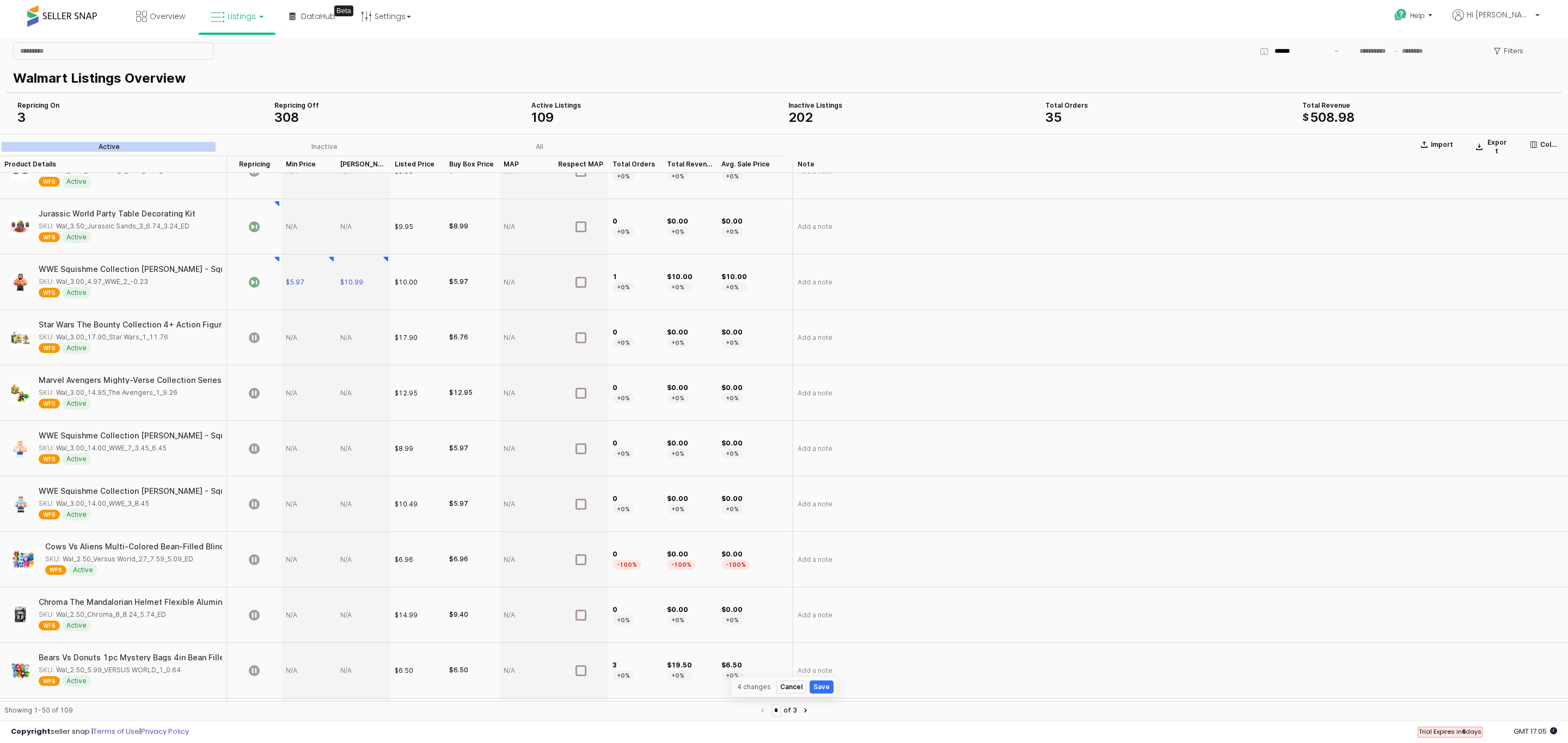
scroll to position [555, 0]
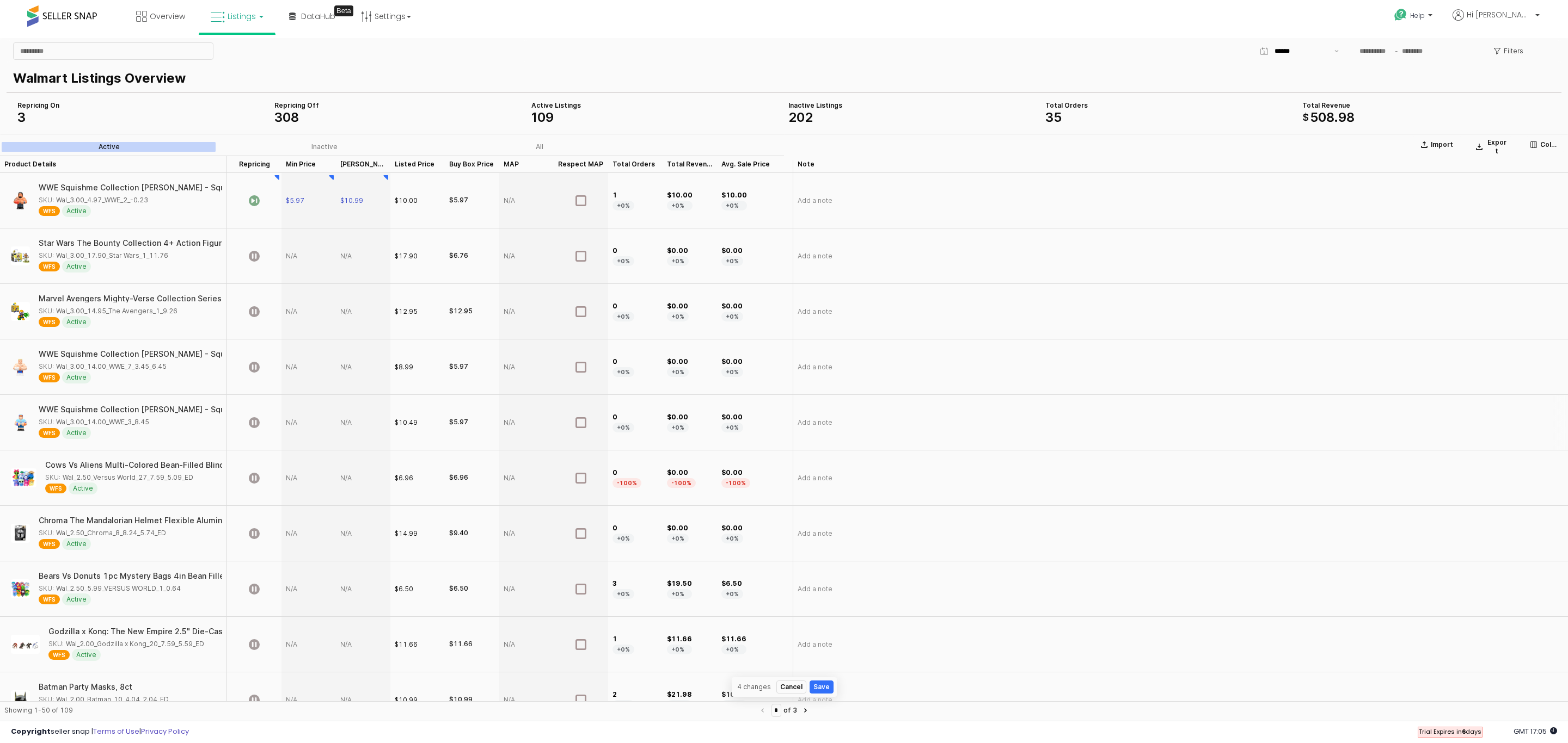
click at [296, 427] on div "App Frame" at bounding box center [308, 423] width 55 height 56
click at [296, 420] on div "App Frame" at bounding box center [308, 423] width 55 height 56
type input "*"
type input "****"
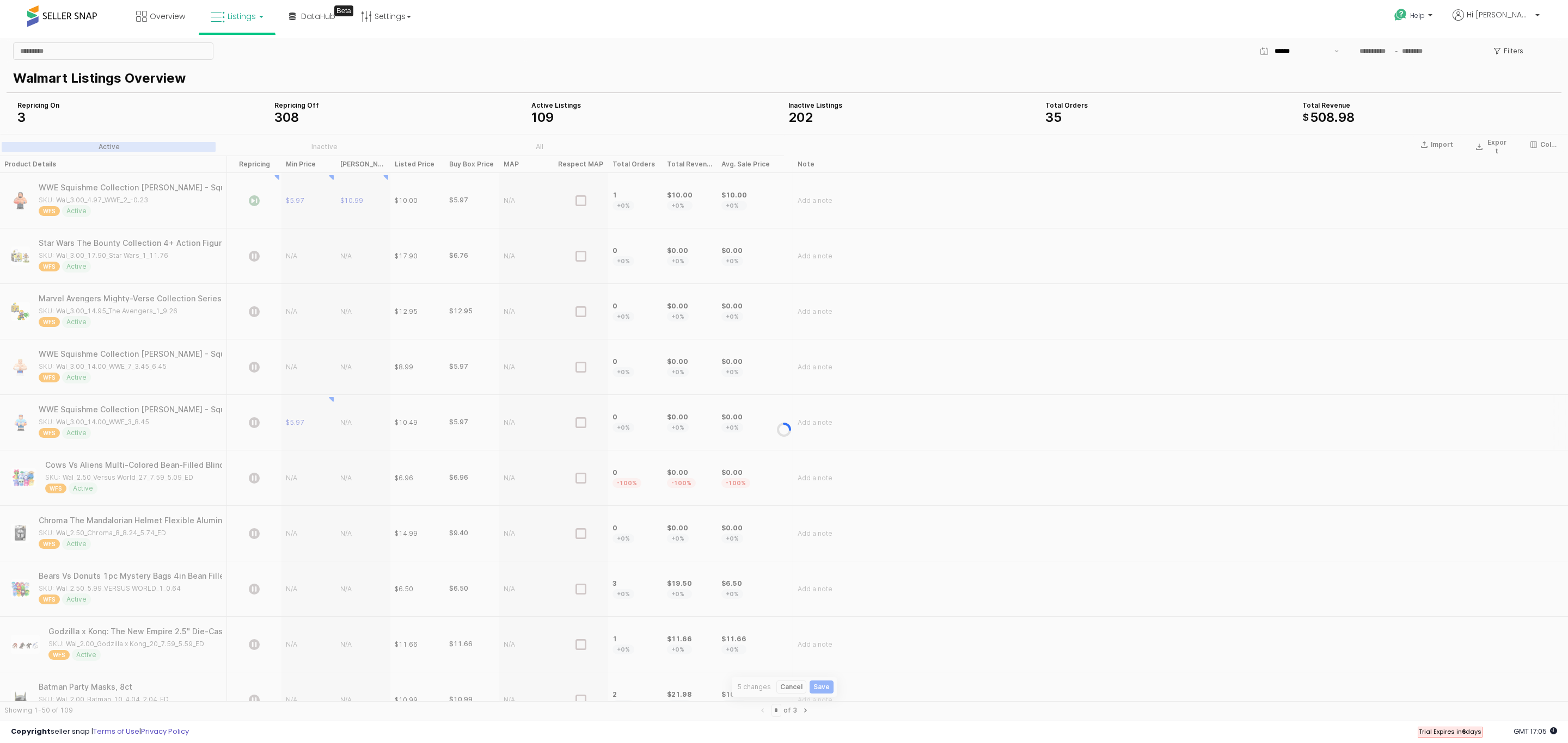
click at [349, 420] on section "Import Export Columns Active Inactive All Product Details Product Details Repri…" at bounding box center [784, 430] width 1568 height 592
click at [349, 420] on div "App Frame" at bounding box center [784, 430] width 1568 height 592
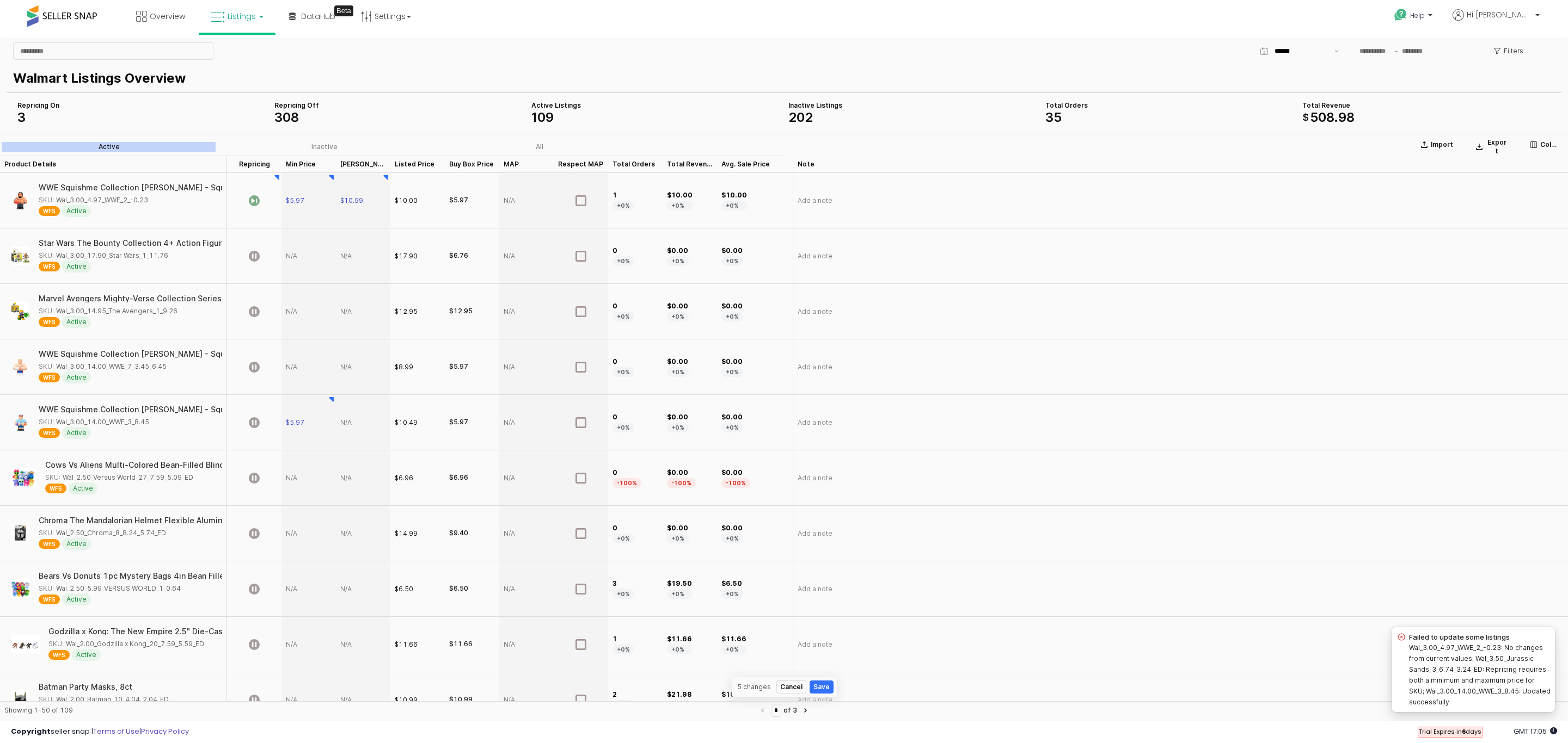
click at [349, 420] on div "App Frame" at bounding box center [363, 423] width 55 height 56
click at [349, 420] on input "App Frame" at bounding box center [369, 422] width 40 height 9
type input "*****"
click at [258, 424] on icon "App Frame" at bounding box center [254, 423] width 11 height 11
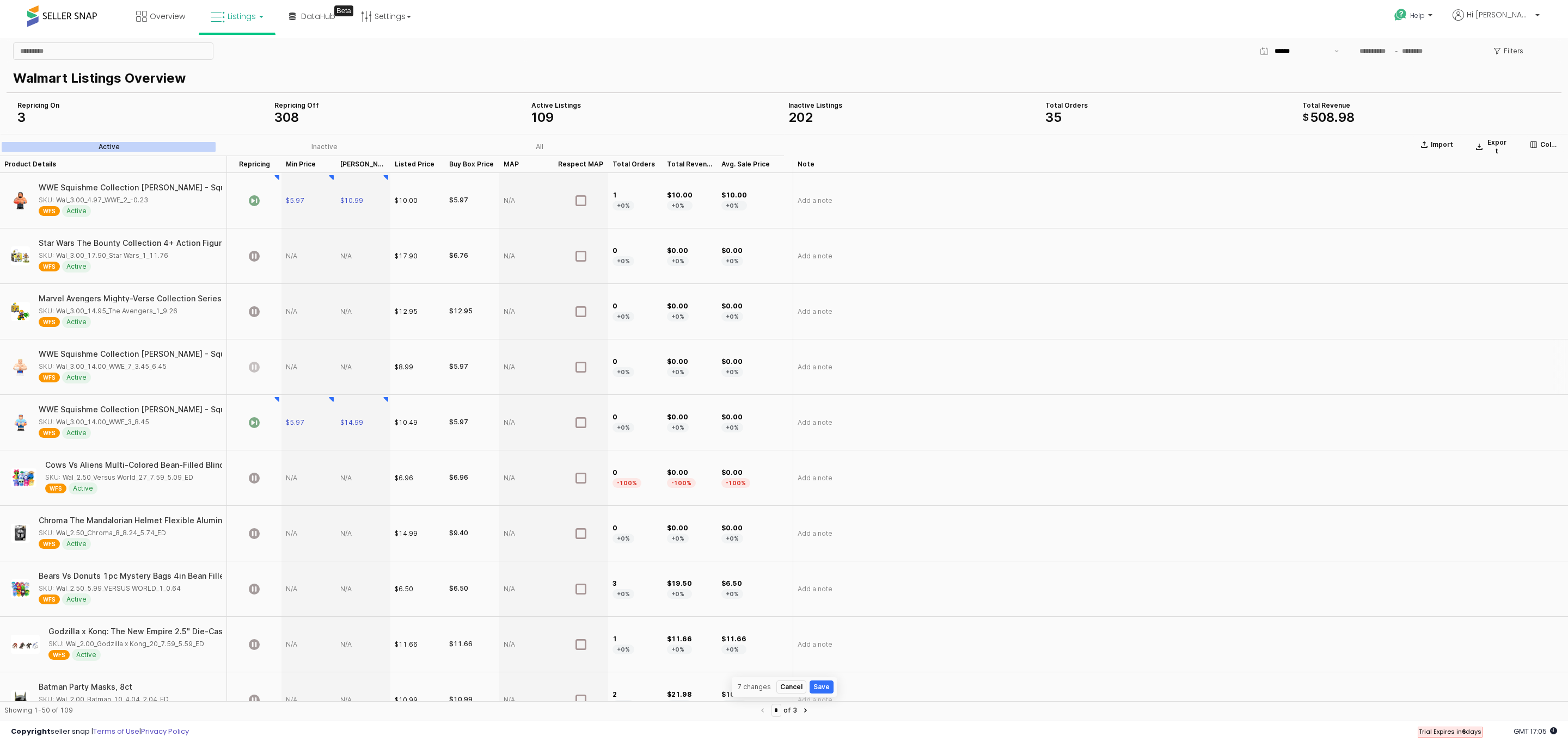
click at [257, 368] on icon "App Frame" at bounding box center [254, 367] width 11 height 11
click at [297, 362] on div "App Frame" at bounding box center [308, 367] width 55 height 56
type input "****"
click at [351, 361] on section "Import Export Columns Active Inactive All Product Details Product Details Repri…" at bounding box center [784, 430] width 1568 height 592
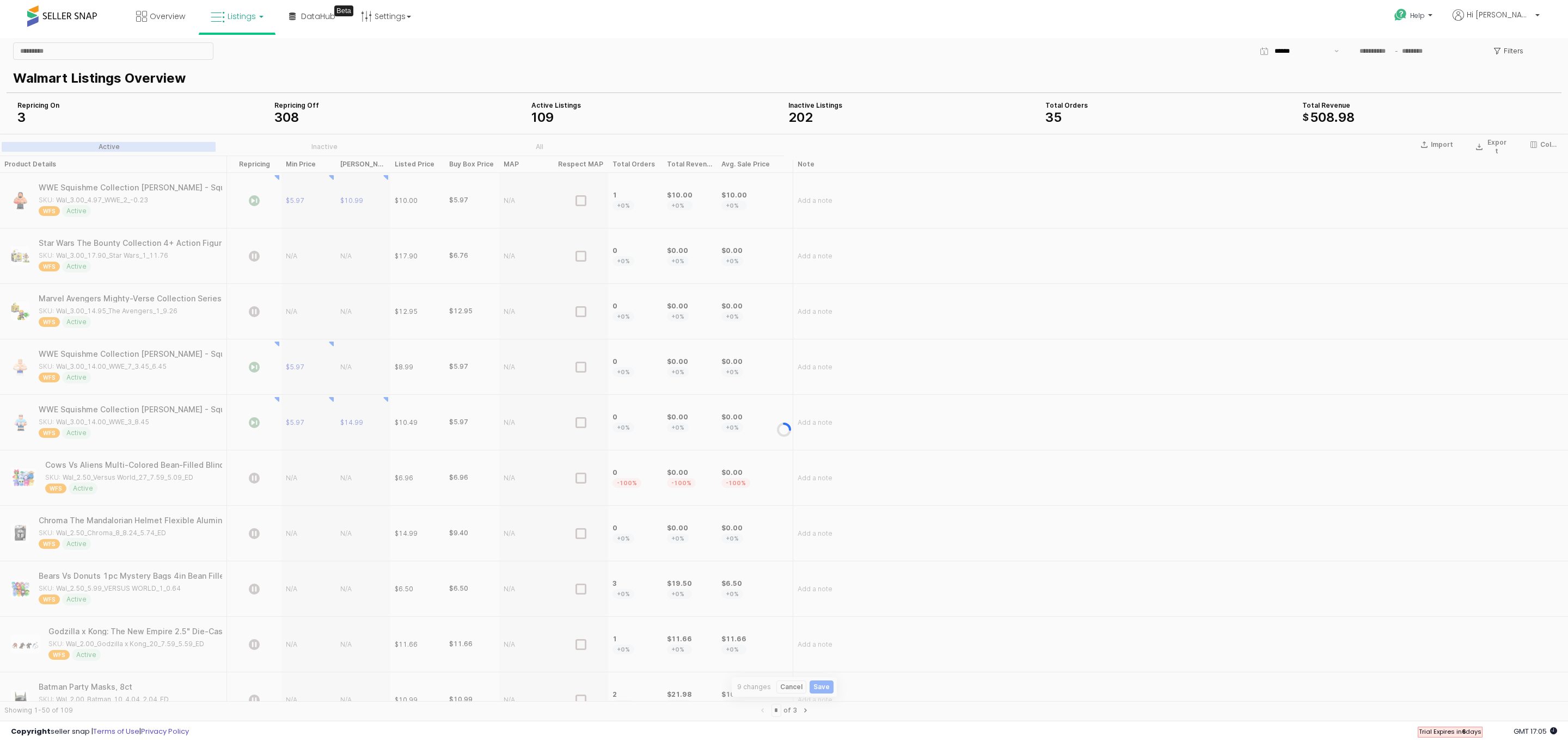
click at [351, 361] on div "App Frame" at bounding box center [784, 430] width 1568 height 592
click at [351, 361] on div "App Frame" at bounding box center [363, 367] width 55 height 56
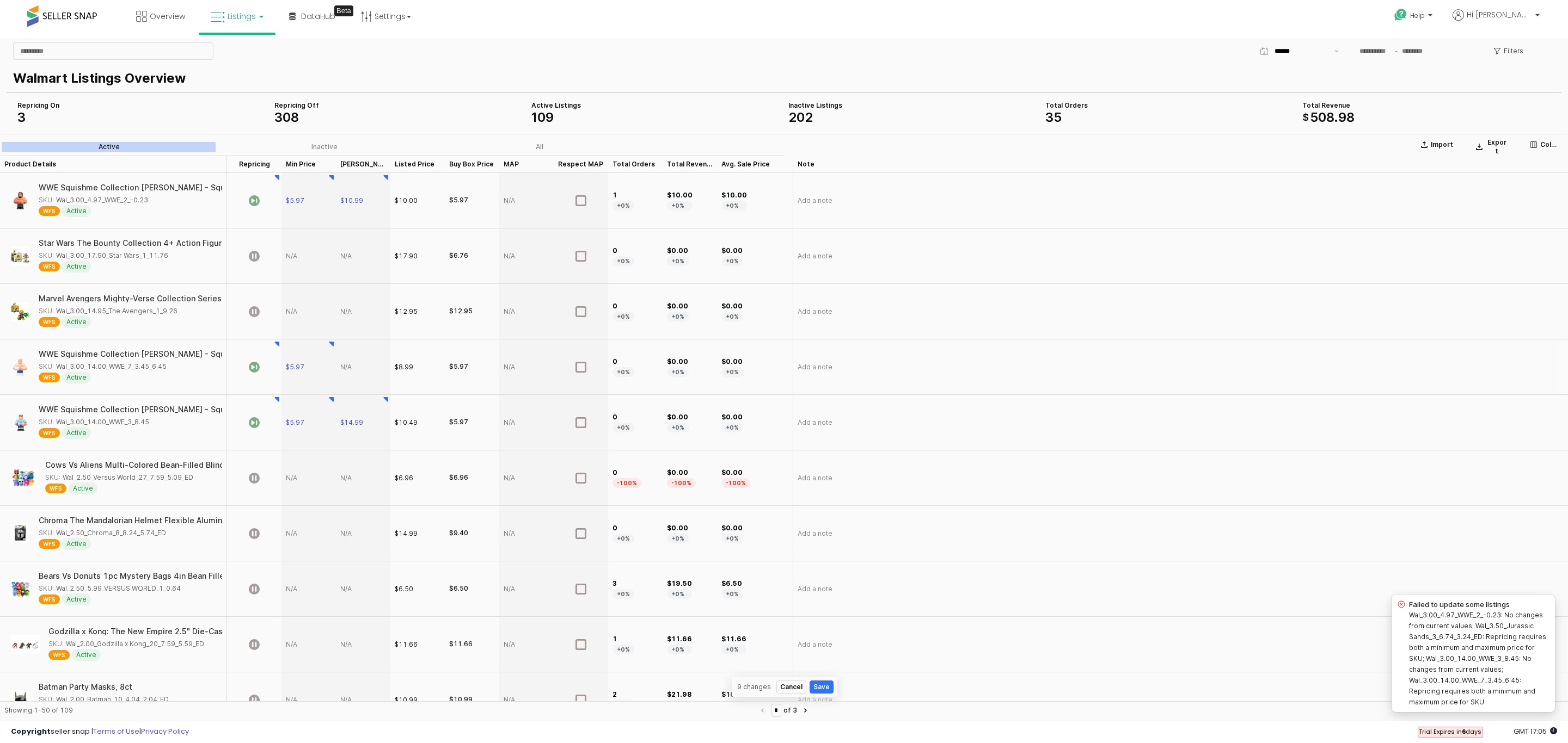
click at [351, 361] on div "App Frame" at bounding box center [363, 367] width 55 height 56
type input "*****"
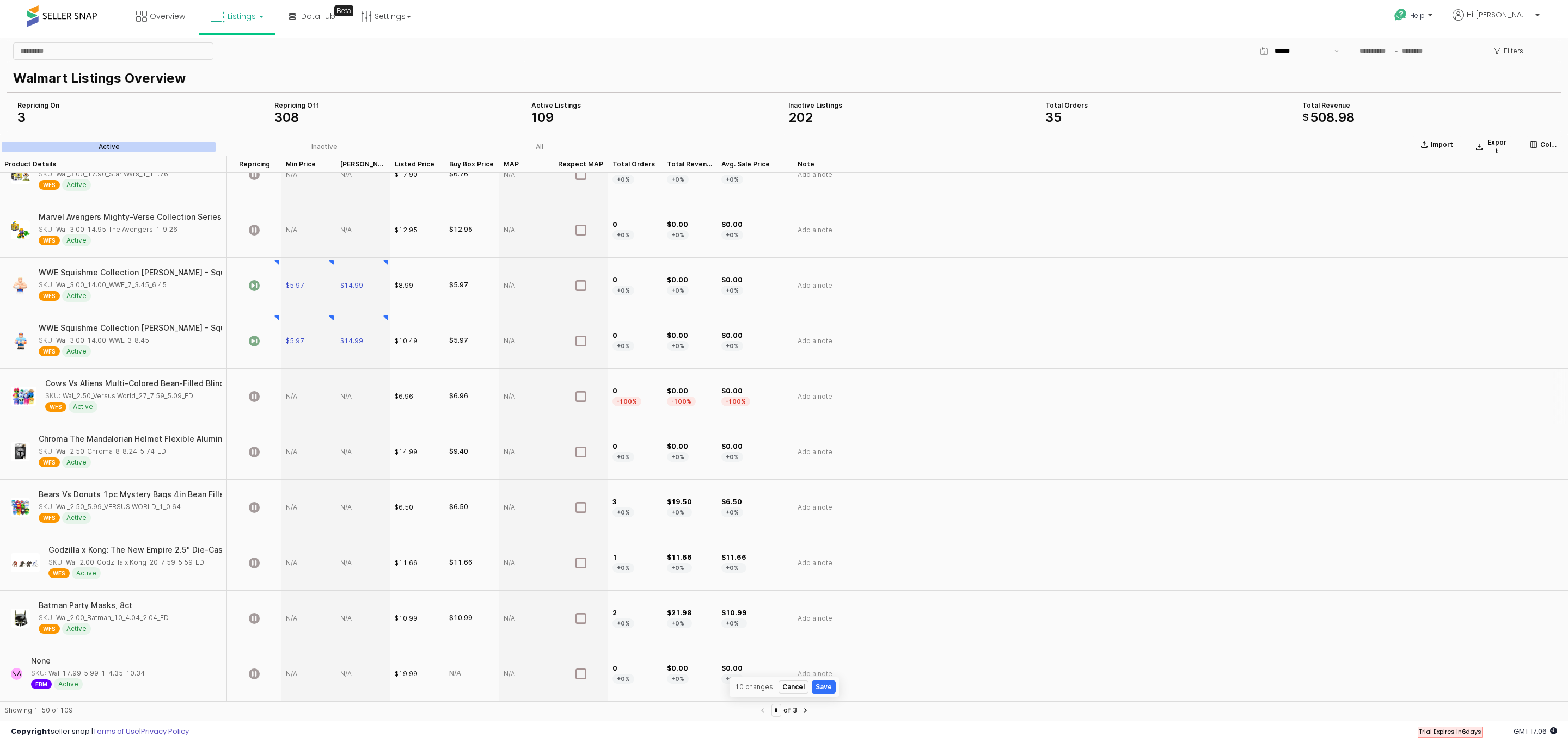
click at [288, 391] on div "App Frame" at bounding box center [308, 397] width 55 height 56
click at [293, 394] on div "App Frame" at bounding box center [308, 397] width 55 height 56
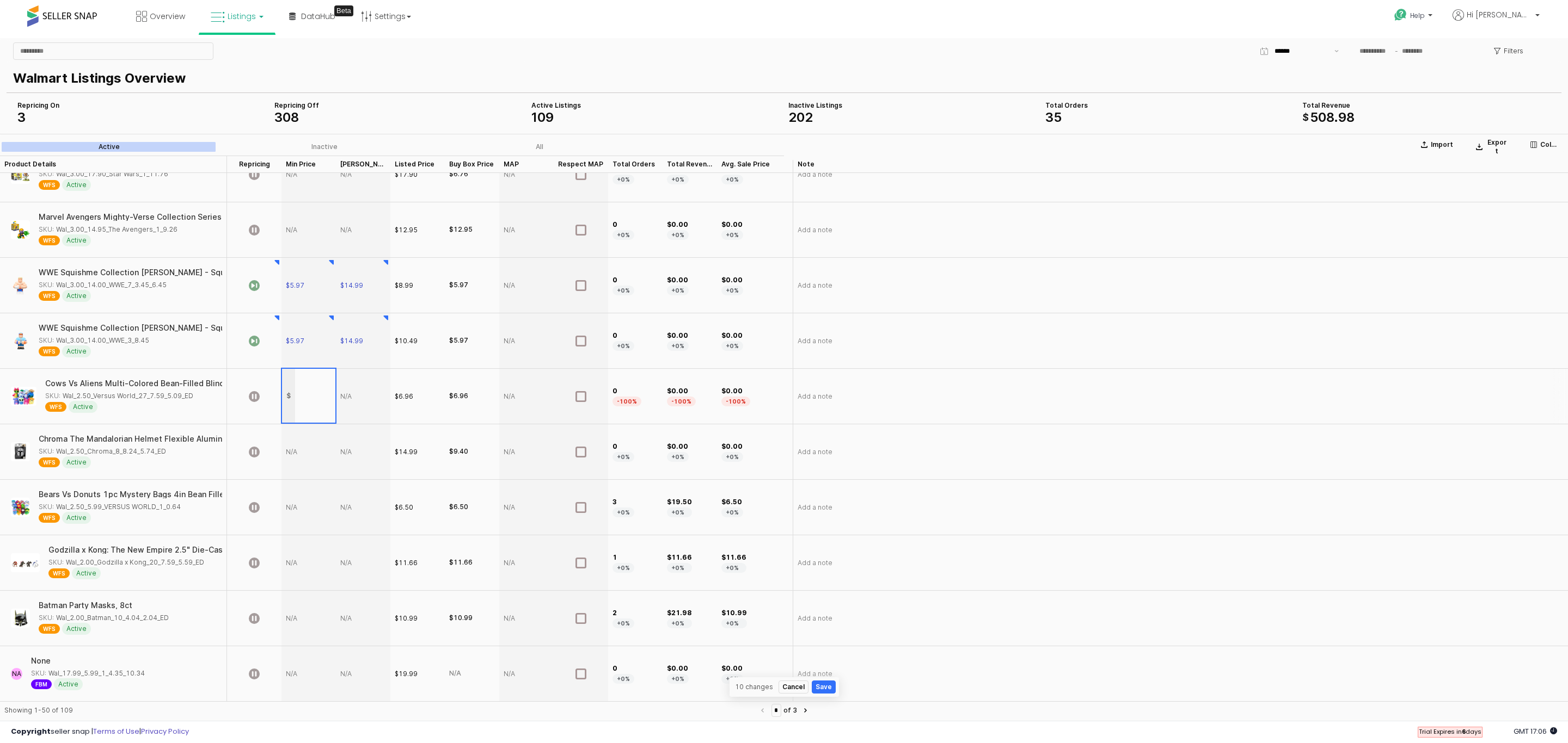
click at [305, 397] on input "App Frame" at bounding box center [315, 396] width 40 height 9
type input "****"
click at [341, 389] on div "App Frame" at bounding box center [363, 397] width 55 height 56
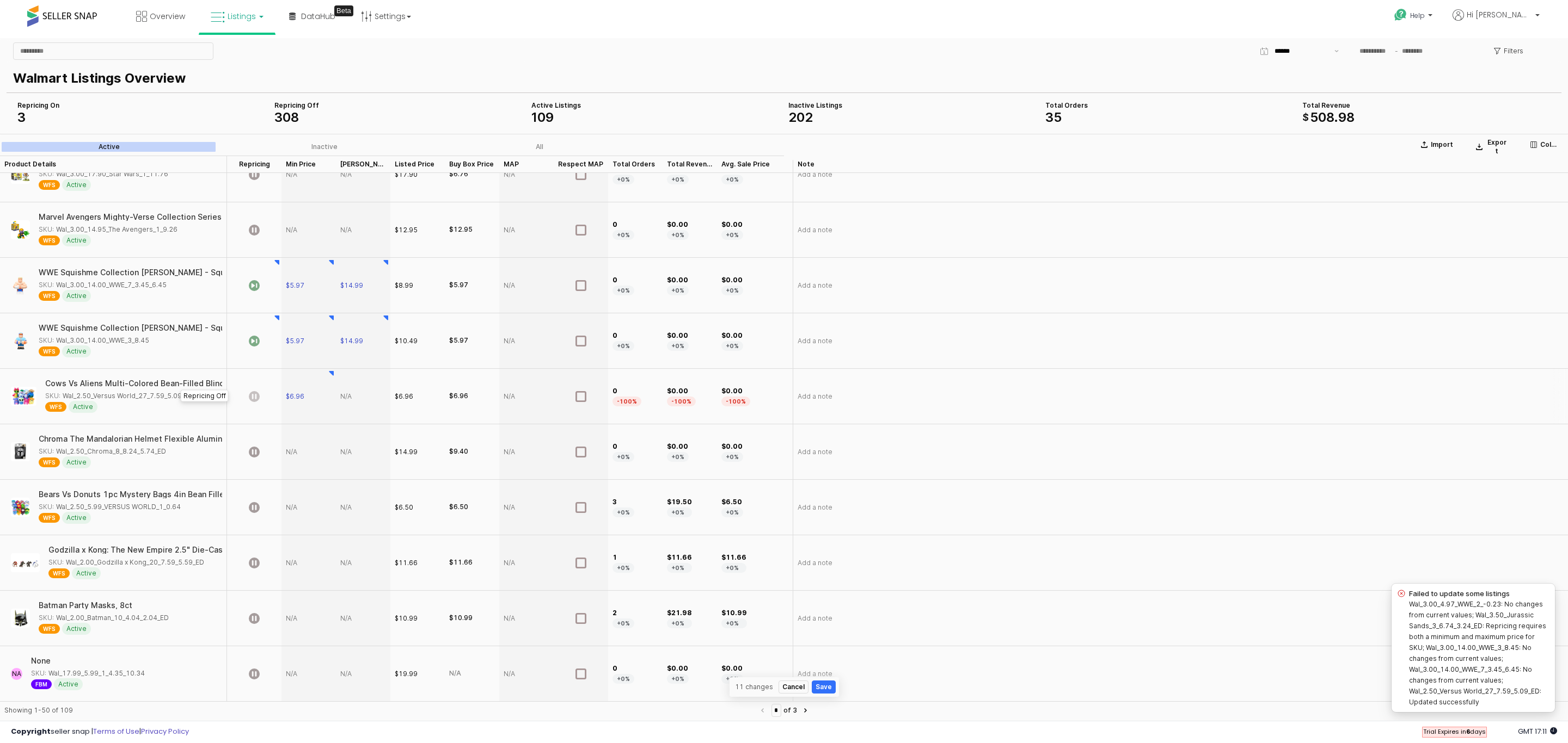
click at [252, 394] on icon "App Frame" at bounding box center [254, 396] width 11 height 11
click at [346, 395] on div "App Frame" at bounding box center [363, 397] width 55 height 56
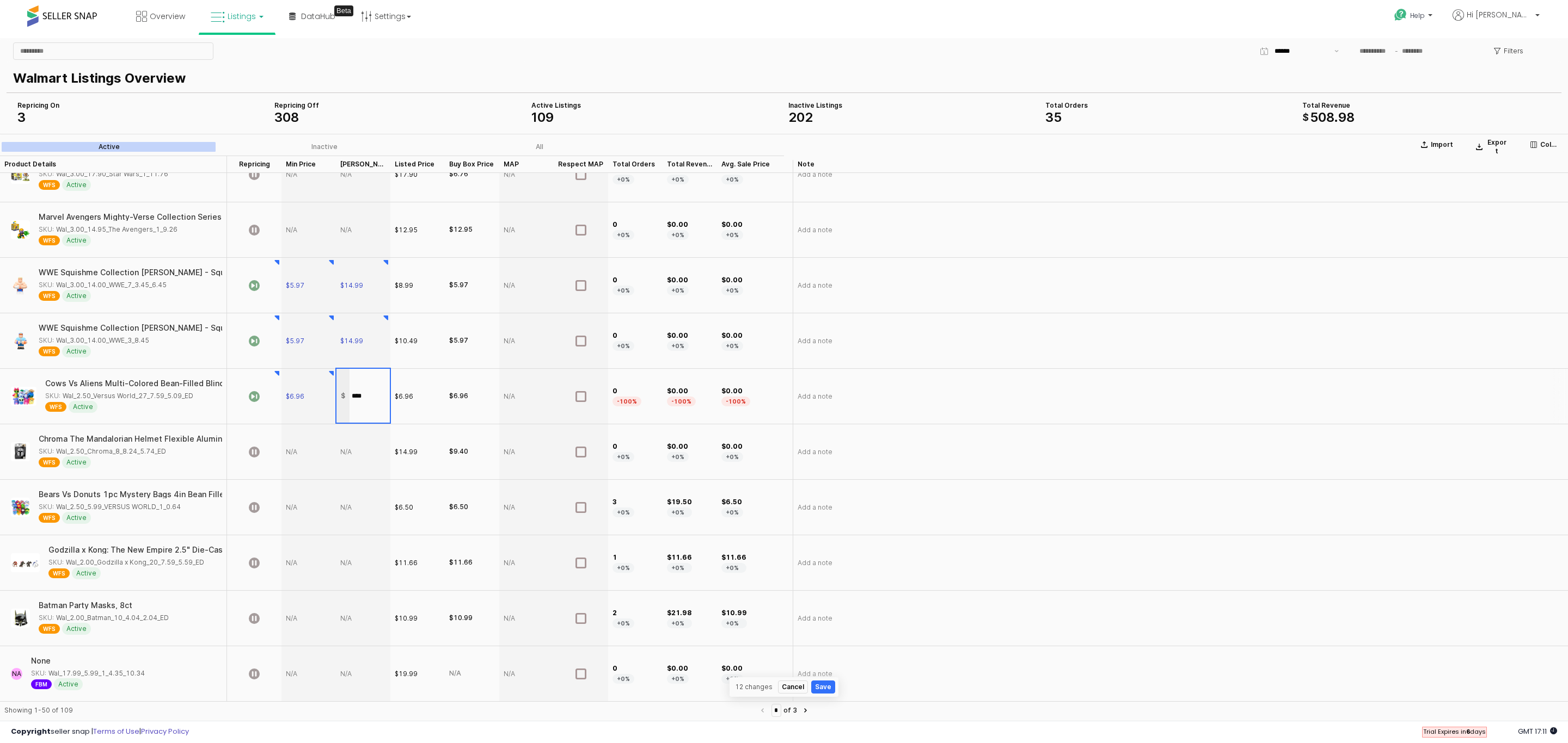
type input "*****"
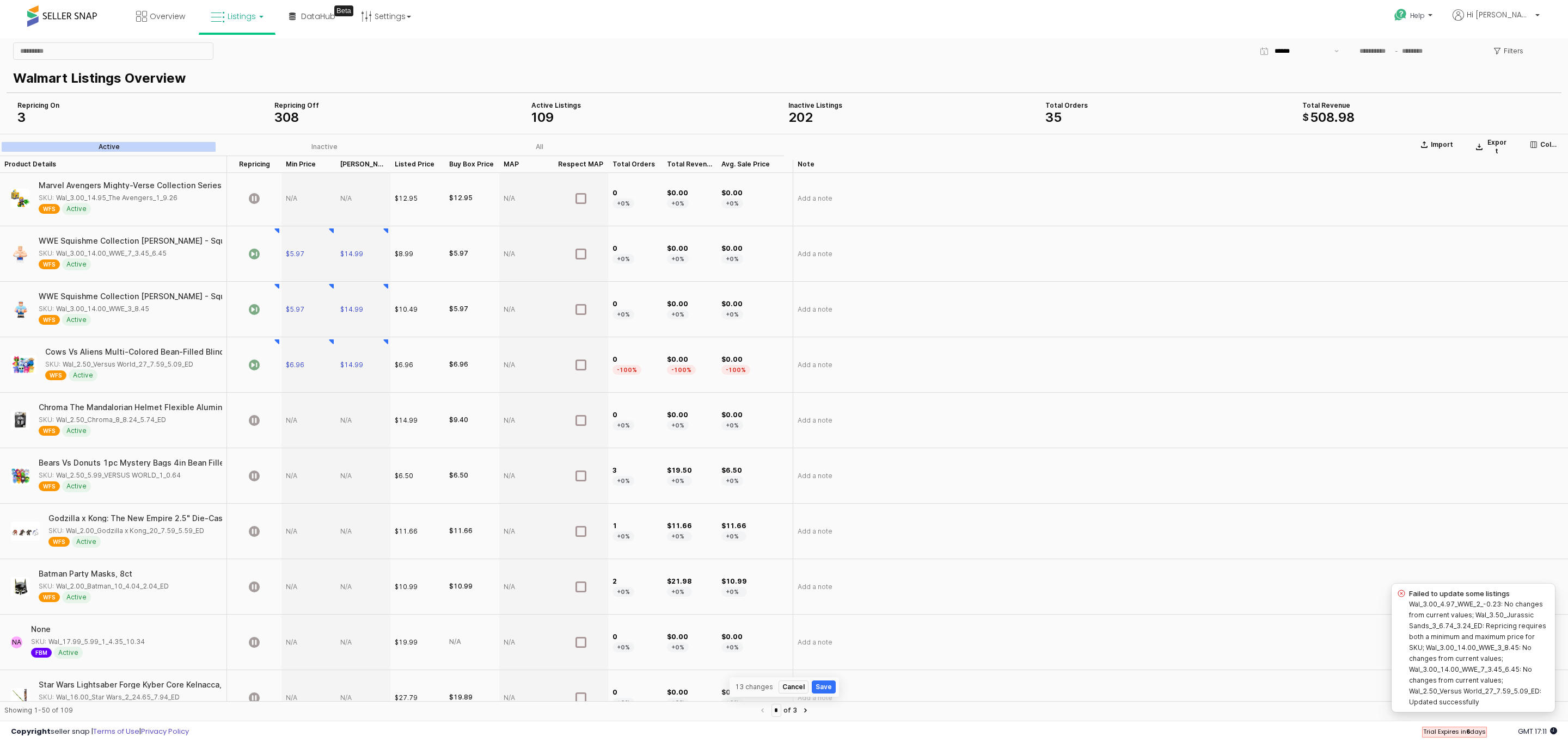
scroll to position [800, 0]
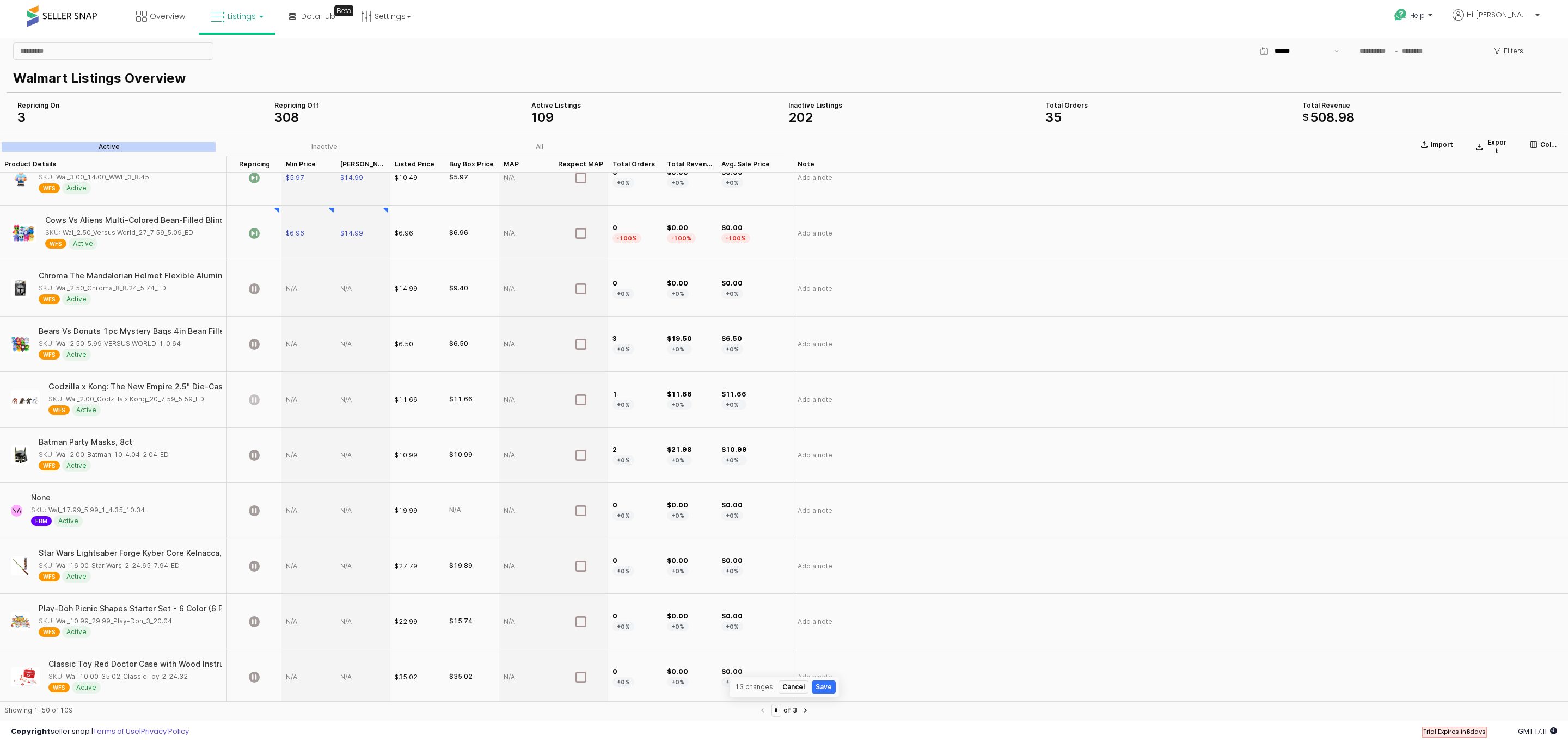
click at [256, 396] on icon "App Frame" at bounding box center [254, 399] width 11 height 11
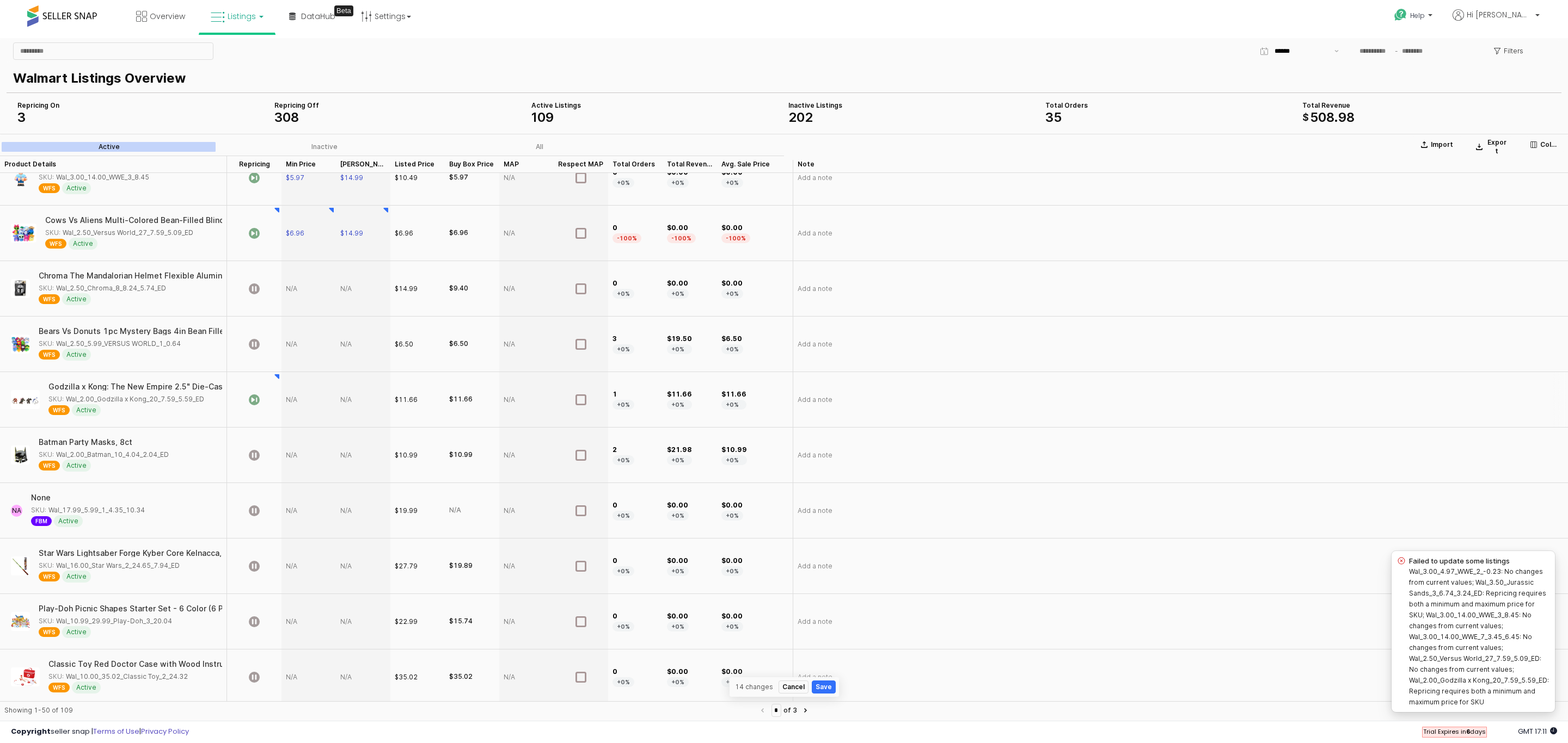
click at [294, 401] on div "App Frame" at bounding box center [308, 400] width 55 height 56
click at [311, 402] on input "App Frame" at bounding box center [315, 399] width 40 height 9
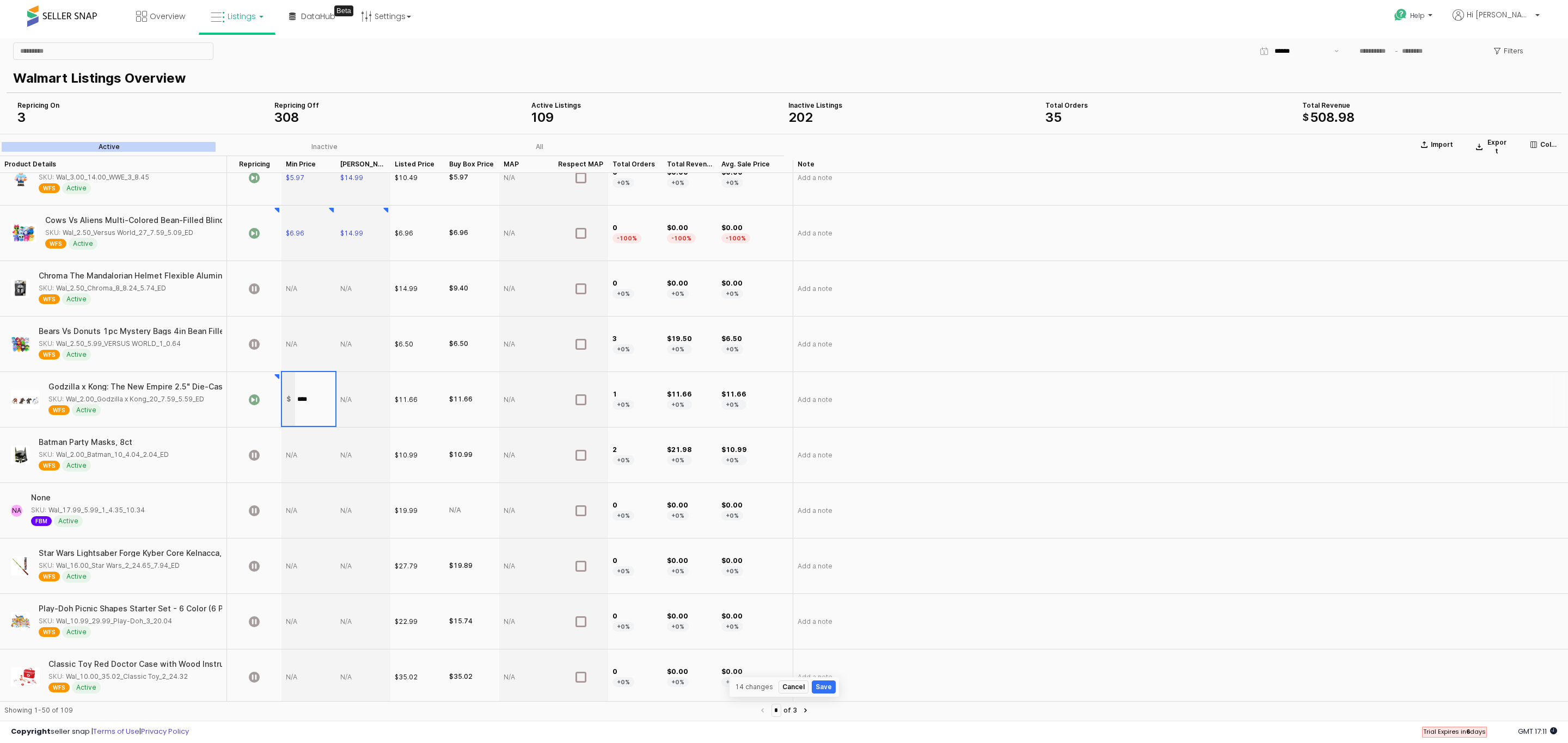
drag, startPoint x: 320, startPoint y: 397, endPoint x: 280, endPoint y: 394, distance: 40.1
click at [280, 394] on div "Star Wars the Mandalorian The Child Baby Yoda Birthday Party Favor Kit, 48pcs S…" at bounding box center [969, 683] width 1938 height 2176
type input "****"
click at [348, 394] on section "Import Export Columns Active Inactive All Product Details Product Details Repri…" at bounding box center [784, 430] width 1568 height 592
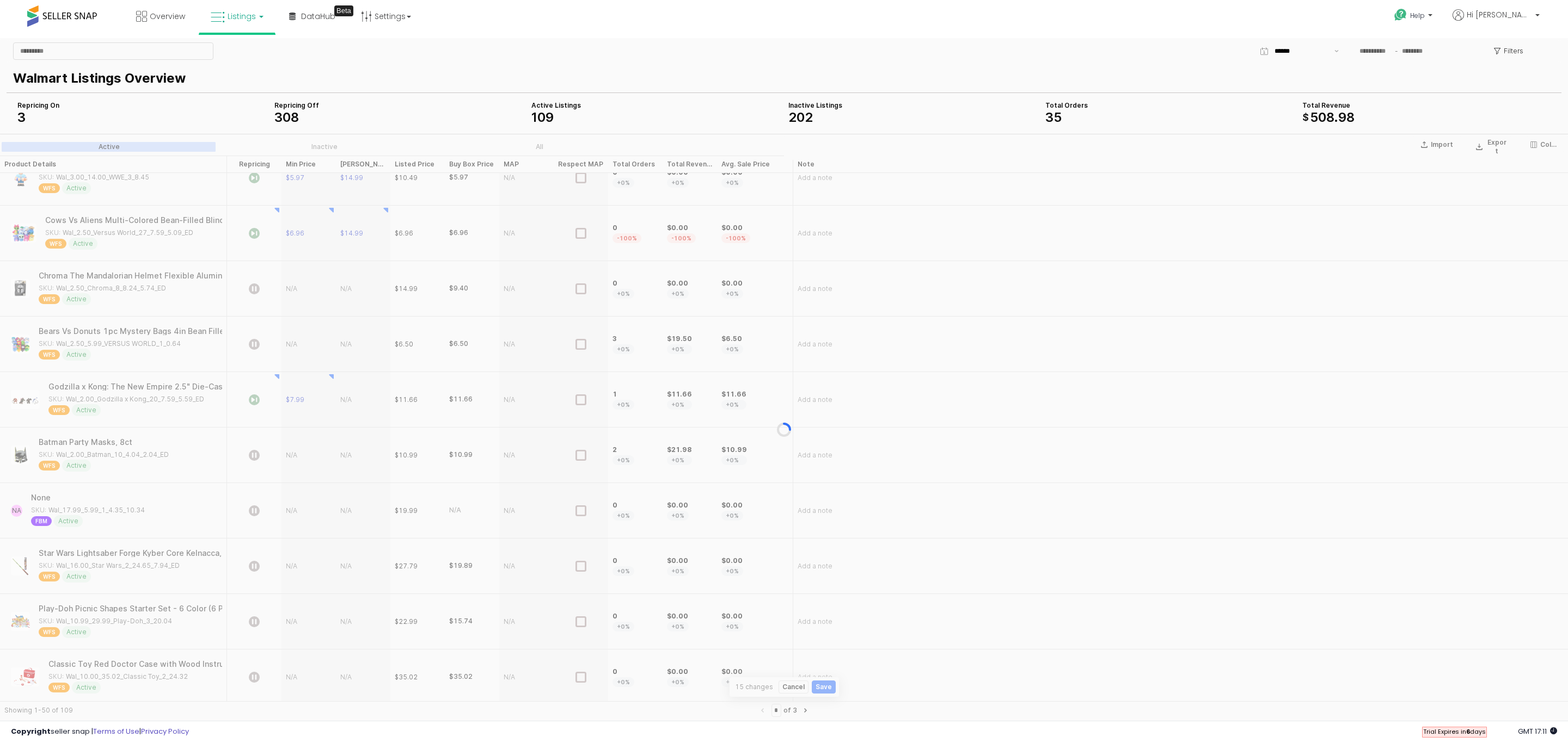
click at [348, 394] on div "App Frame" at bounding box center [784, 430] width 1568 height 592
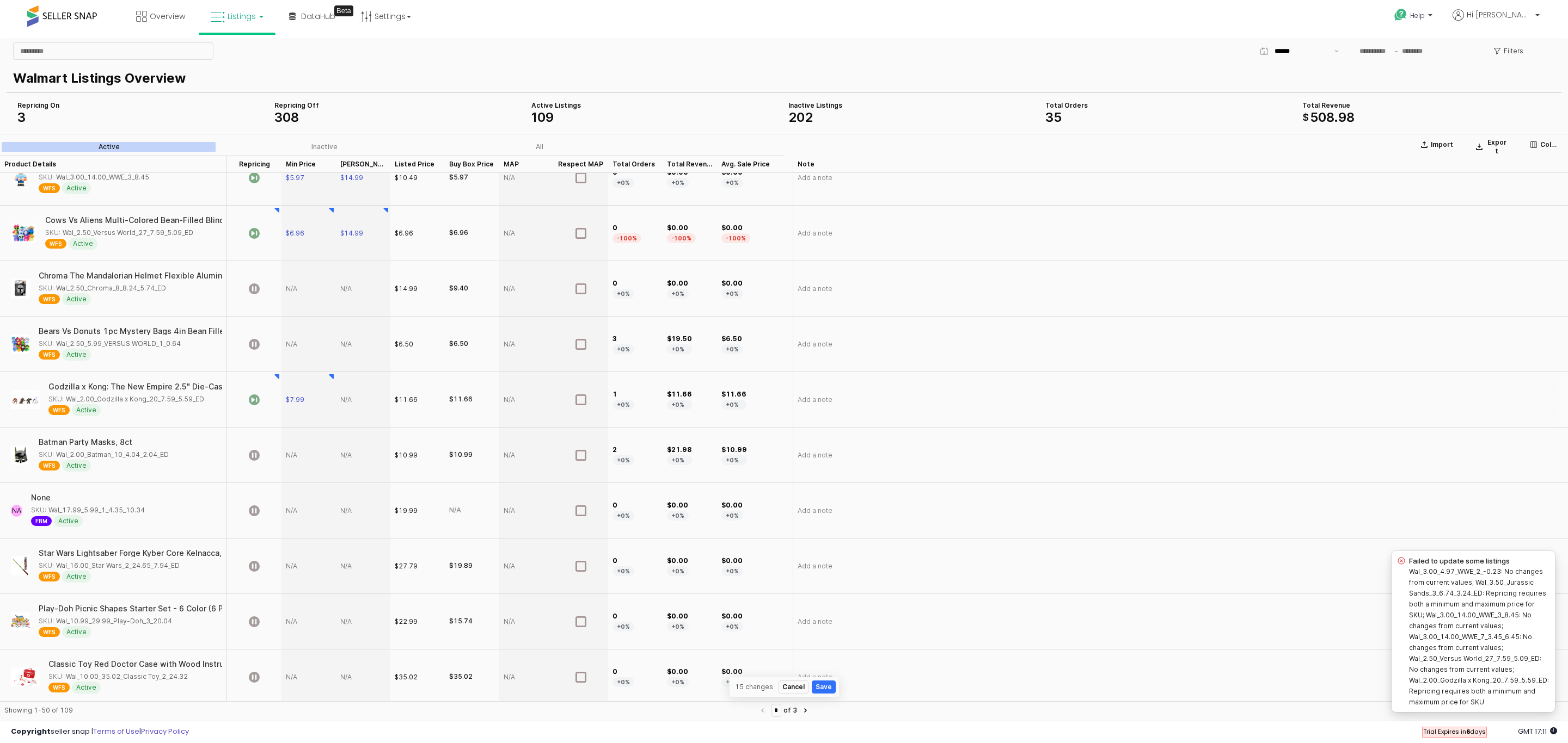
click at [350, 399] on div "App Frame" at bounding box center [363, 400] width 55 height 56
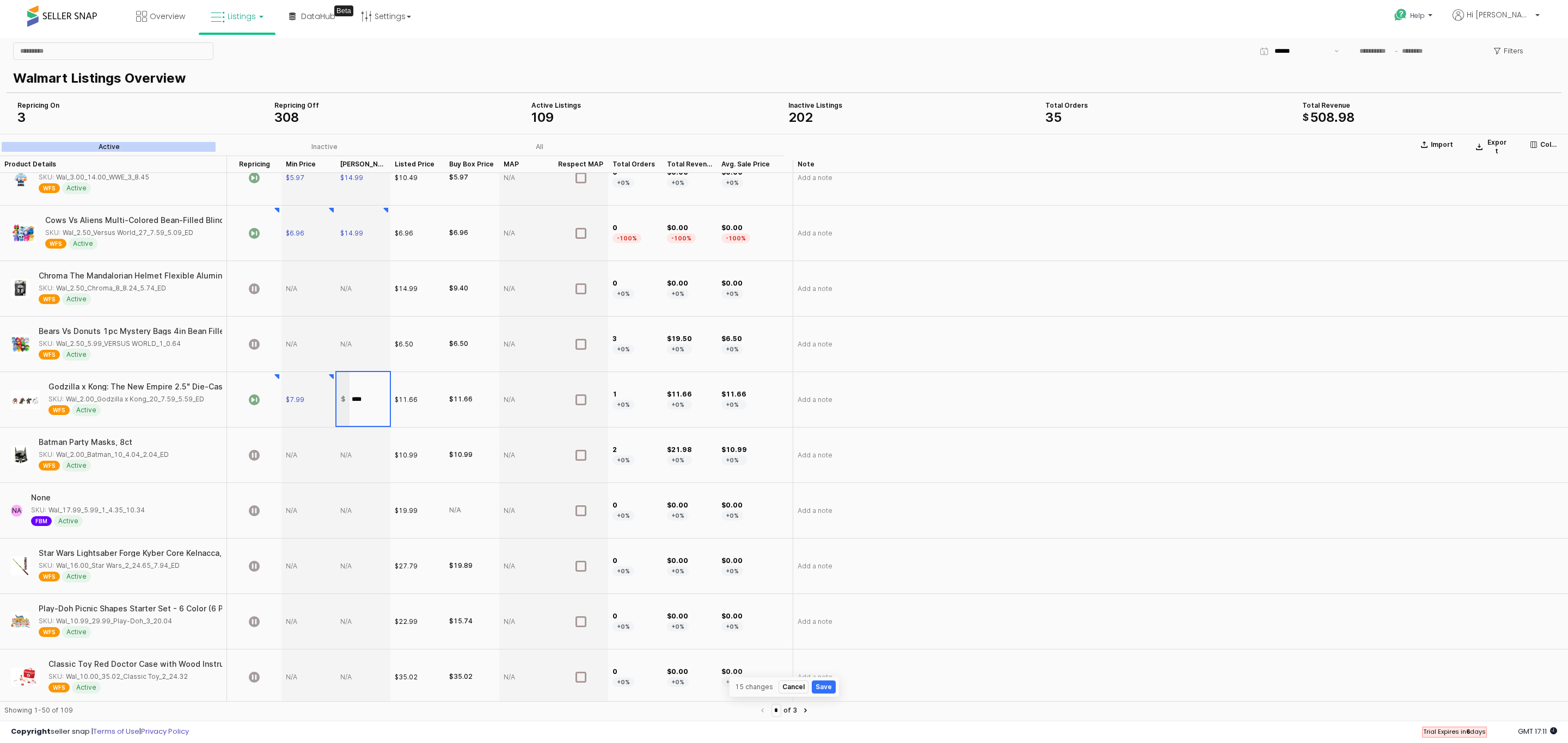
type input "*****"
click at [256, 454] on icon "App Frame" at bounding box center [254, 455] width 11 height 11
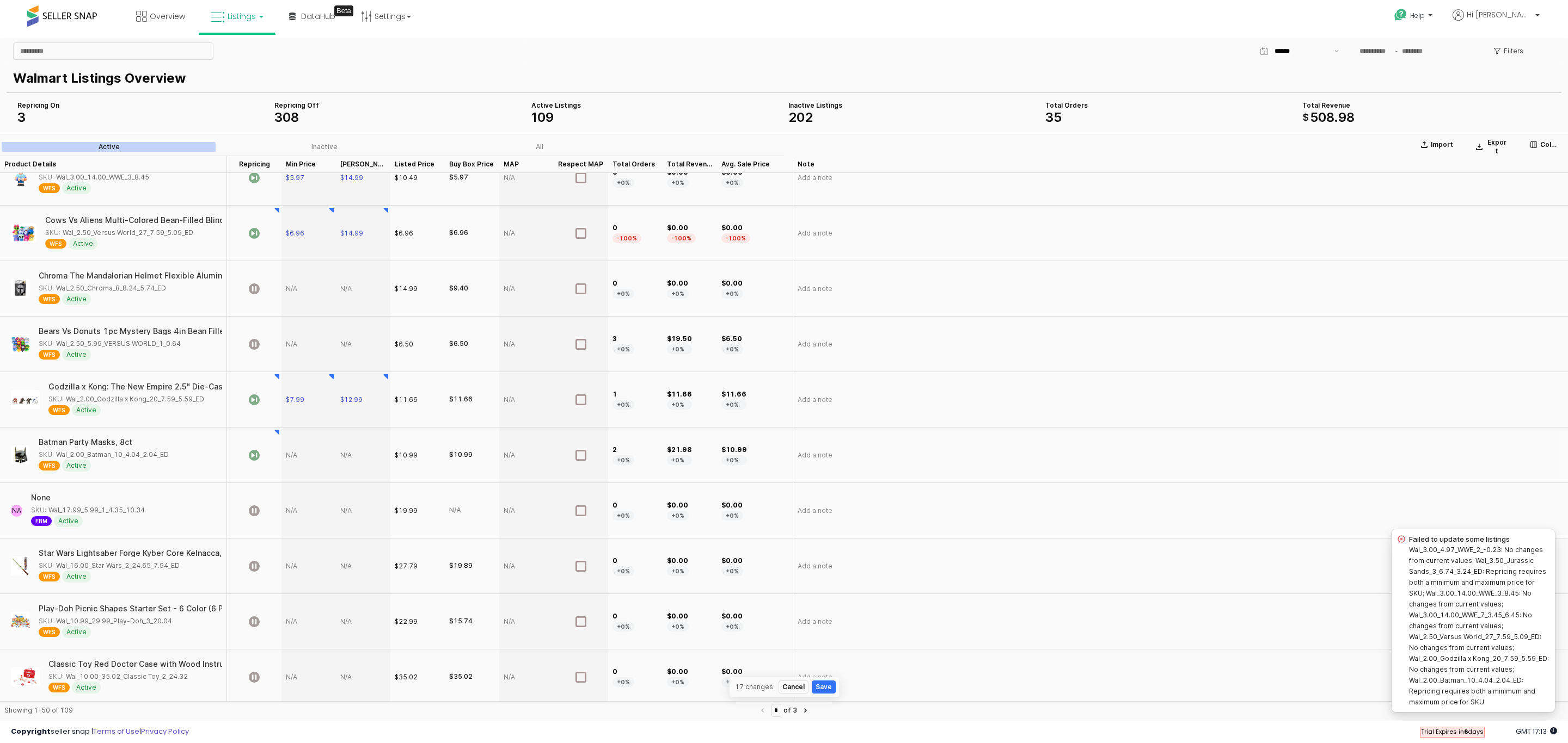
click at [293, 450] on div "App Frame" at bounding box center [308, 456] width 55 height 56
click at [297, 456] on div "App Frame" at bounding box center [308, 456] width 55 height 56
click at [296, 453] on div "App Frame" at bounding box center [308, 456] width 55 height 56
click at [293, 450] on div "App Frame" at bounding box center [308, 456] width 55 height 56
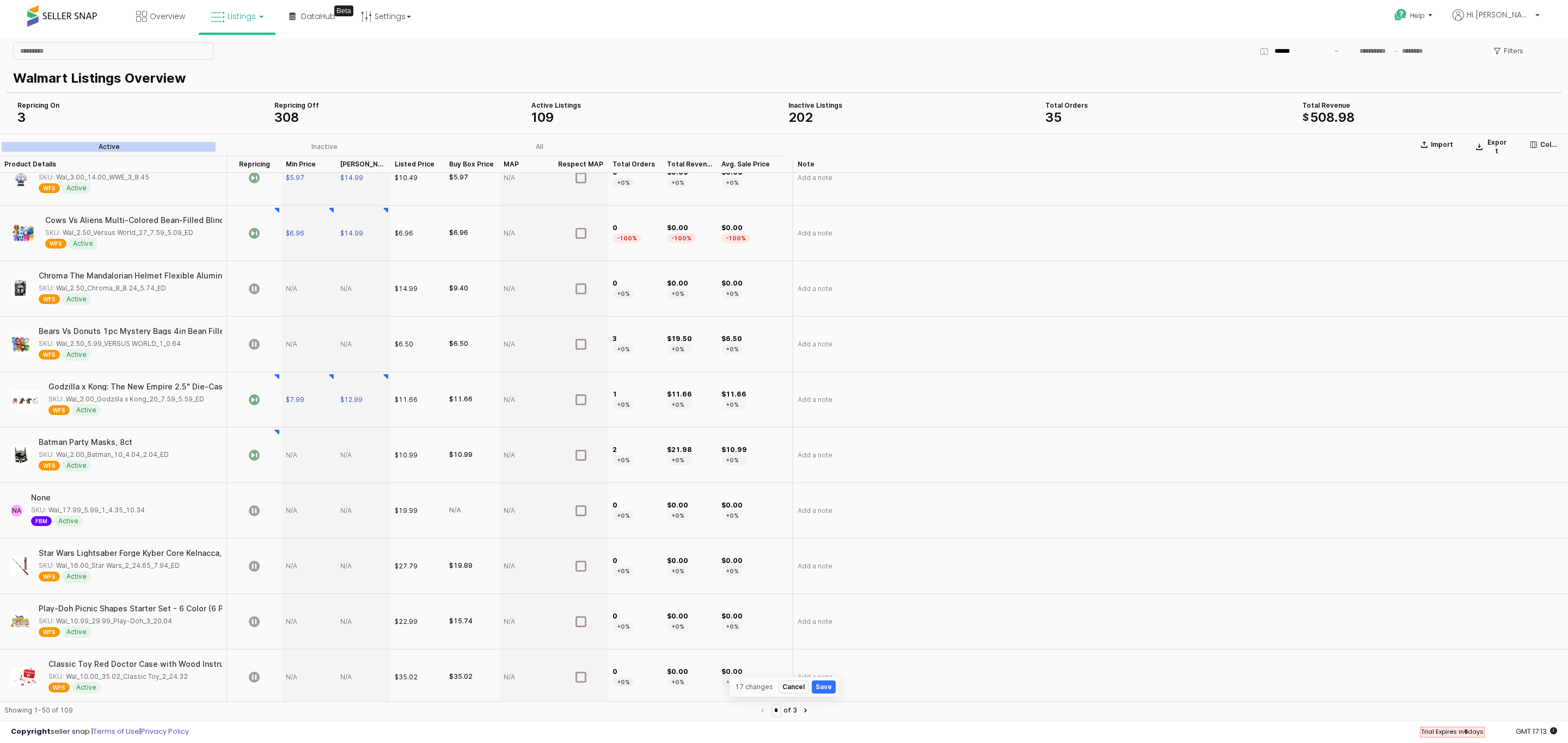
click at [298, 454] on div "App Frame" at bounding box center [308, 456] width 55 height 56
type input "*"
type input "*****"
click at [344, 450] on section "Import Export Columns Active Inactive All Product Details Product Details Repri…" at bounding box center [784, 430] width 1568 height 592
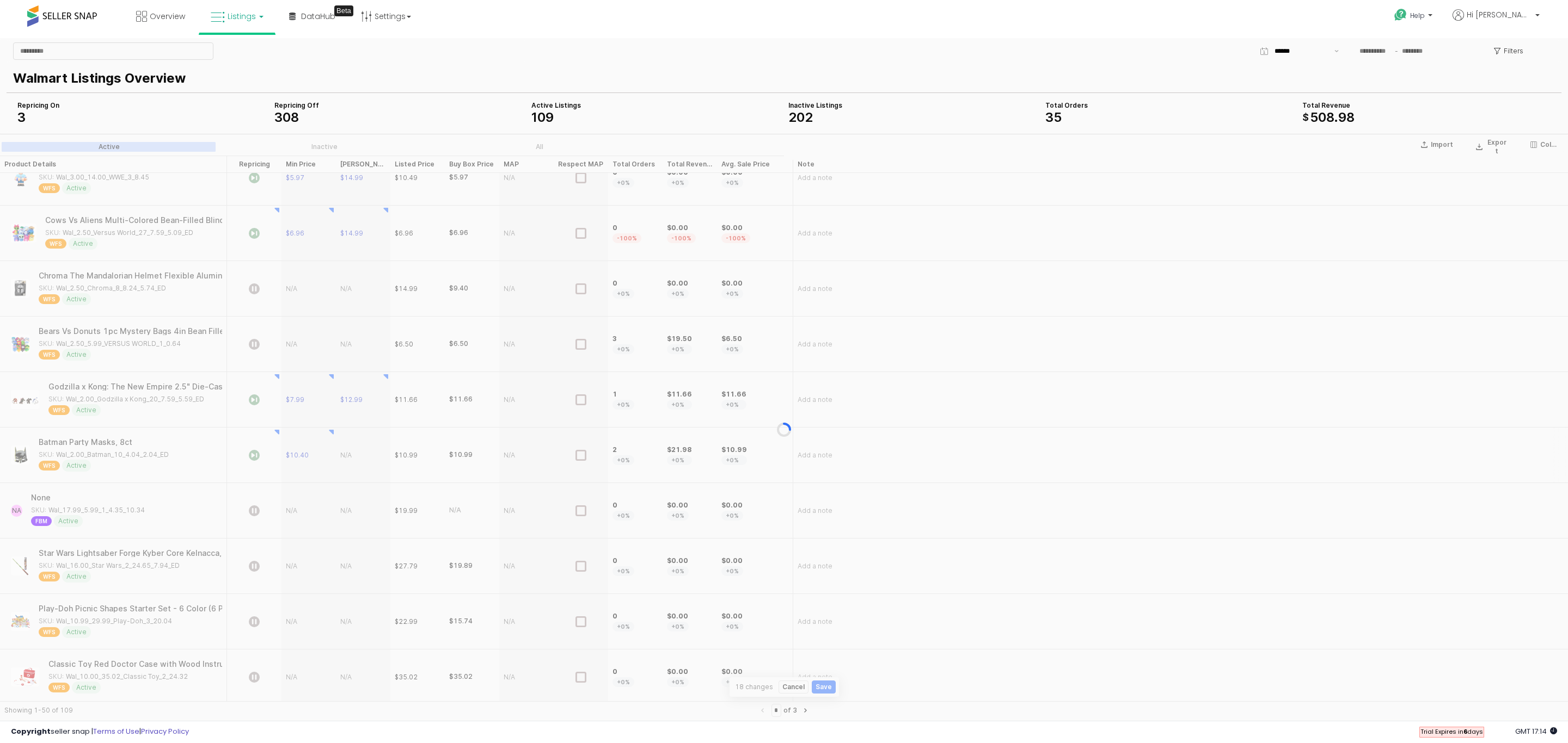
click at [344, 450] on div "App Frame" at bounding box center [784, 430] width 1568 height 592
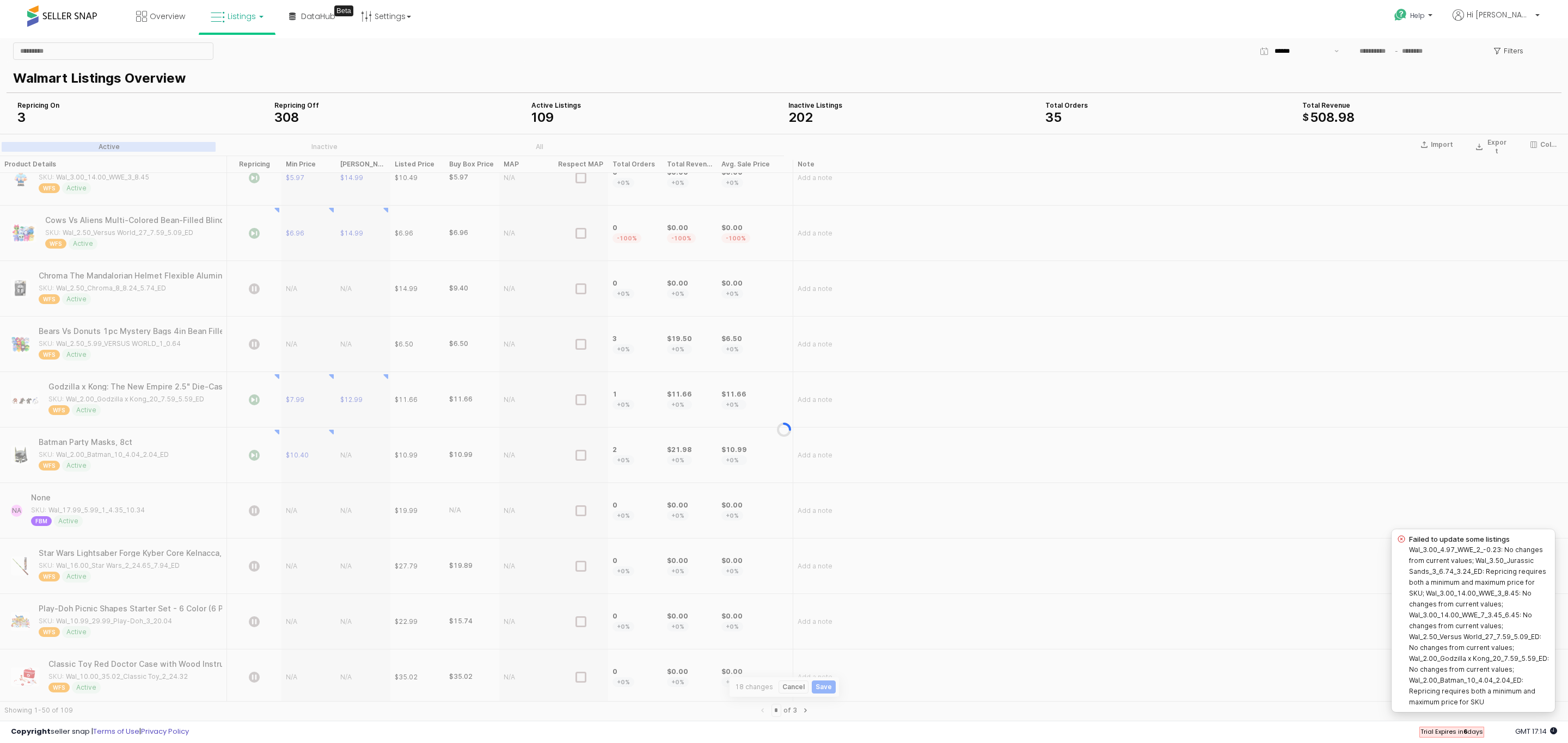
click at [352, 454] on div "App Frame" at bounding box center [784, 430] width 1568 height 592
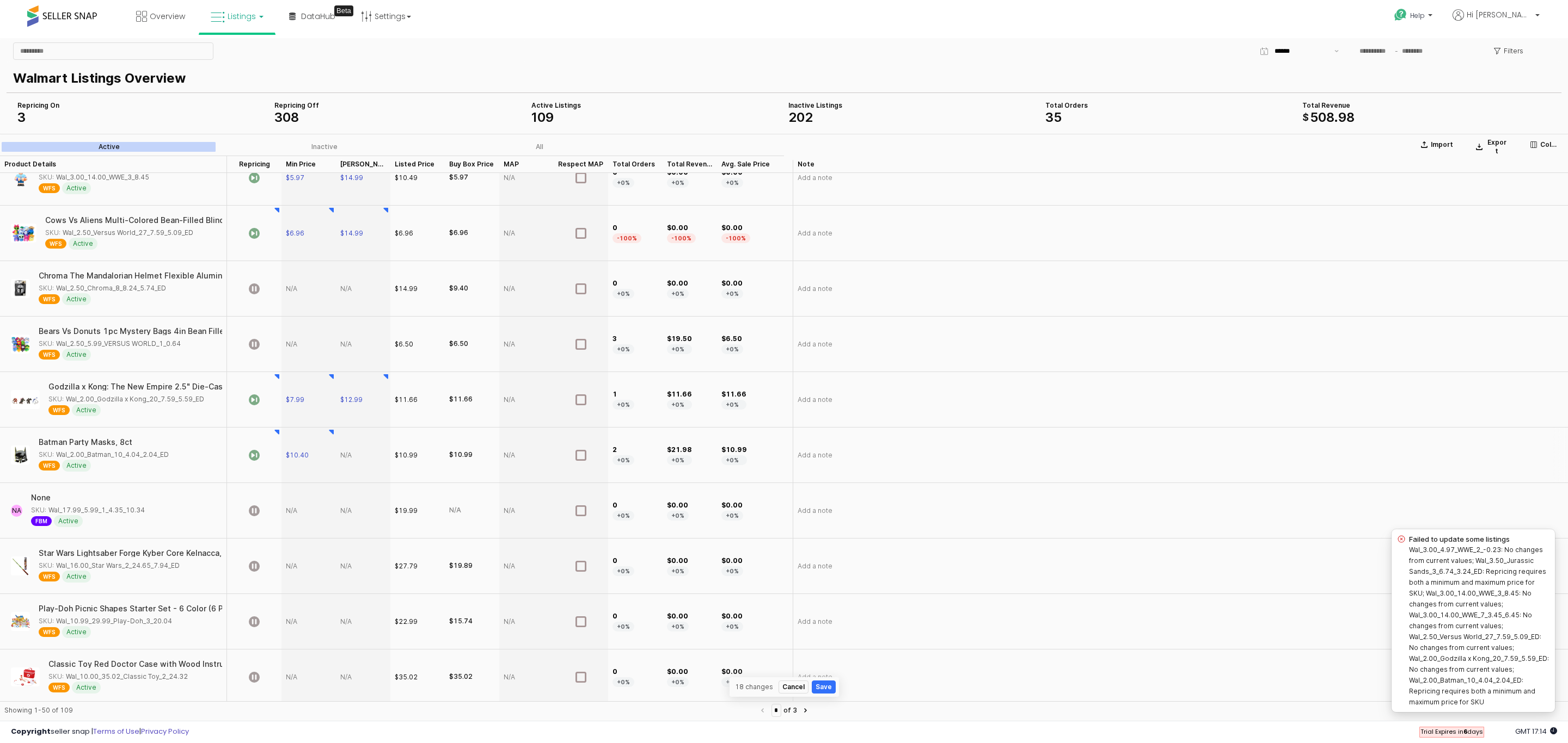
click at [352, 454] on div "App Frame" at bounding box center [363, 456] width 55 height 56
type input "*****"
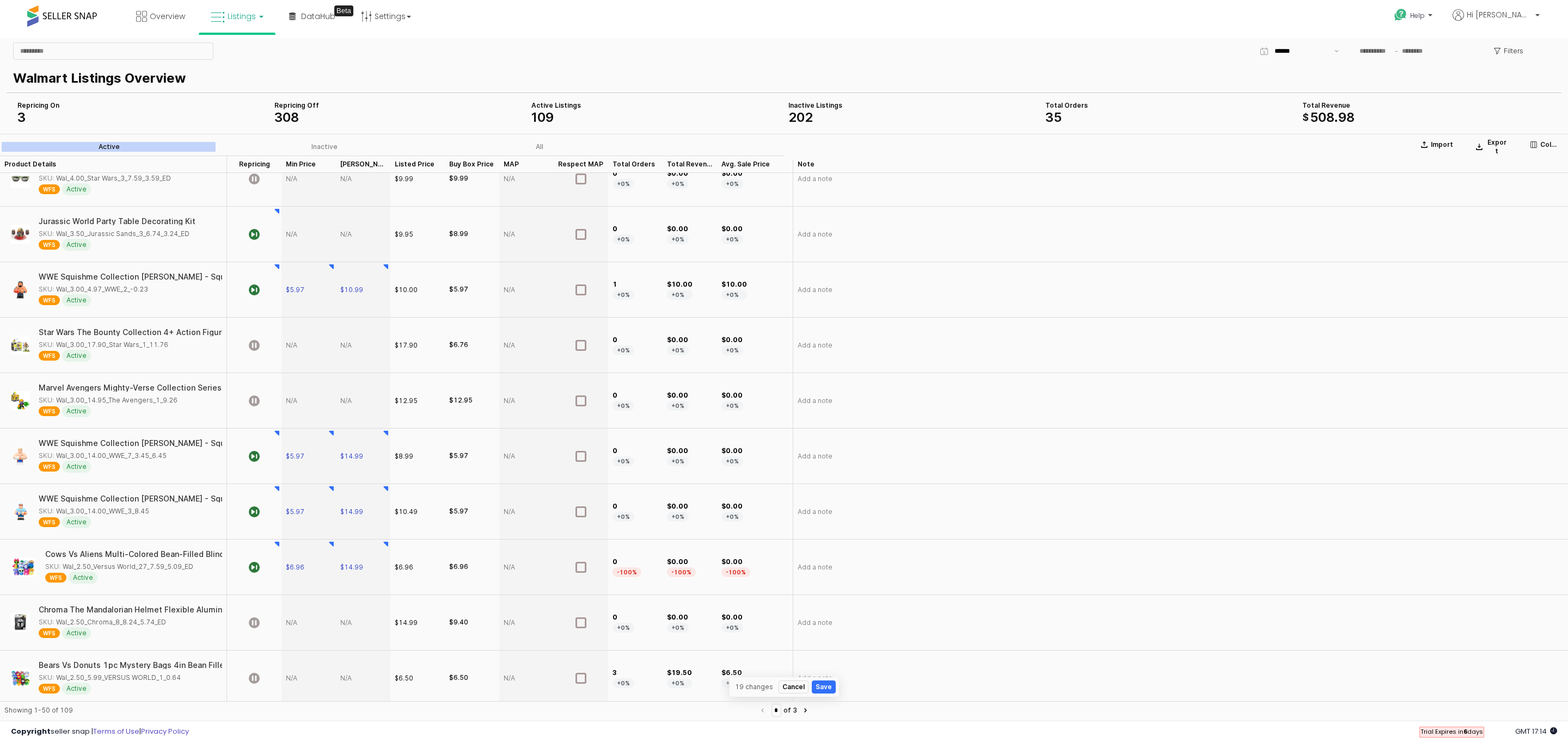
scroll to position [0, 0]
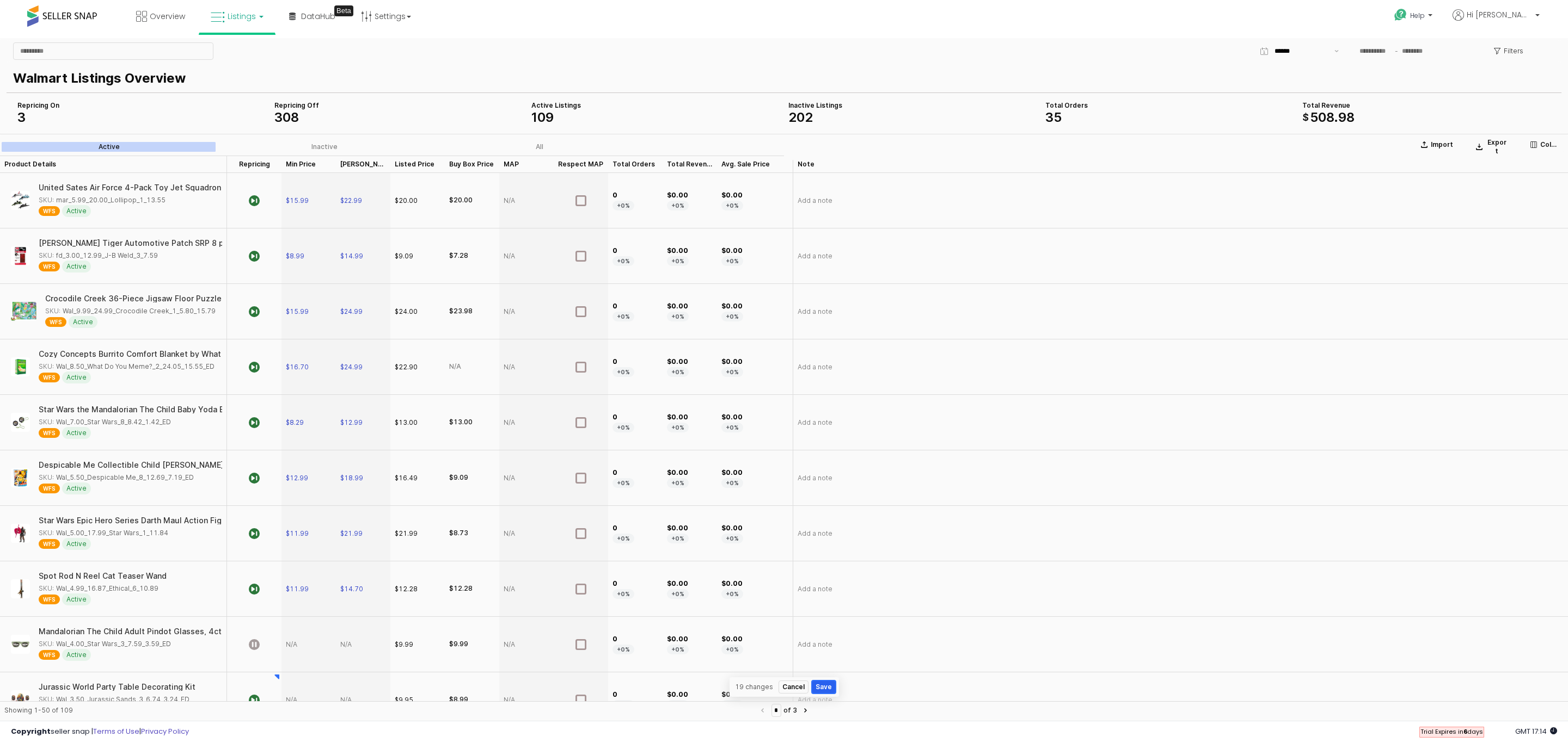
click at [829, 684] on button "Save" at bounding box center [824, 686] width 24 height 13
click at [20, 101] on div "Repricing On" at bounding box center [141, 105] width 248 height 9
click at [245, 16] on span "Listings" at bounding box center [242, 16] width 28 height 11
click at [249, 55] on icon at bounding box center [246, 54] width 48 height 14
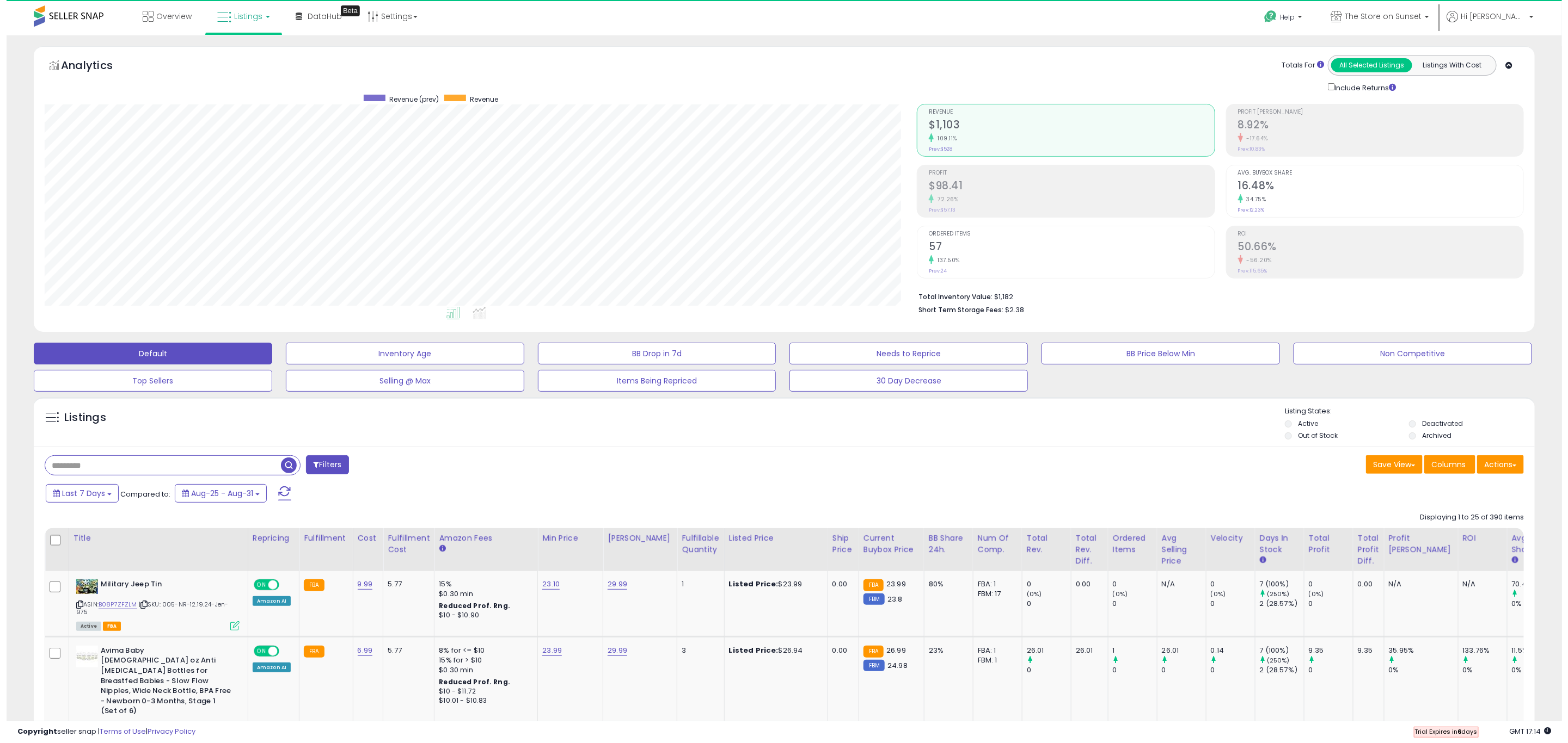
scroll to position [224, 872]
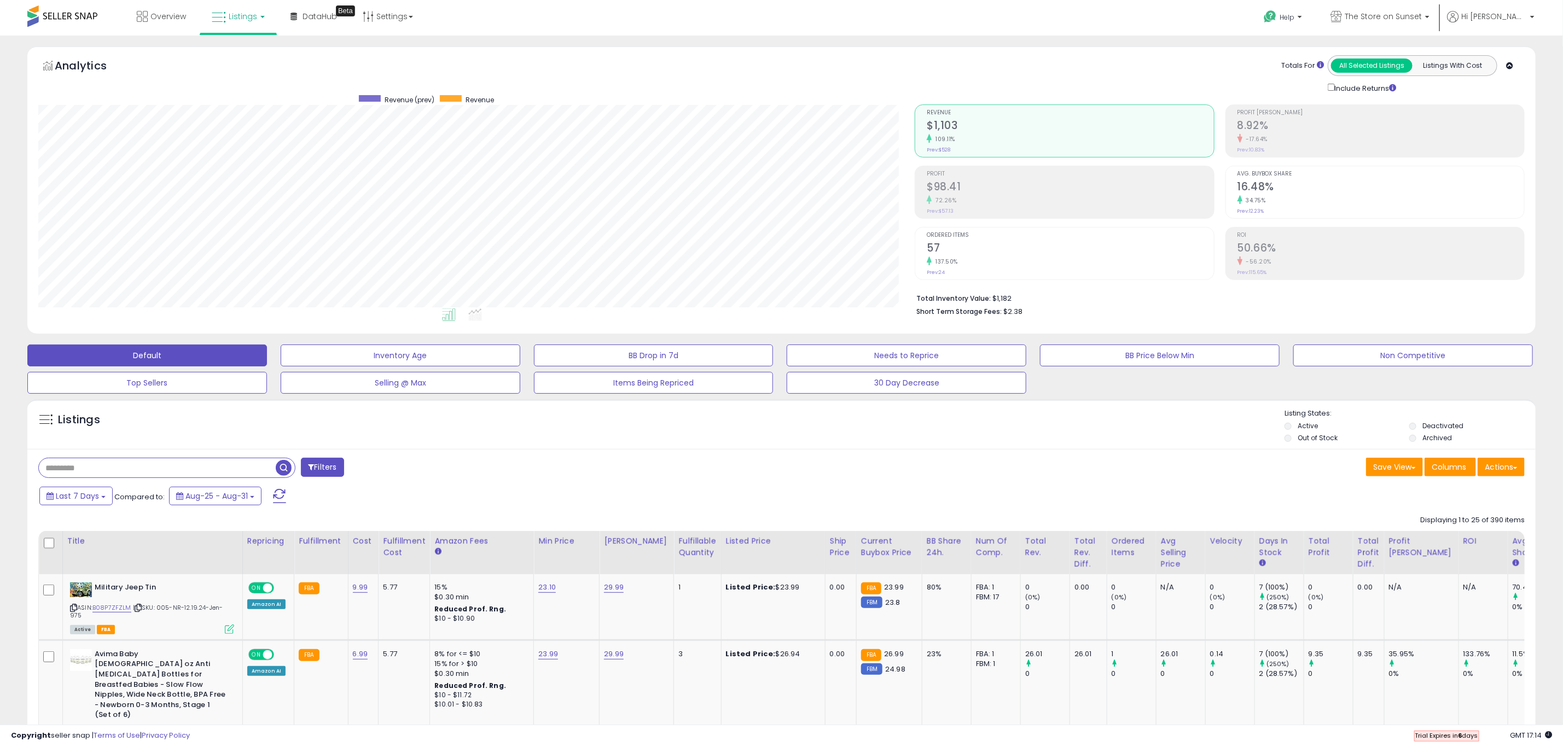
click at [111, 463] on input "text" at bounding box center [157, 467] width 237 height 19
type input "******"
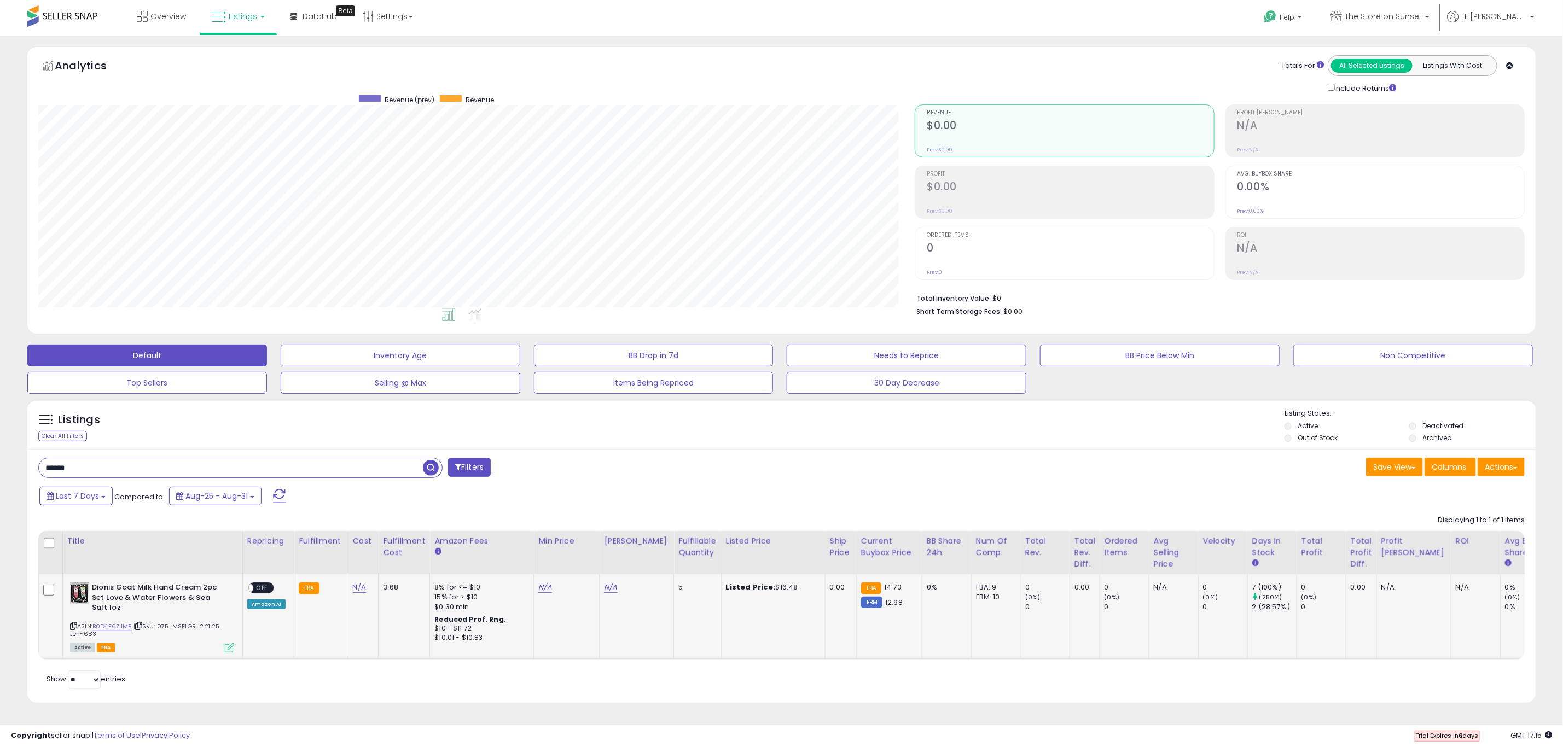
click at [272, 582] on div "ON OFF" at bounding box center [261, 587] width 26 height 11
click at [270, 584] on span "OFF" at bounding box center [262, 588] width 18 height 9
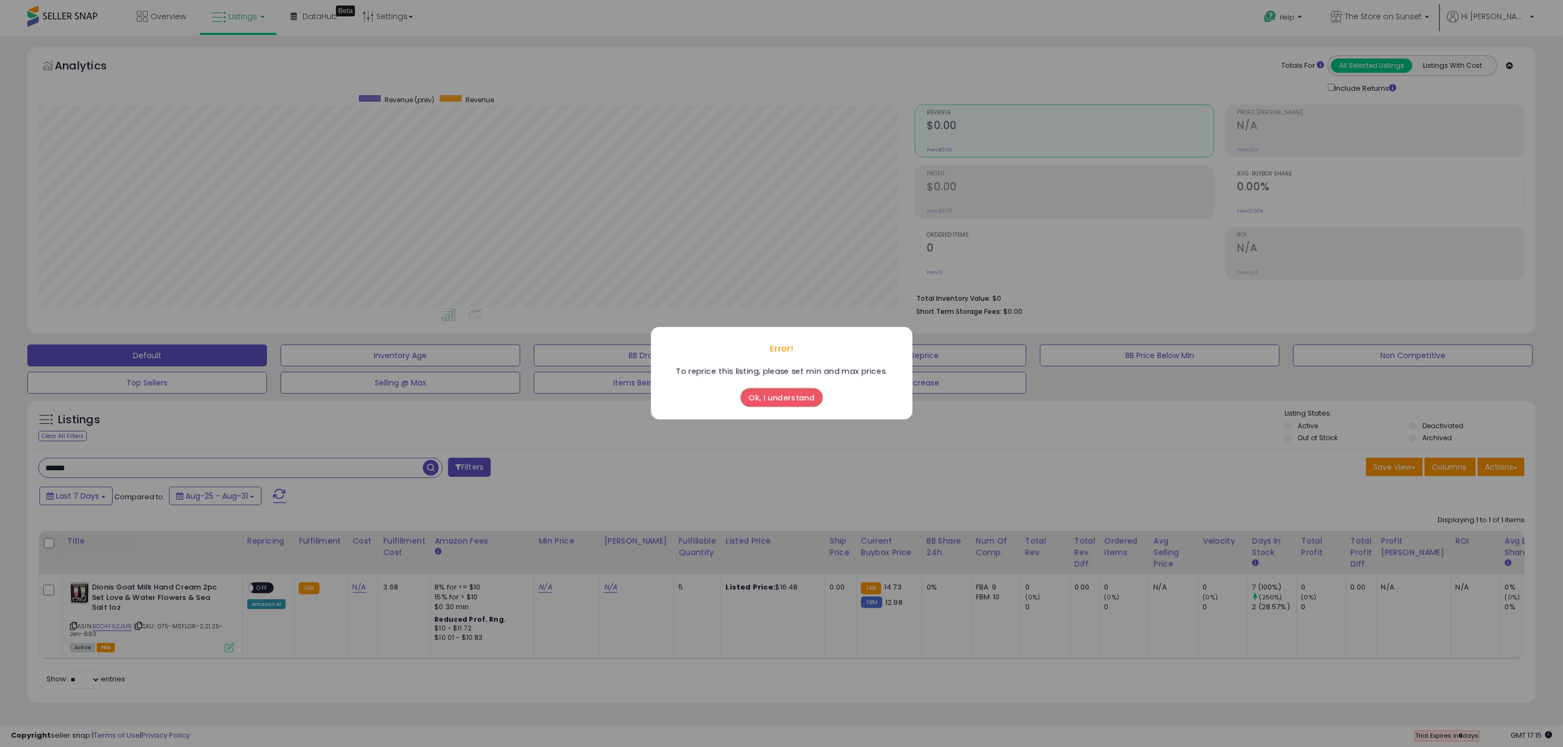
click at [803, 399] on button "Ok, I understand" at bounding box center [782, 398] width 82 height 19
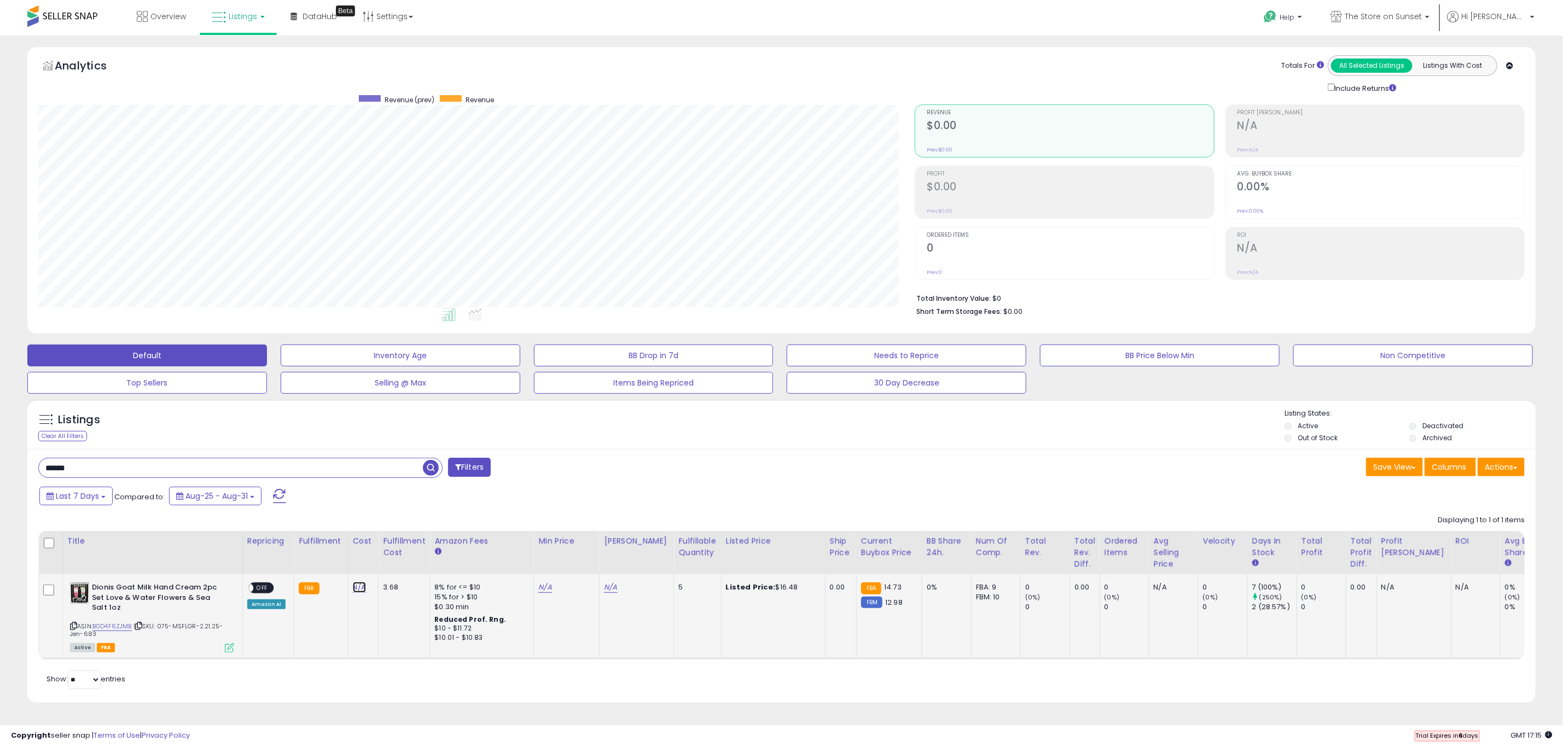
click at [360, 582] on link "N/A" at bounding box center [359, 587] width 13 height 11
click at [358, 582] on link "N/A" at bounding box center [359, 587] width 13 height 11
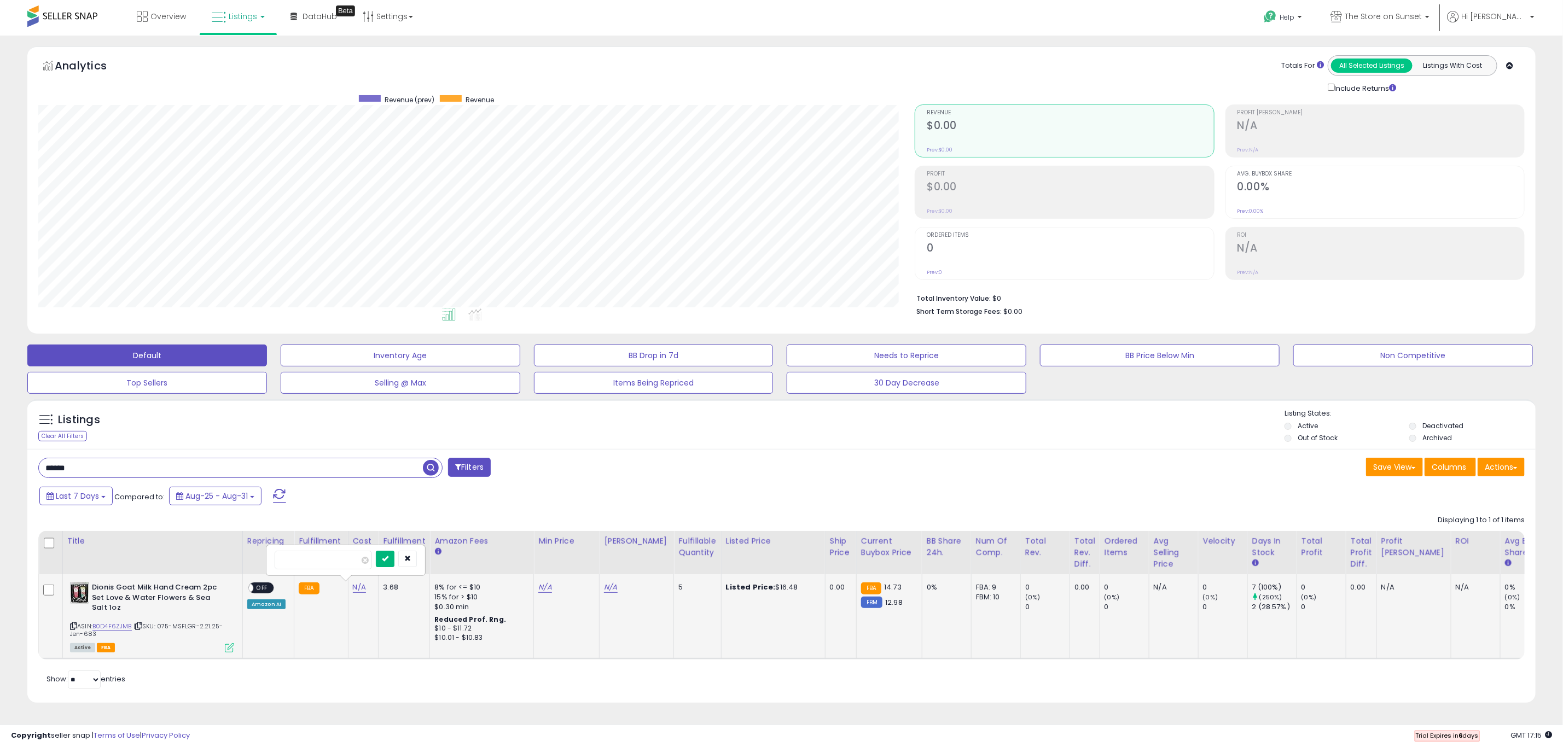
type input "****"
click at [394, 551] on button "submit" at bounding box center [385, 559] width 19 height 16
click at [540, 582] on link "N/A" at bounding box center [544, 587] width 13 height 11
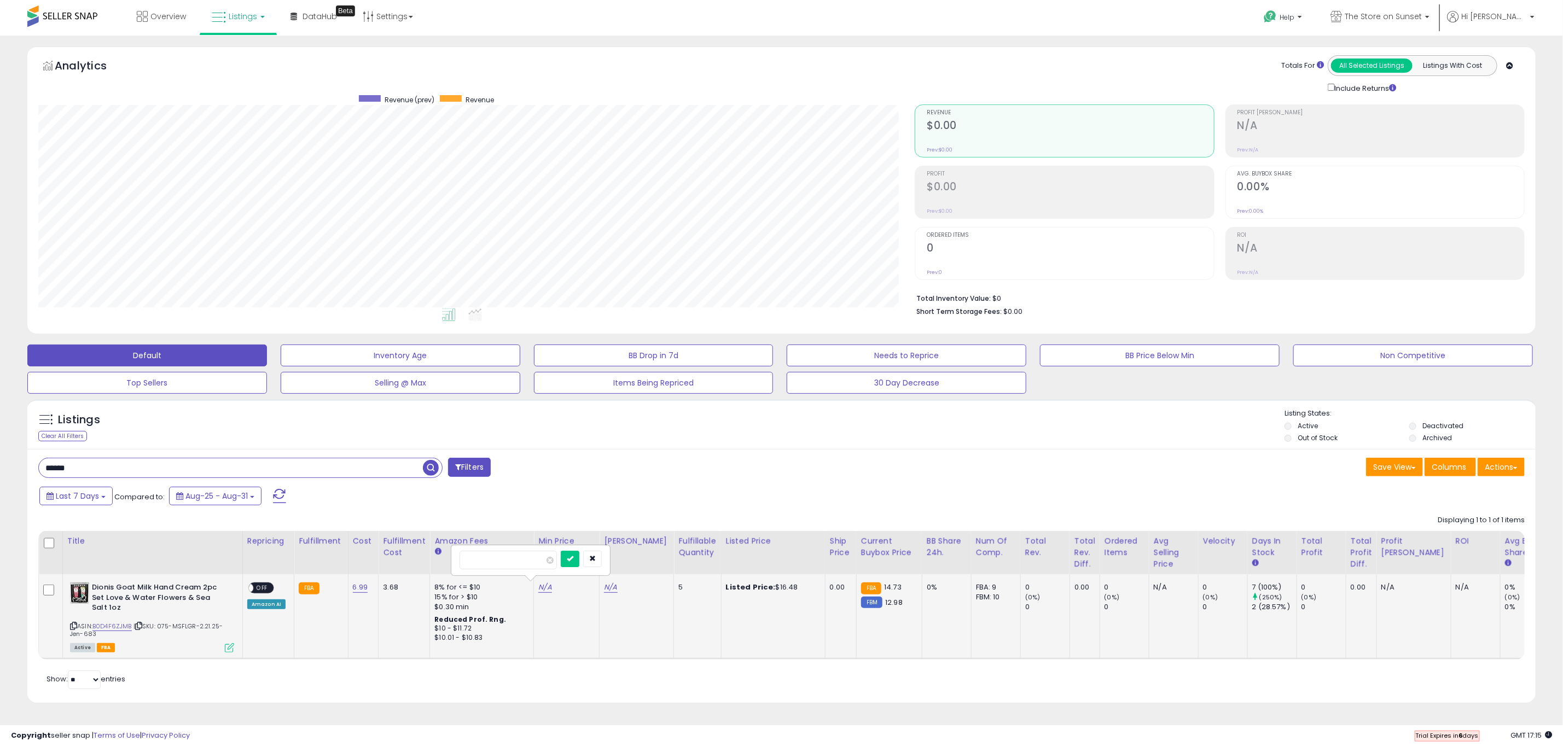
click at [496, 552] on input "number" at bounding box center [508, 560] width 97 height 19
type input "*"
type input "*****"
click at [579, 554] on button "submit" at bounding box center [570, 559] width 19 height 16
click at [607, 582] on link "N/A" at bounding box center [610, 587] width 13 height 11
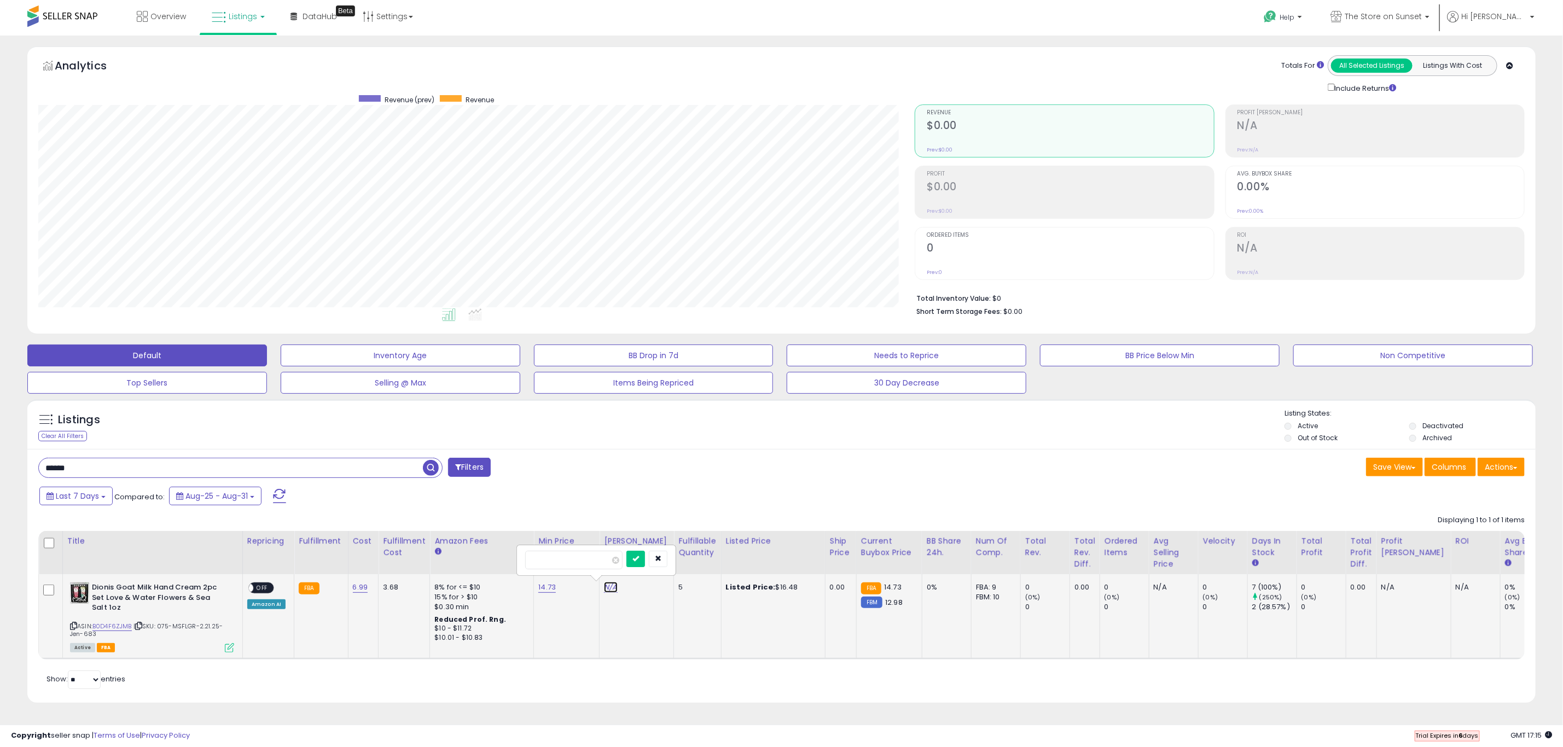
click at [607, 582] on link "N/A" at bounding box center [610, 587] width 13 height 11
type input "*****"
click button "submit" at bounding box center [635, 559] width 19 height 16
click at [257, 584] on div "ON OFF" at bounding box center [244, 588] width 26 height 9
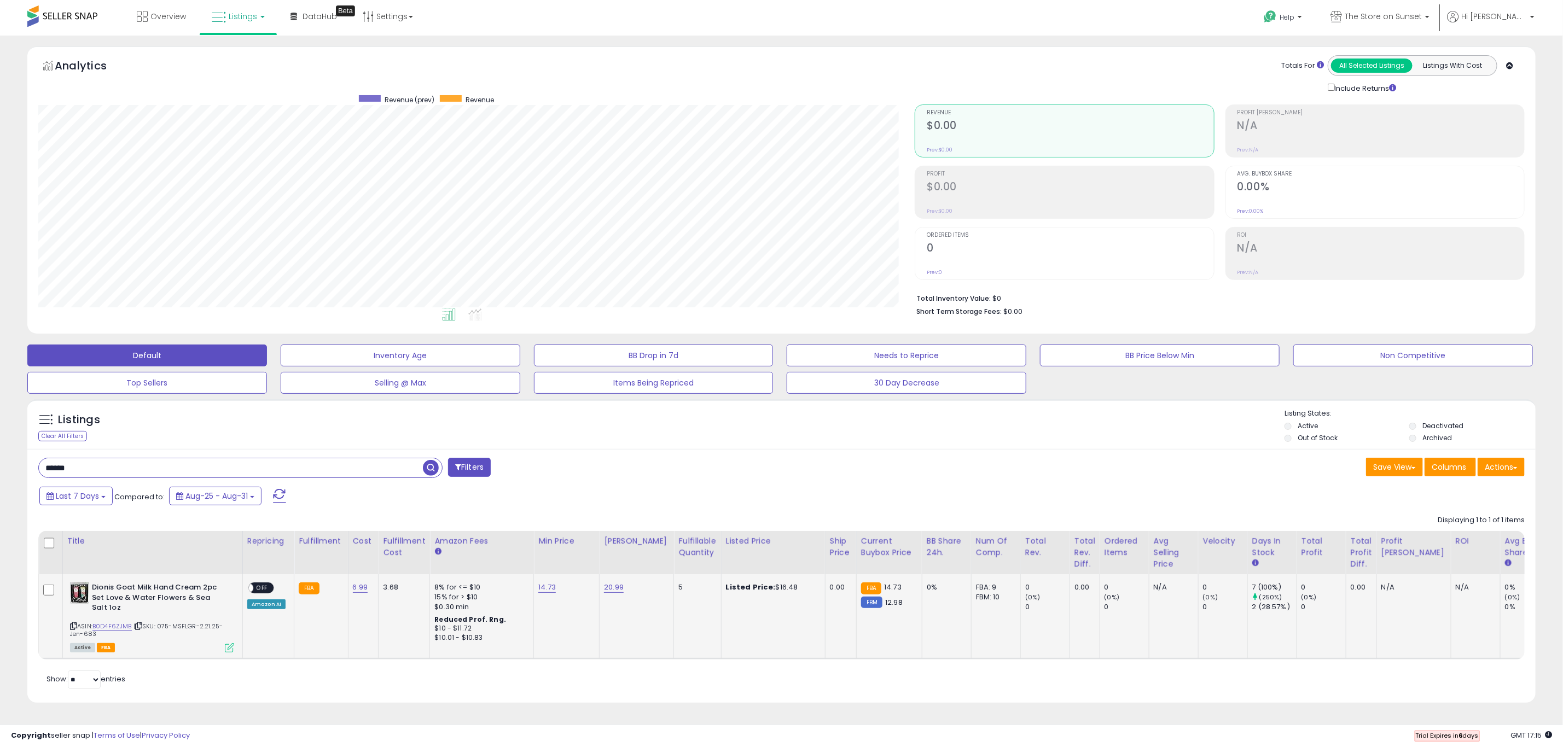
click at [268, 584] on span "OFF" at bounding box center [262, 588] width 18 height 9
